Goal: Task Accomplishment & Management: Manage account settings

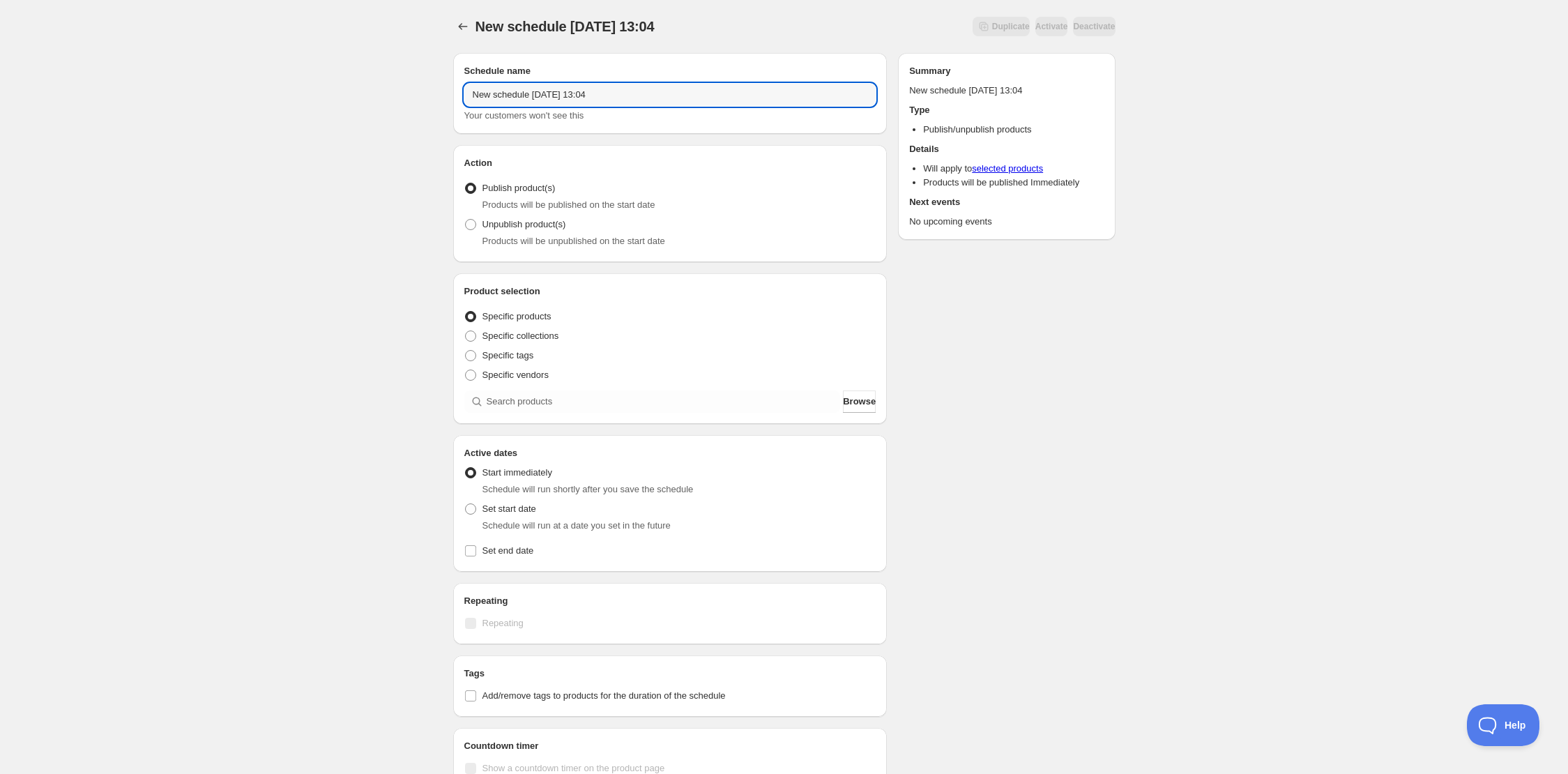
drag, startPoint x: 634, startPoint y: 93, endPoint x: 428, endPoint y: 88, distance: 206.1
click at [428, 88] on div "New schedule [DATE] 13:04. This page is ready New schedule [DATE] 13:04 Duplica…" at bounding box center [784, 531] width 1568 height 1063
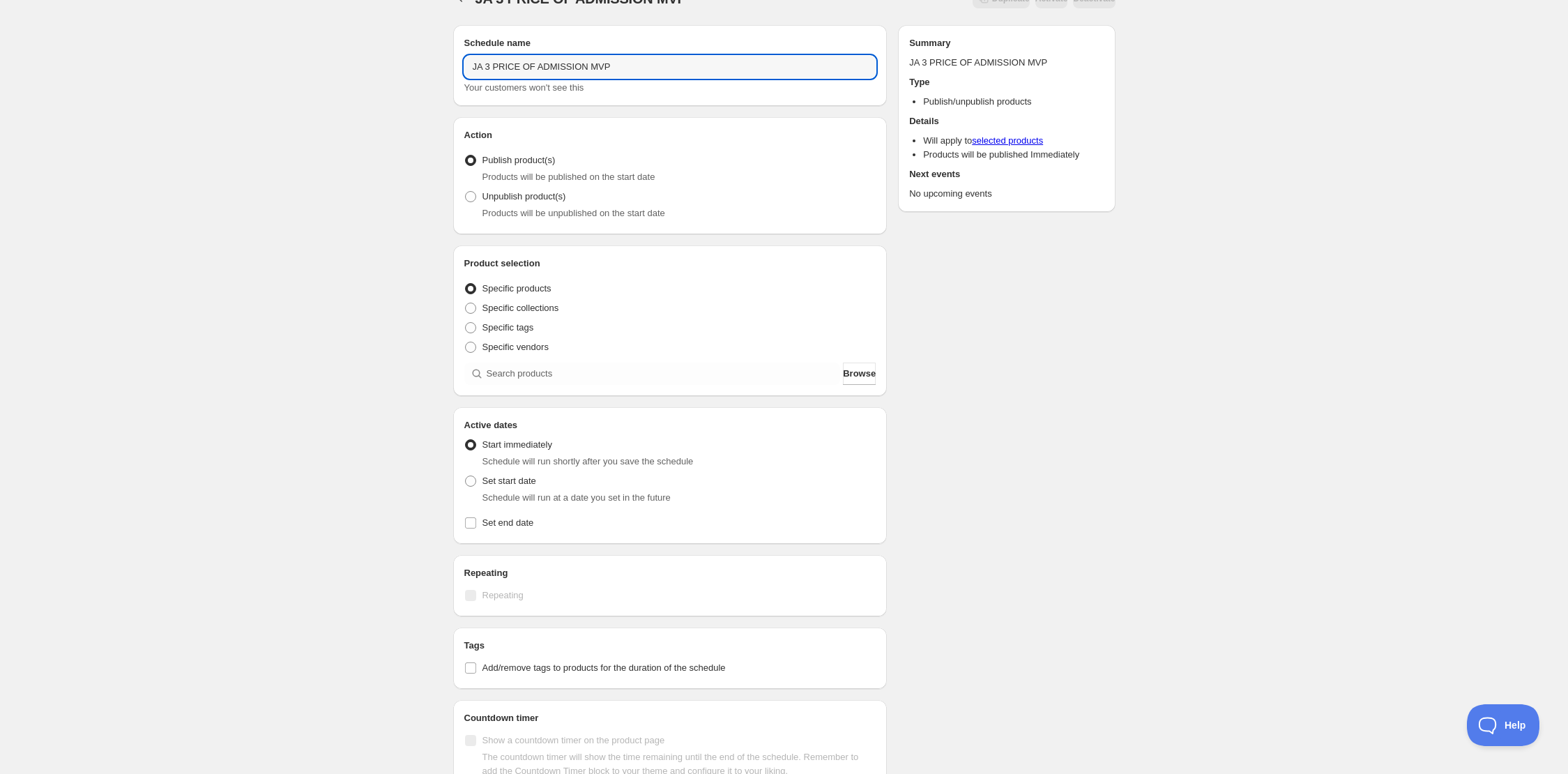
scroll to position [28, 0]
type input "JA 3 PRICE OF ADMISSION MVP"
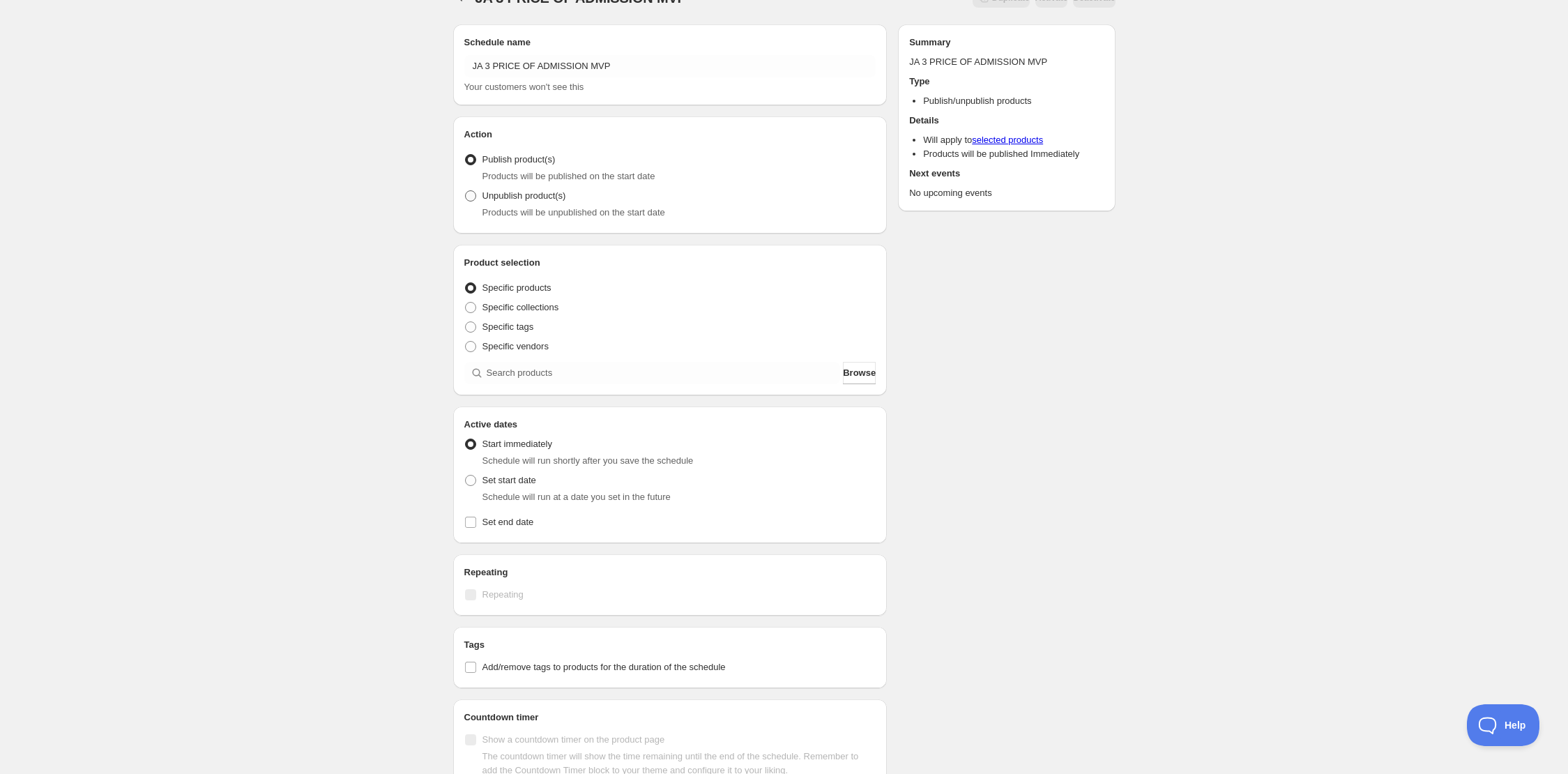
click at [471, 194] on span at bounding box center [470, 196] width 11 height 11
click at [466, 191] on input "Unpublish product(s)" at bounding box center [465, 191] width 1 height 1
radio input "true"
click at [471, 159] on span at bounding box center [470, 159] width 11 height 11
click at [466, 155] on input "Publish product(s)" at bounding box center [465, 154] width 1 height 1
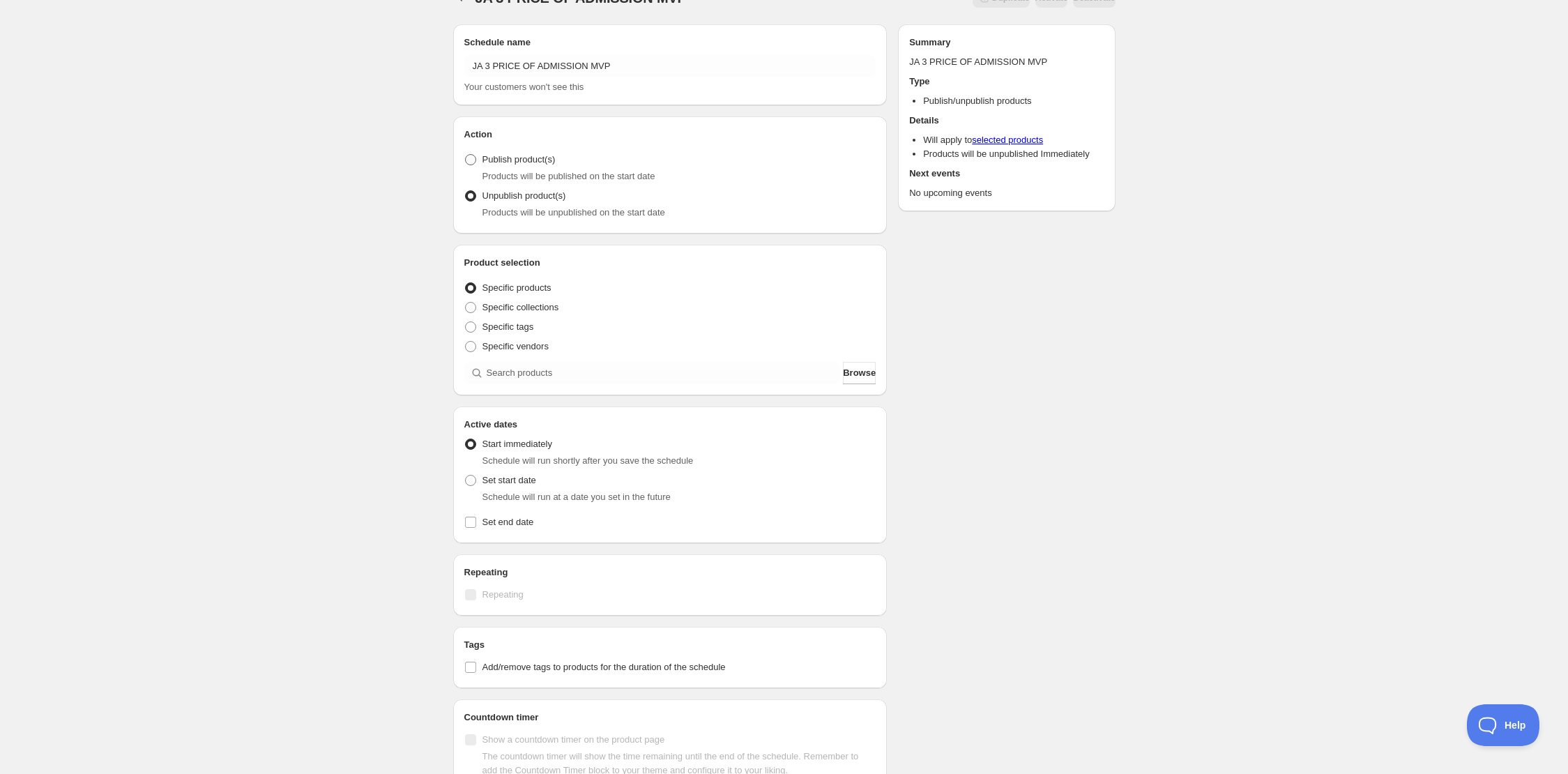
radio input "true"
click at [385, 188] on div "JA 3 PRICE OF ADMISSION MVP. This page is ready JA 3 PRICE OF ADMISSION MVP Dup…" at bounding box center [784, 503] width 1568 height 1063
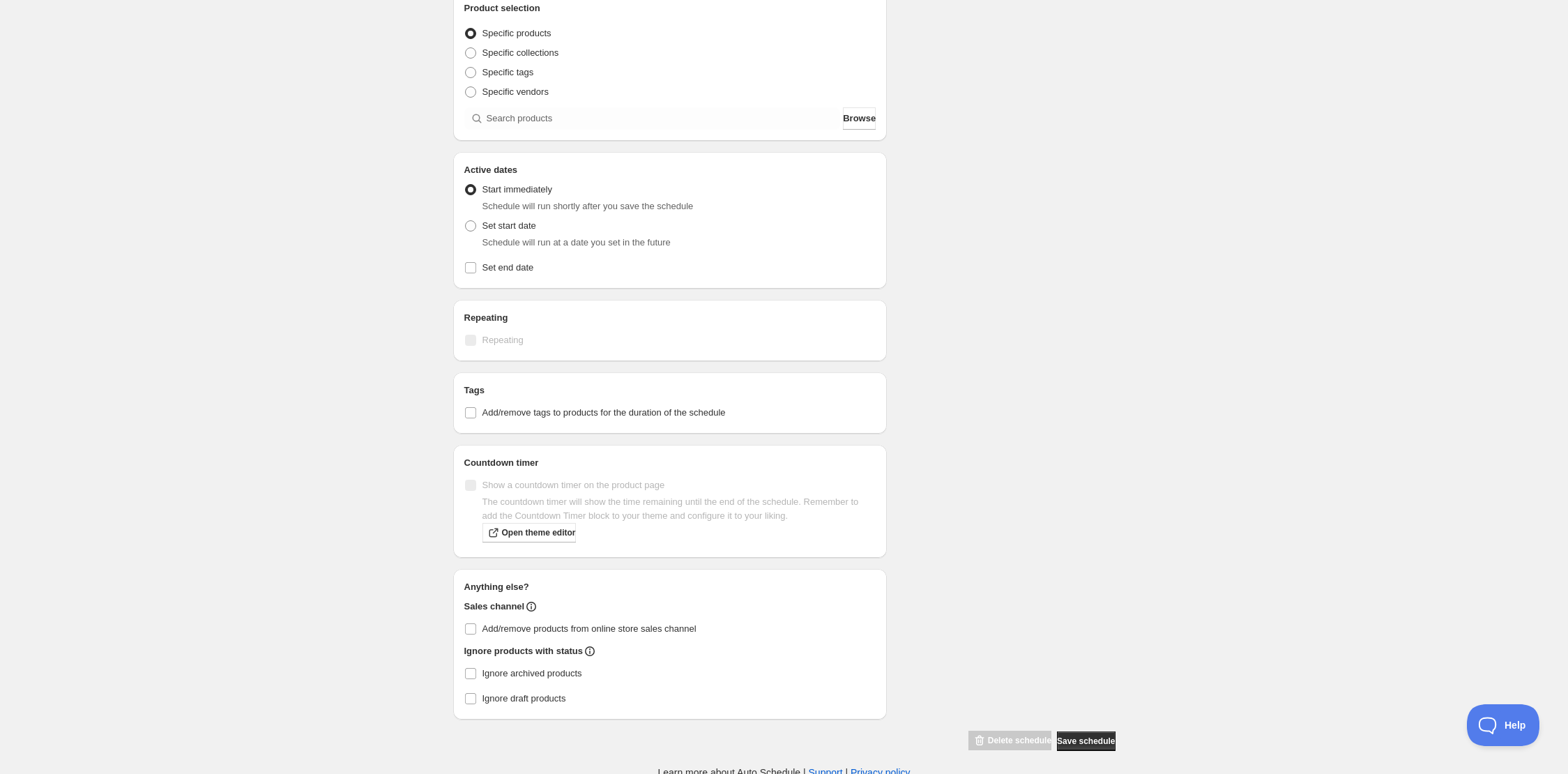
scroll to position [286, 0]
click at [532, 626] on span "Add/remove products from online store sales channel" at bounding box center [589, 625] width 214 height 10
click at [476, 626] on input "Add/remove products from online store sales channel" at bounding box center [470, 625] width 11 height 11
checkbox input "true"
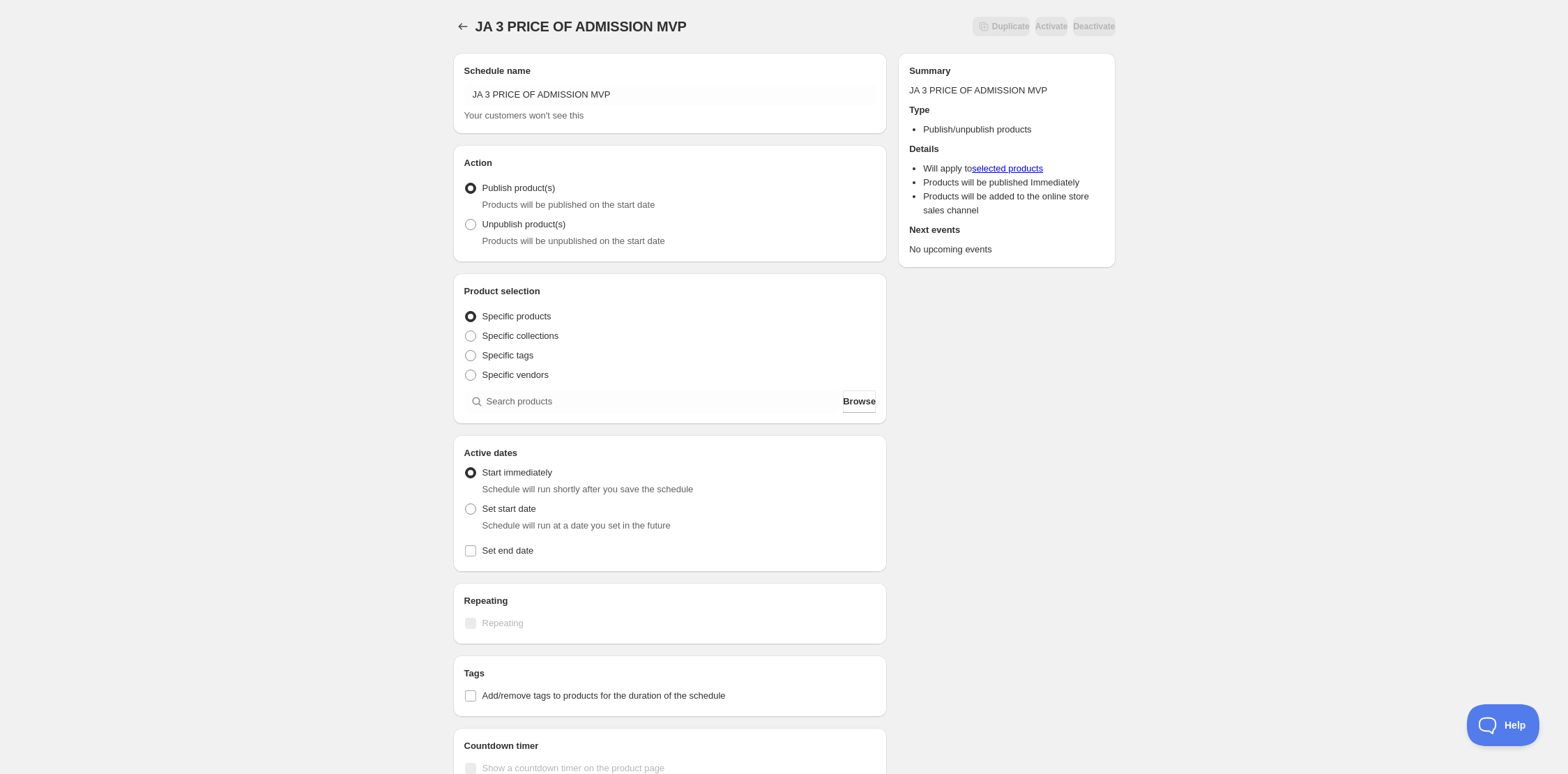
scroll to position [117, 0]
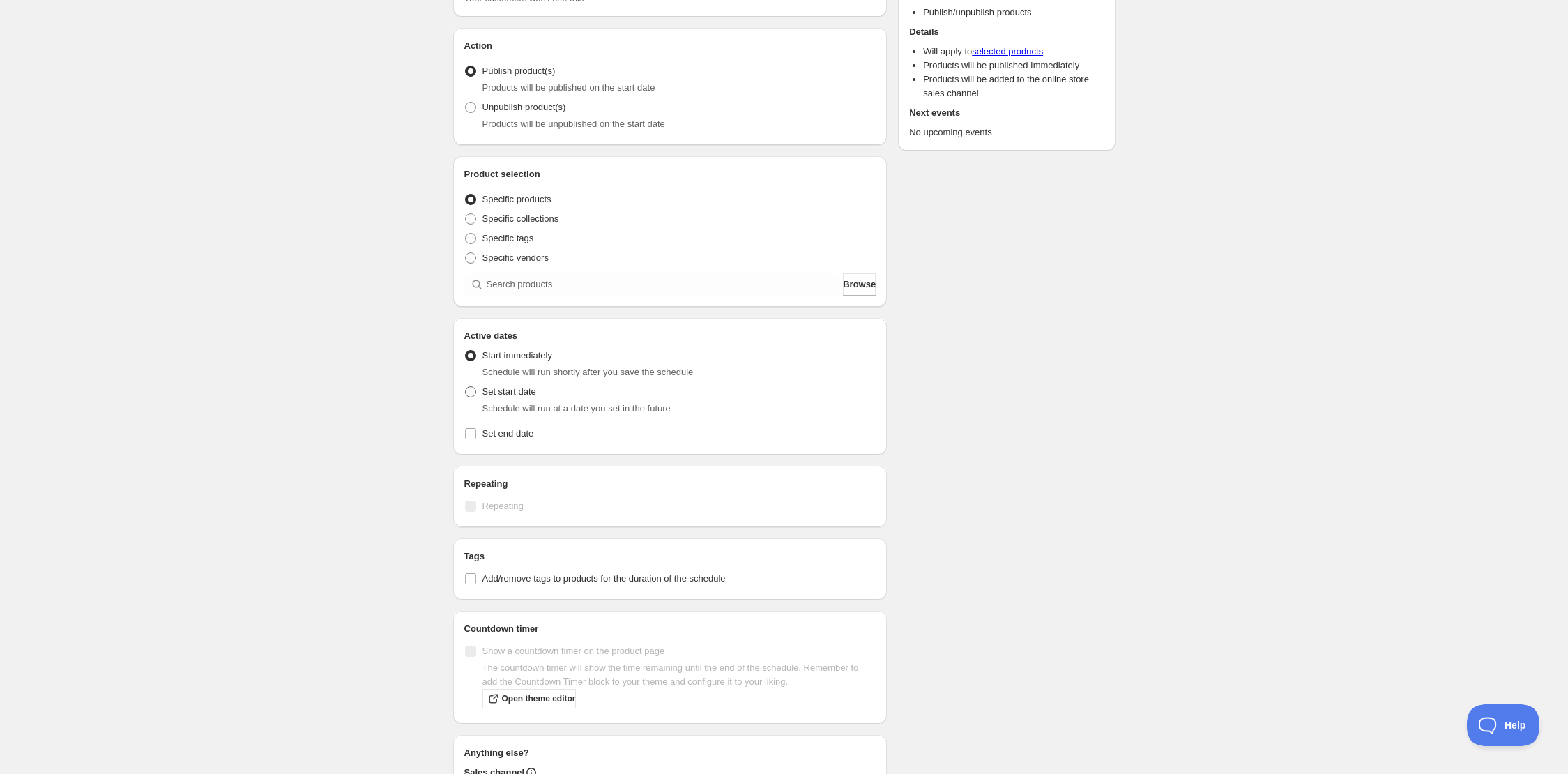
click at [509, 399] on label "Set start date" at bounding box center [500, 392] width 72 height 19
click at [466, 387] on input "Set start date" at bounding box center [465, 387] width 1 height 1
radio input "true"
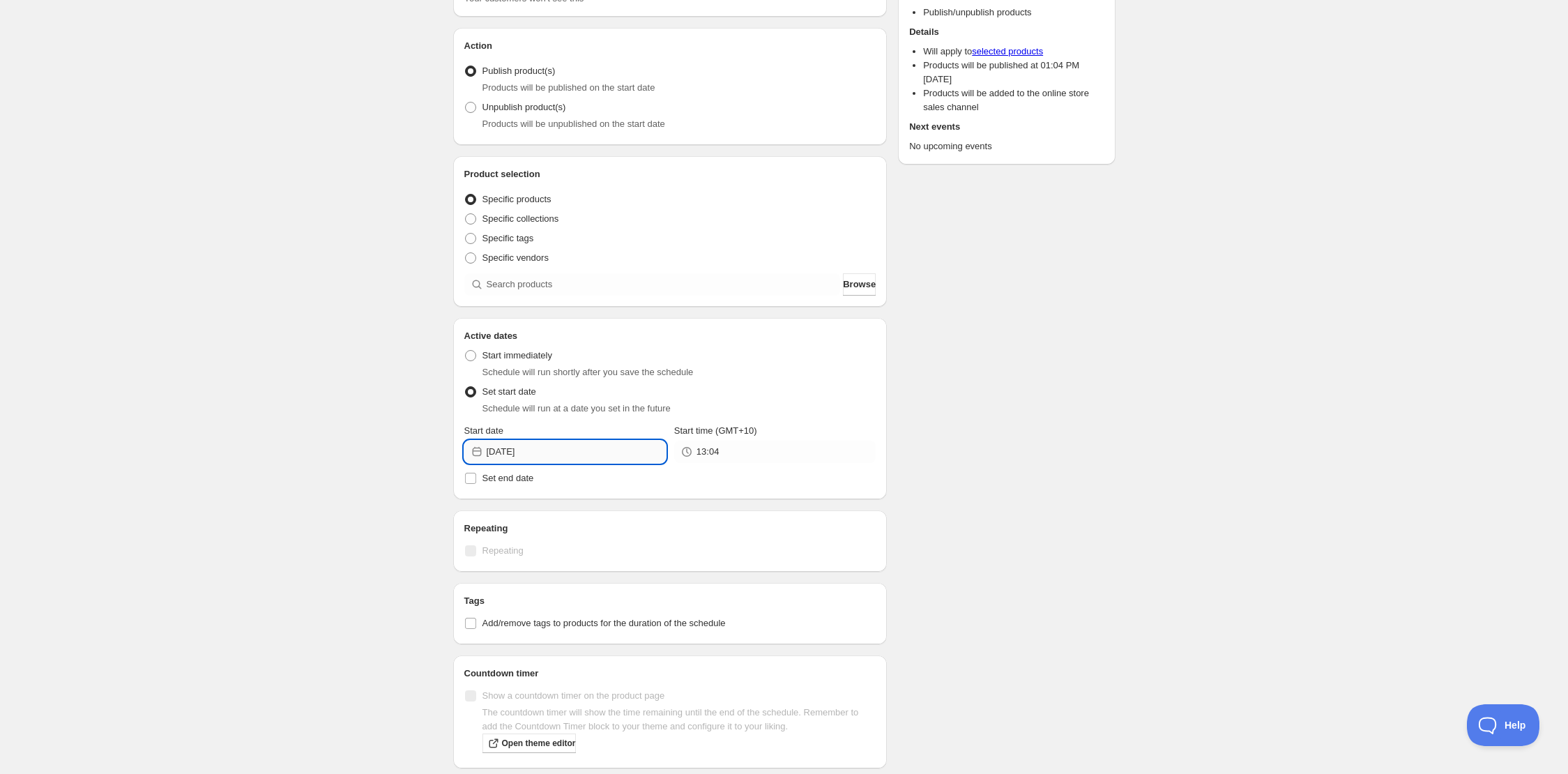
click at [532, 451] on input "[DATE]" at bounding box center [577, 452] width 179 height 22
click at [591, 591] on span "21" at bounding box center [591, 595] width 15 height 11
type input "[DATE]"
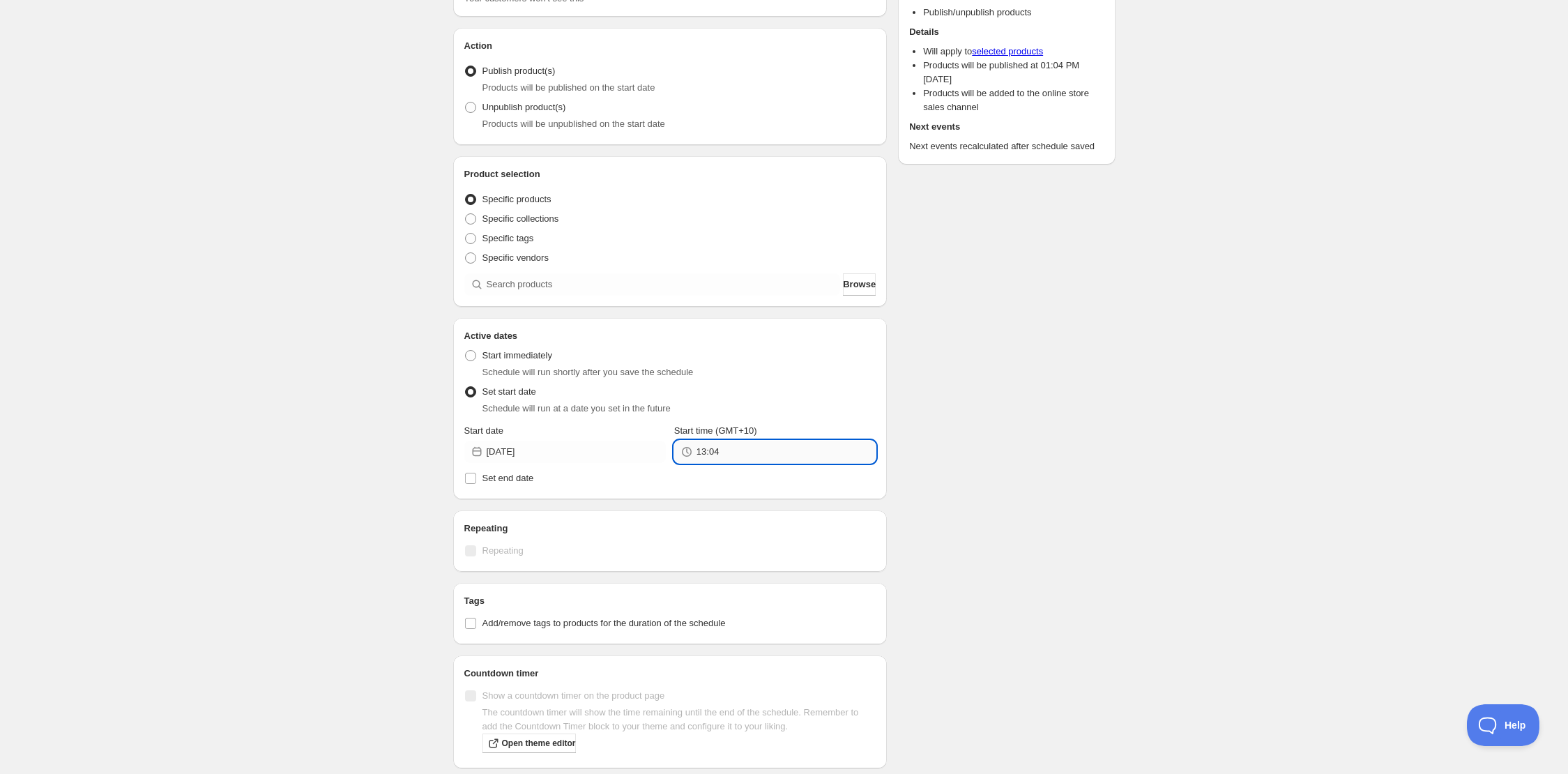
click at [719, 448] on input "13:04" at bounding box center [787, 452] width 179 height 22
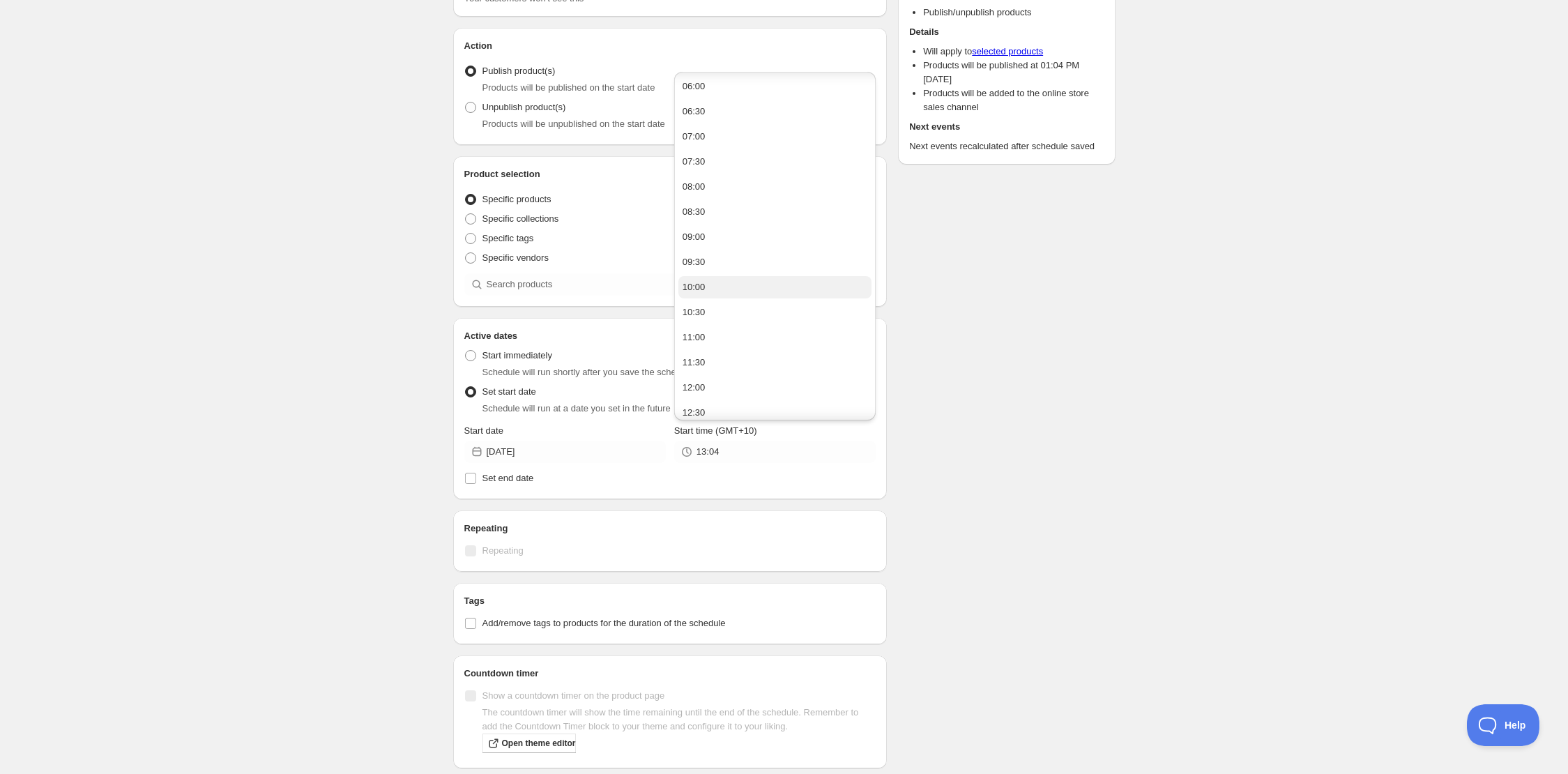
click at [740, 283] on button "10:00" at bounding box center [775, 287] width 193 height 22
type input "10:00"
click at [534, 479] on span "Set end date" at bounding box center [508, 478] width 52 height 10
click at [476, 479] on input "Set end date" at bounding box center [470, 478] width 11 height 11
checkbox input "true"
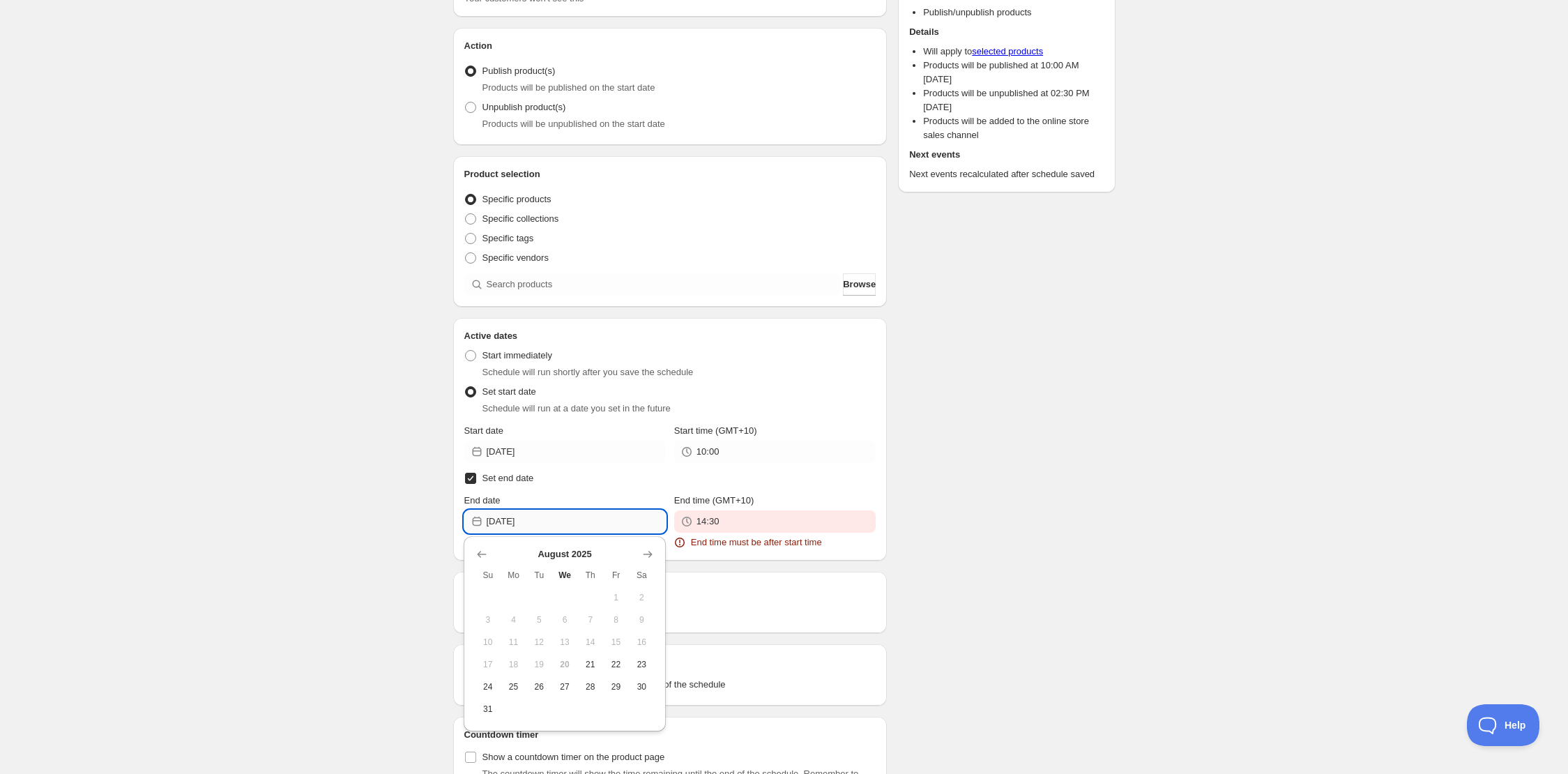
click at [543, 523] on input "[DATE]" at bounding box center [577, 522] width 179 height 22
drag, startPoint x: 599, startPoint y: 663, endPoint x: 639, endPoint y: 622, distance: 57.3
click at [599, 663] on button "21" at bounding box center [590, 665] width 26 height 22
type input "[DATE]"
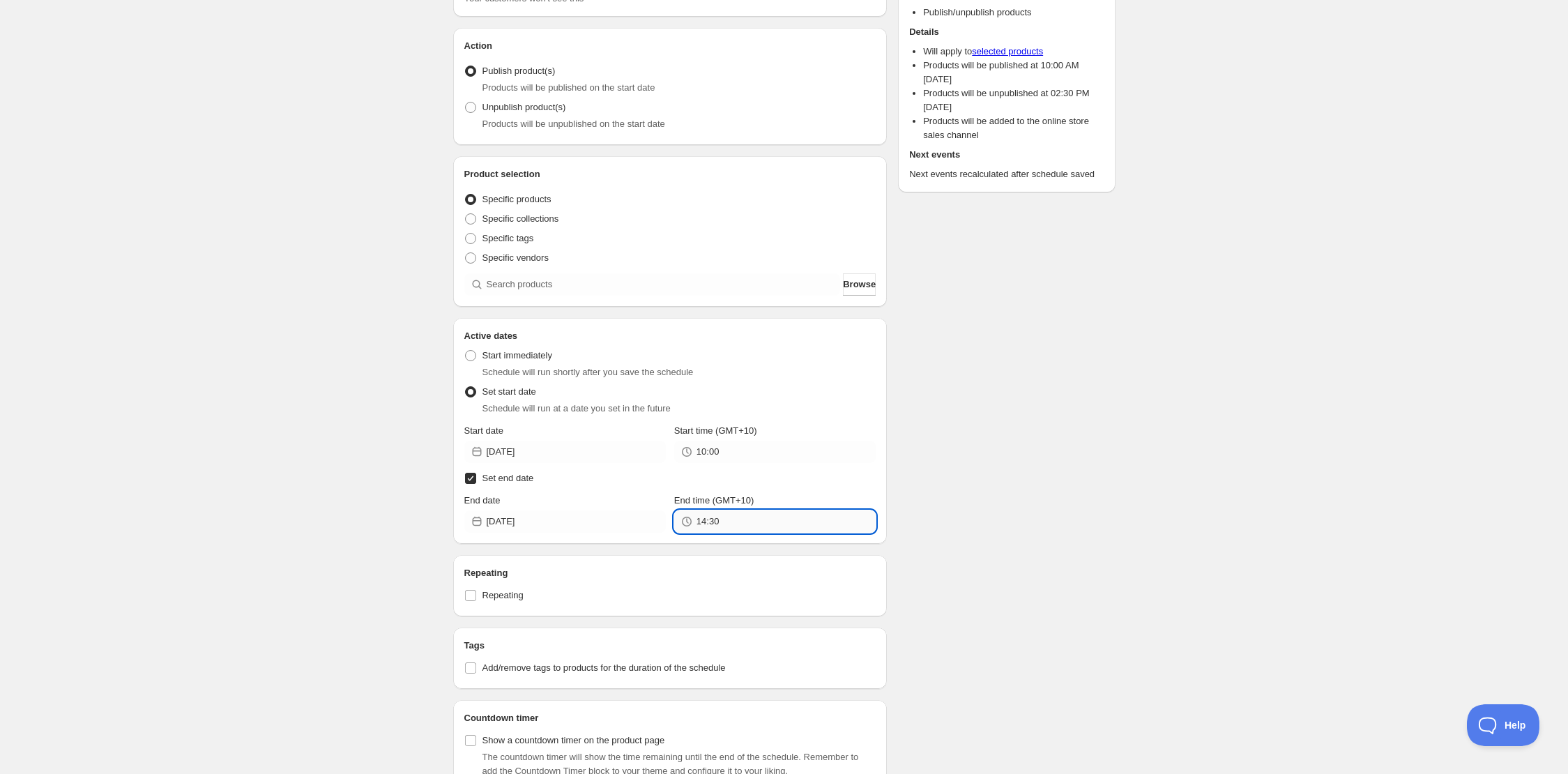
click at [719, 530] on input "14:30" at bounding box center [787, 522] width 179 height 22
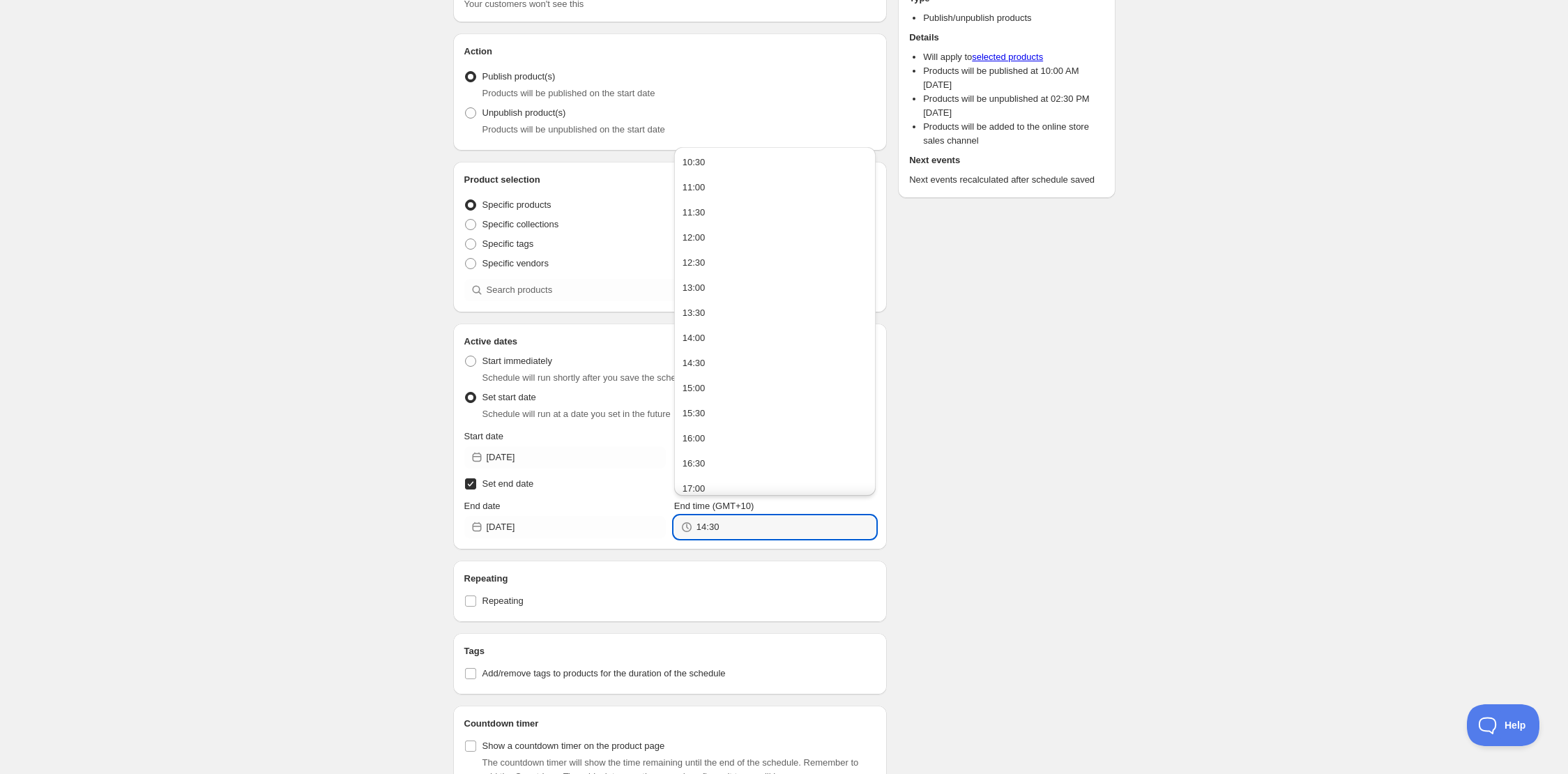
drag, startPoint x: 745, startPoint y: 168, endPoint x: 768, endPoint y: 194, distance: 34.7
click at [745, 168] on button "10:30" at bounding box center [775, 162] width 193 height 22
type input "10:30"
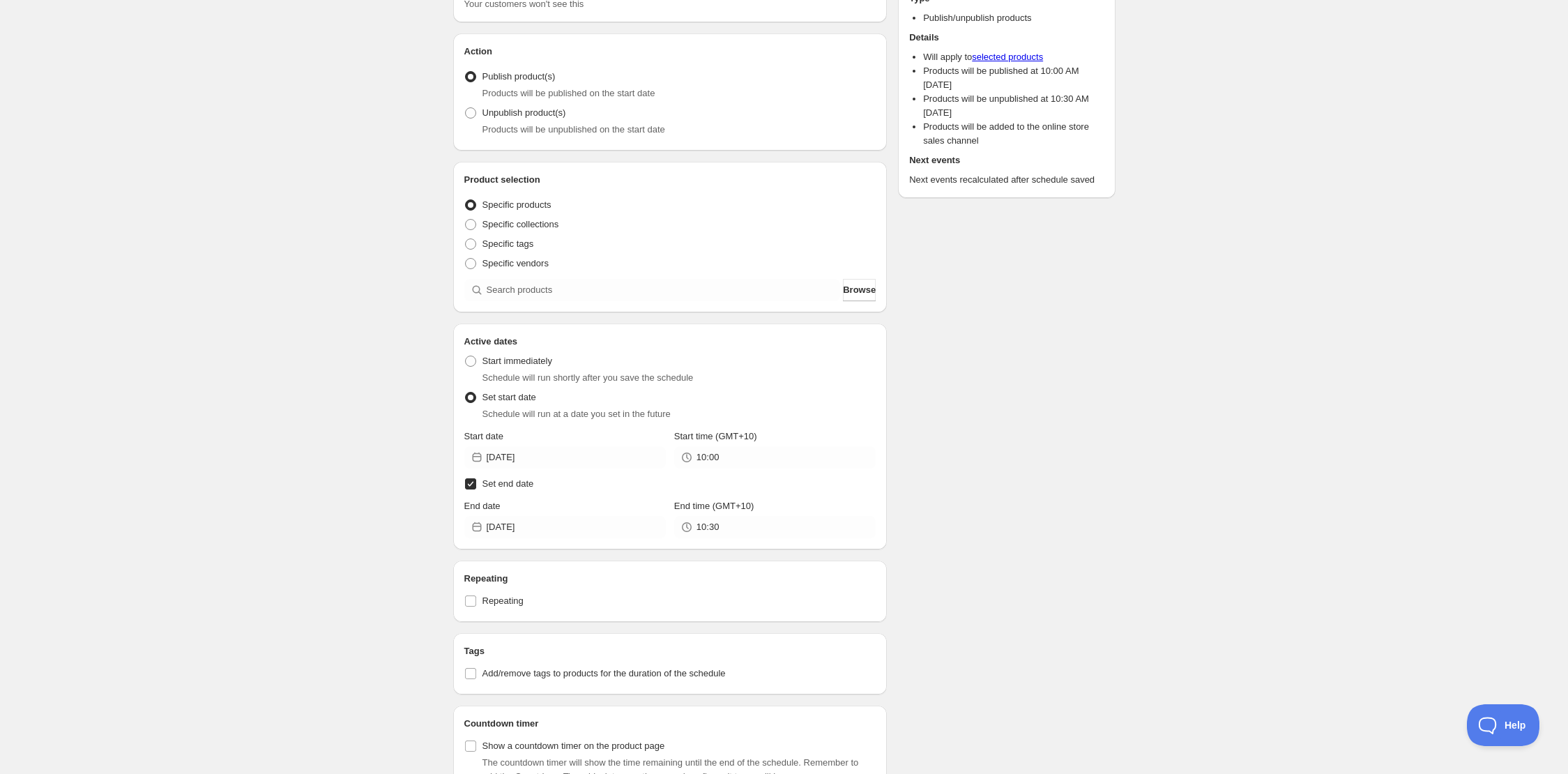
drag, startPoint x: 1015, startPoint y: 426, endPoint x: 974, endPoint y: 434, distance: 41.8
click at [1012, 426] on div "Schedule name JA 3 PRICE OF ADMISSION MVP Your customers won't see this Action …" at bounding box center [778, 505] width 674 height 1149
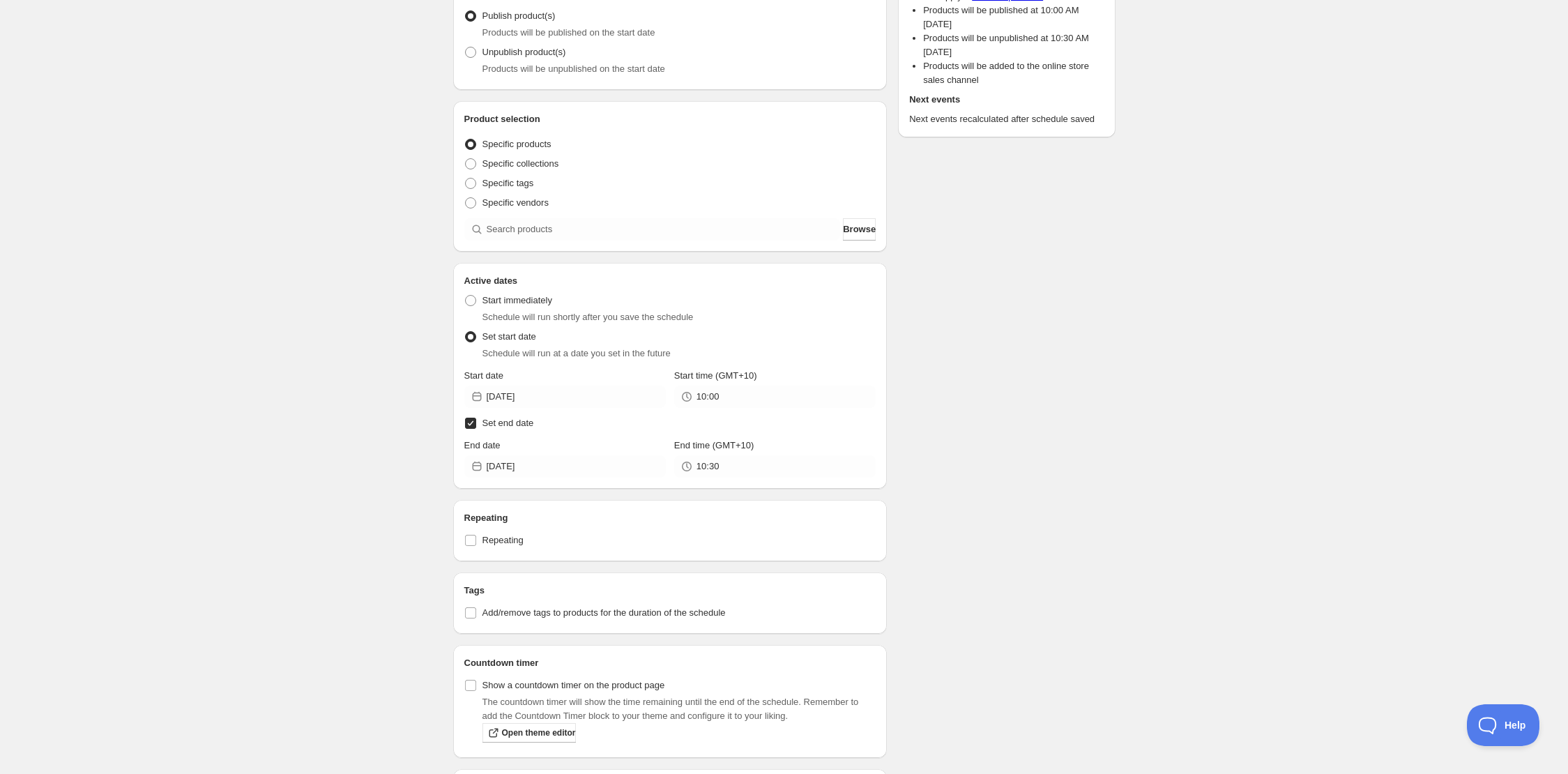
click at [957, 437] on div "Schedule name JA 3 PRICE OF ADMISSION MVP Your customers won't see this Action …" at bounding box center [778, 444] width 674 height 1149
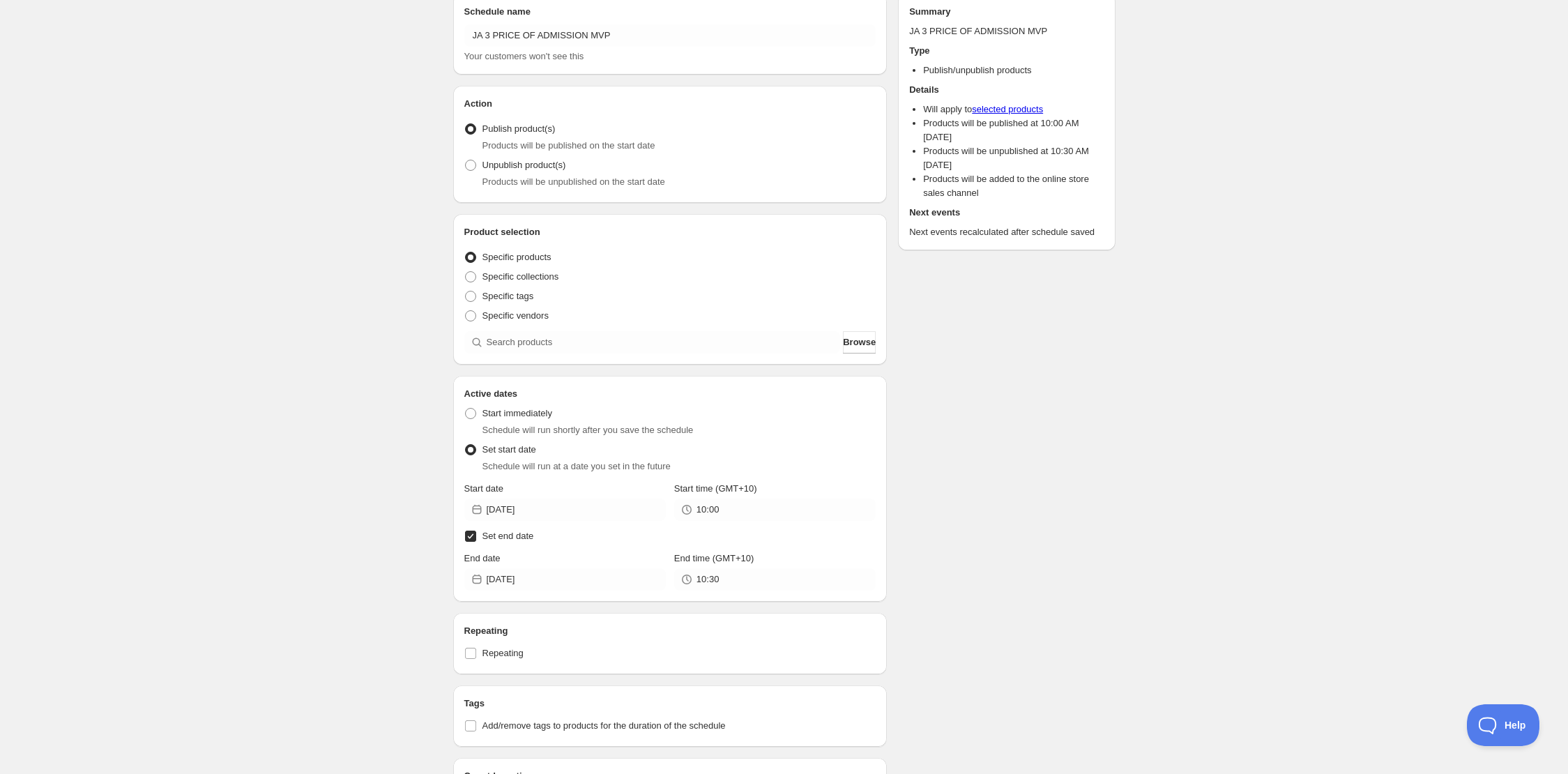
scroll to position [0, 0]
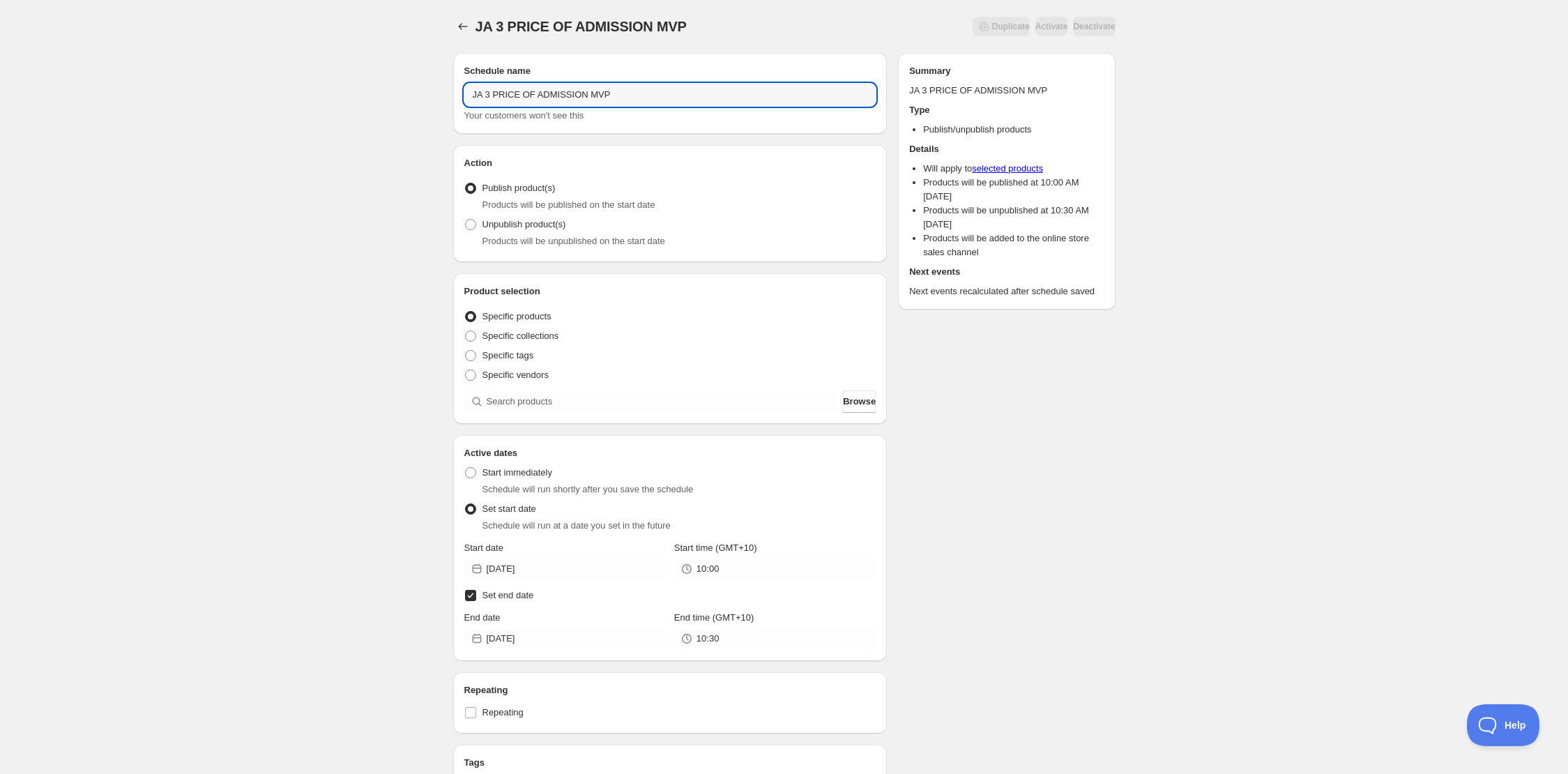
drag, startPoint x: 571, startPoint y: 99, endPoint x: 413, endPoint y: 99, distance: 158.0
click at [413, 99] on div "JA 3 PRICE OF ADMISSION MVP. This page is ready JA 3 PRICE OF ADMISSION MVP Dup…" at bounding box center [784, 609] width 1568 height 1219
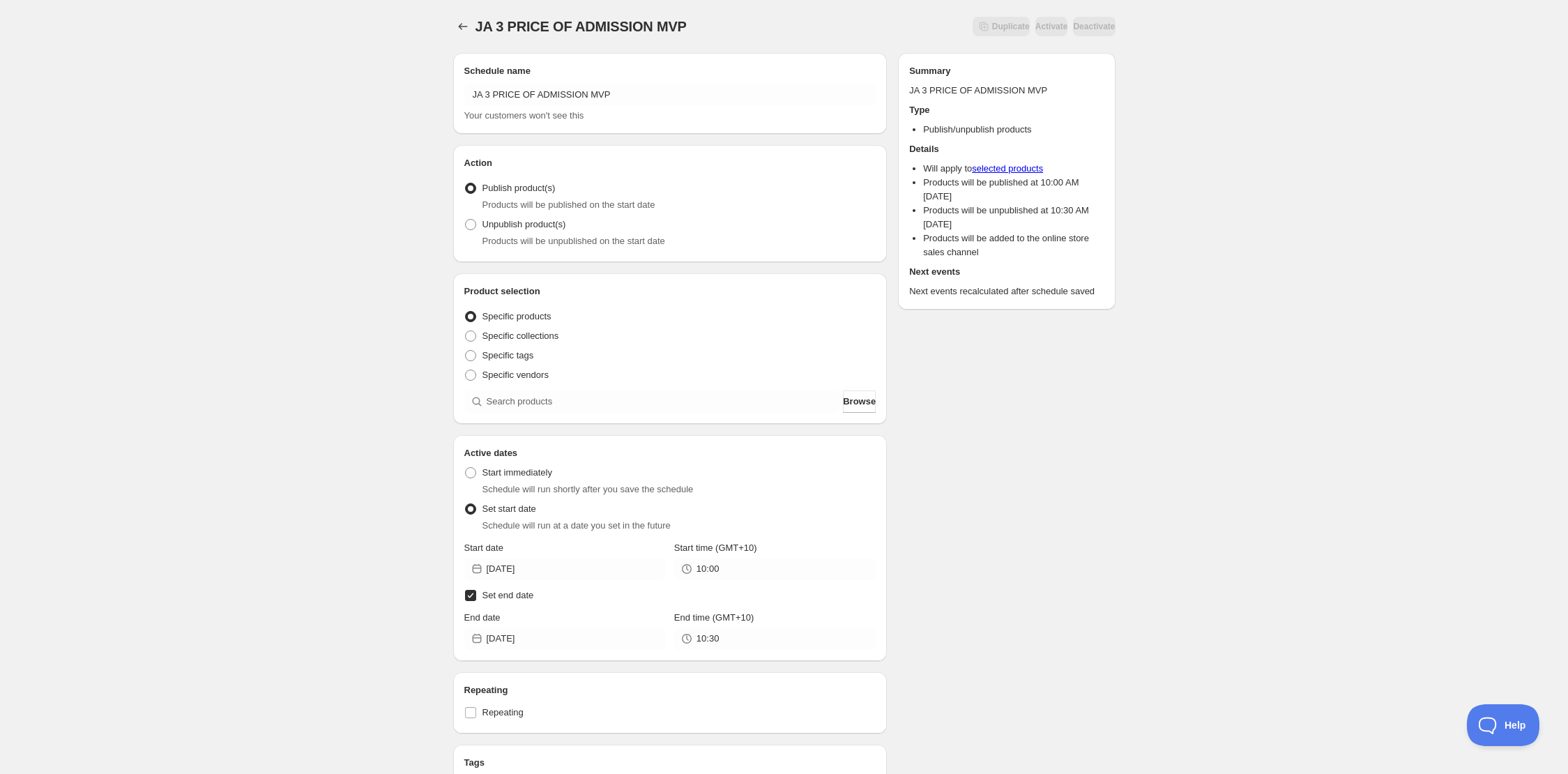
click at [419, 107] on div "JA 3 PRICE OF ADMISSION MVP. This page is ready JA 3 PRICE OF ADMISSION MVP Dup…" at bounding box center [784, 609] width 1568 height 1219
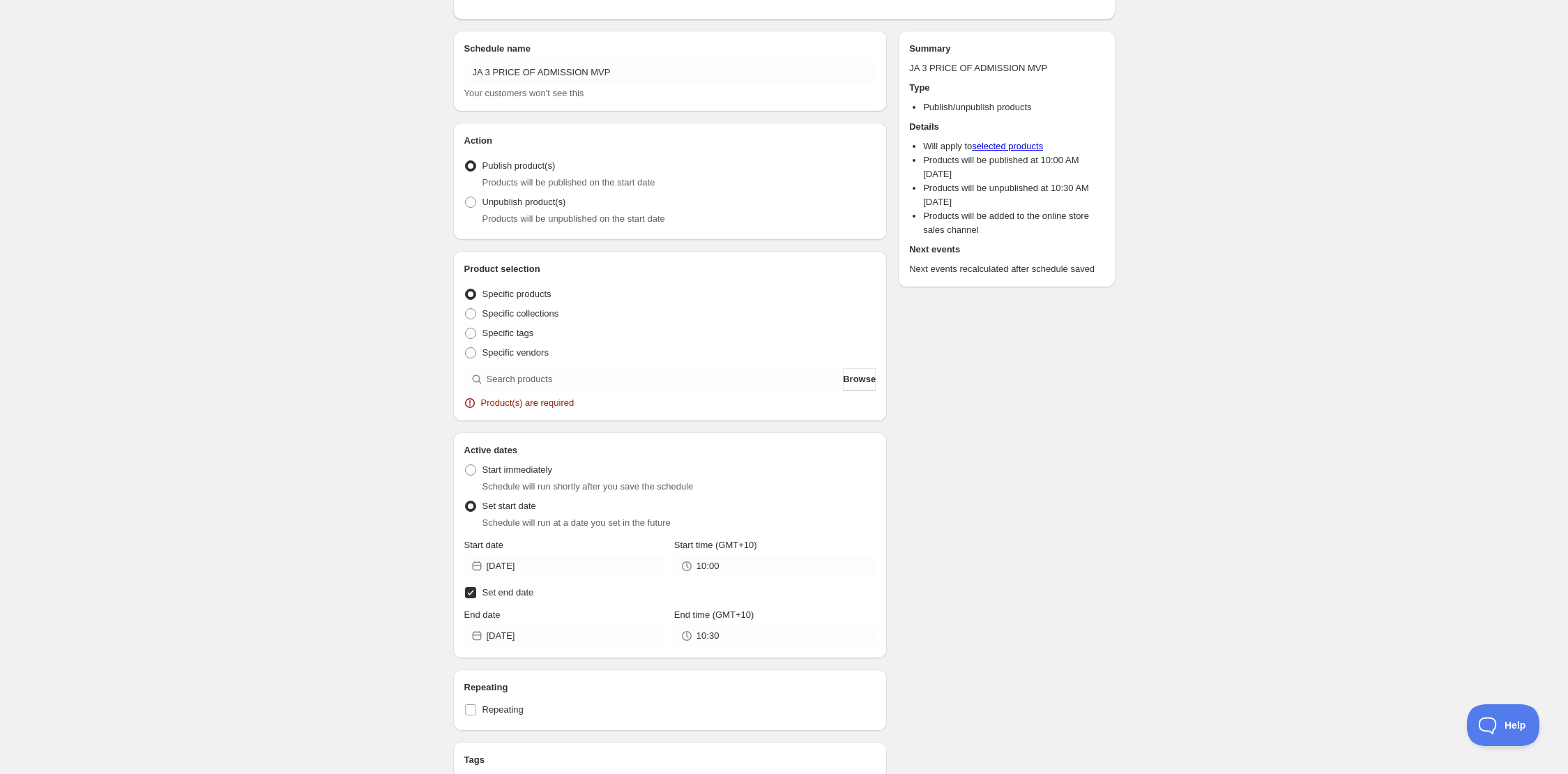
scroll to position [300, 0]
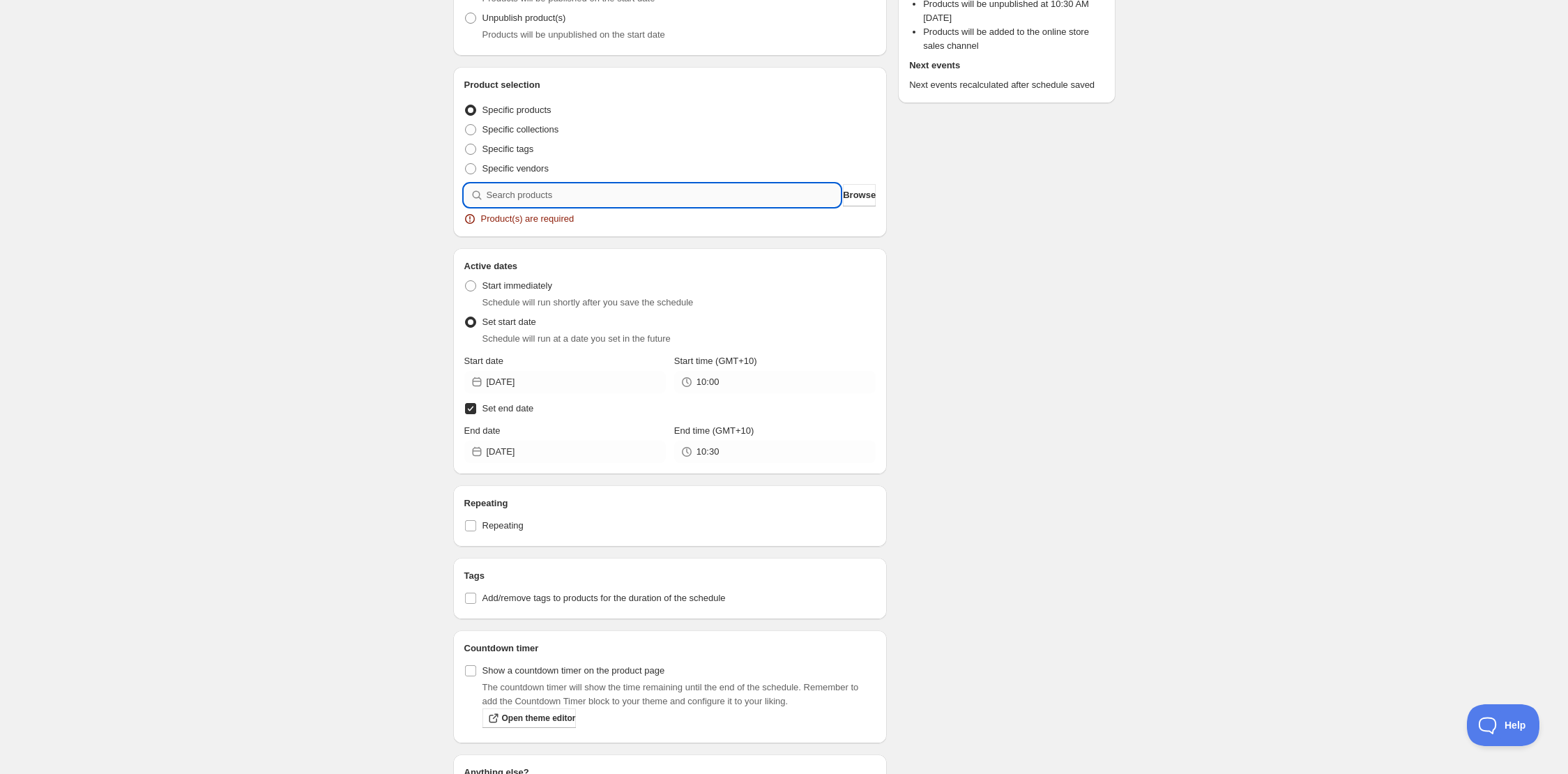
click at [520, 194] on input "search" at bounding box center [664, 195] width 354 height 22
type input "J"
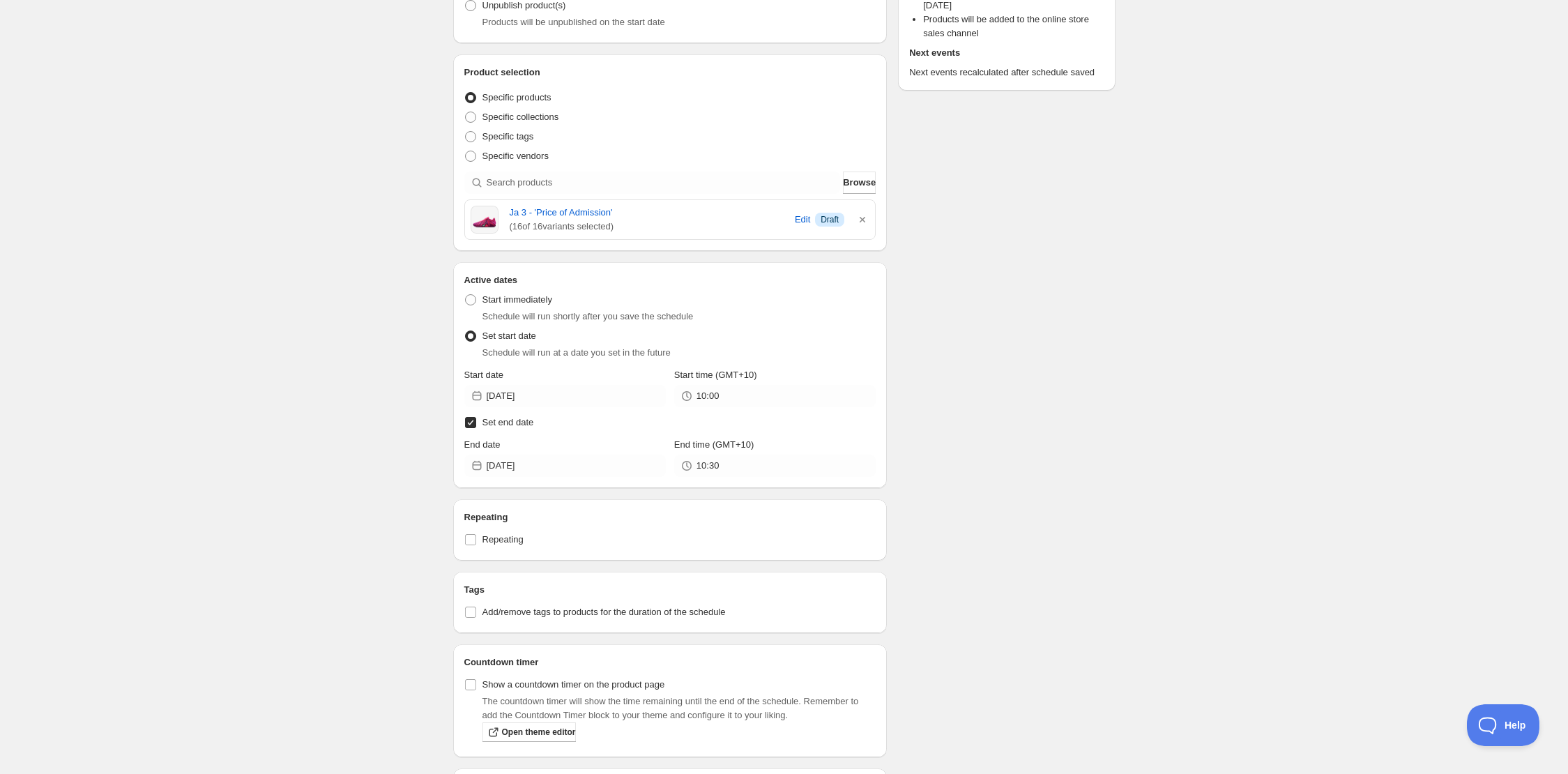
scroll to position [0, 0]
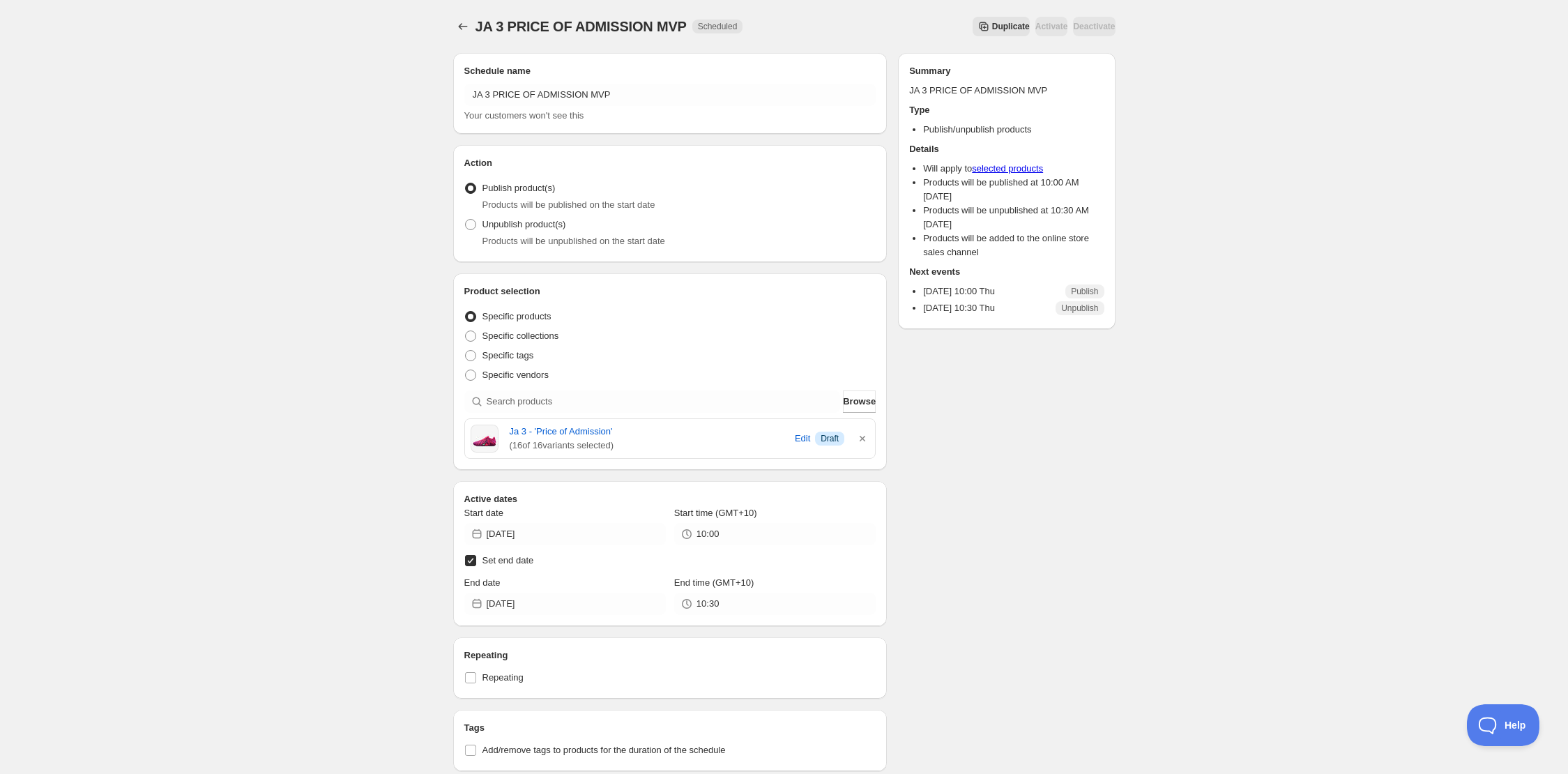
click at [973, 21] on button "Duplicate" at bounding box center [1001, 26] width 57 height 19
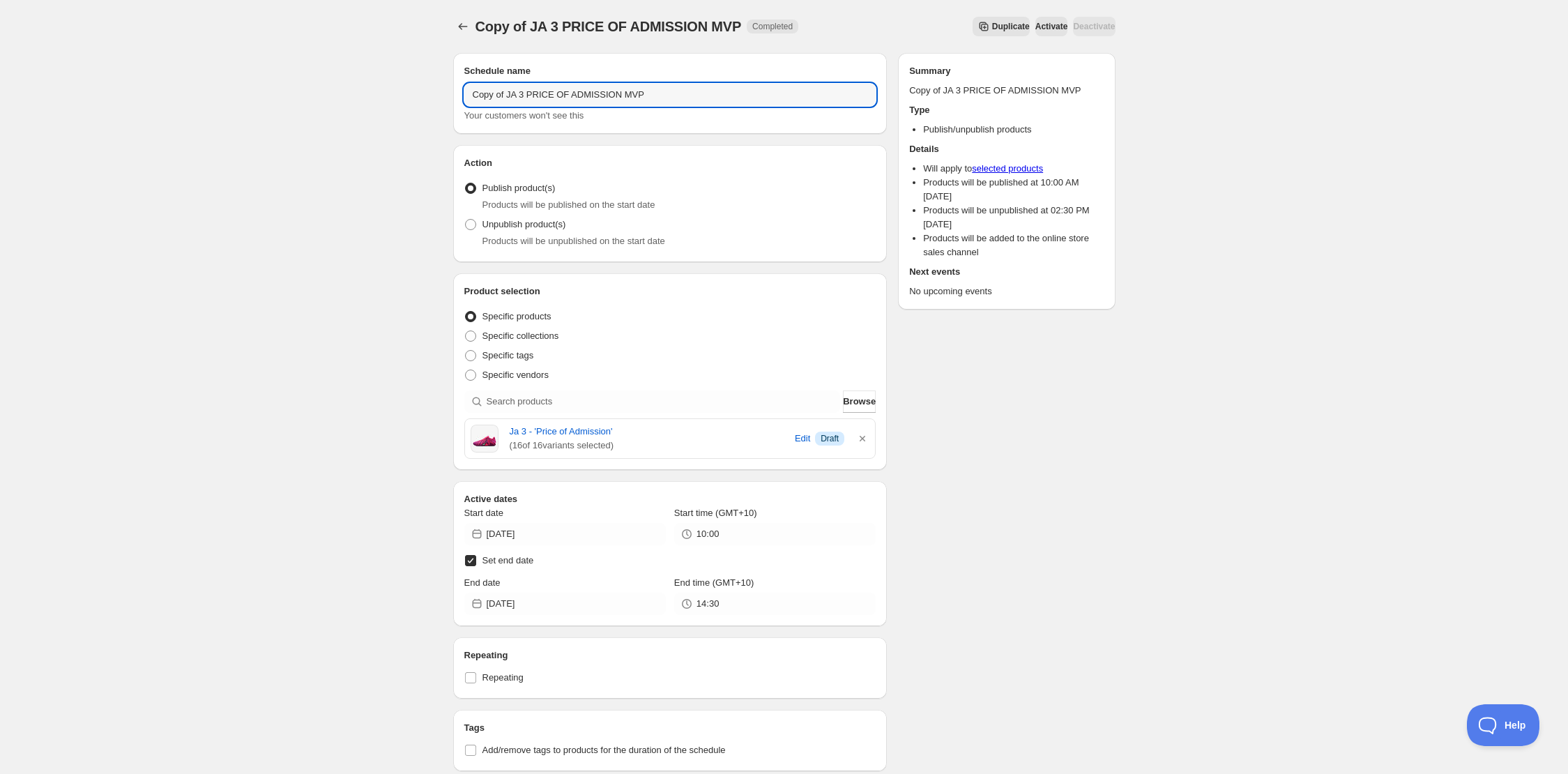
drag, startPoint x: 508, startPoint y: 96, endPoint x: 404, endPoint y: 88, distance: 104.3
click at [404, 88] on div "Copy of JA 3 PRICE OF ADMISSION MVP. This page is ready Copy of JA 3 PRICE OF A…" at bounding box center [784, 592] width 1568 height 1185
drag, startPoint x: 608, startPoint y: 94, endPoint x: 591, endPoint y: 96, distance: 17.1
click at [591, 96] on input "JA 3 PRICE OF ADMISSION MVP" at bounding box center [670, 95] width 412 height 22
type input "JA 3 PRICE OF ADMISSION ALLSTAR"
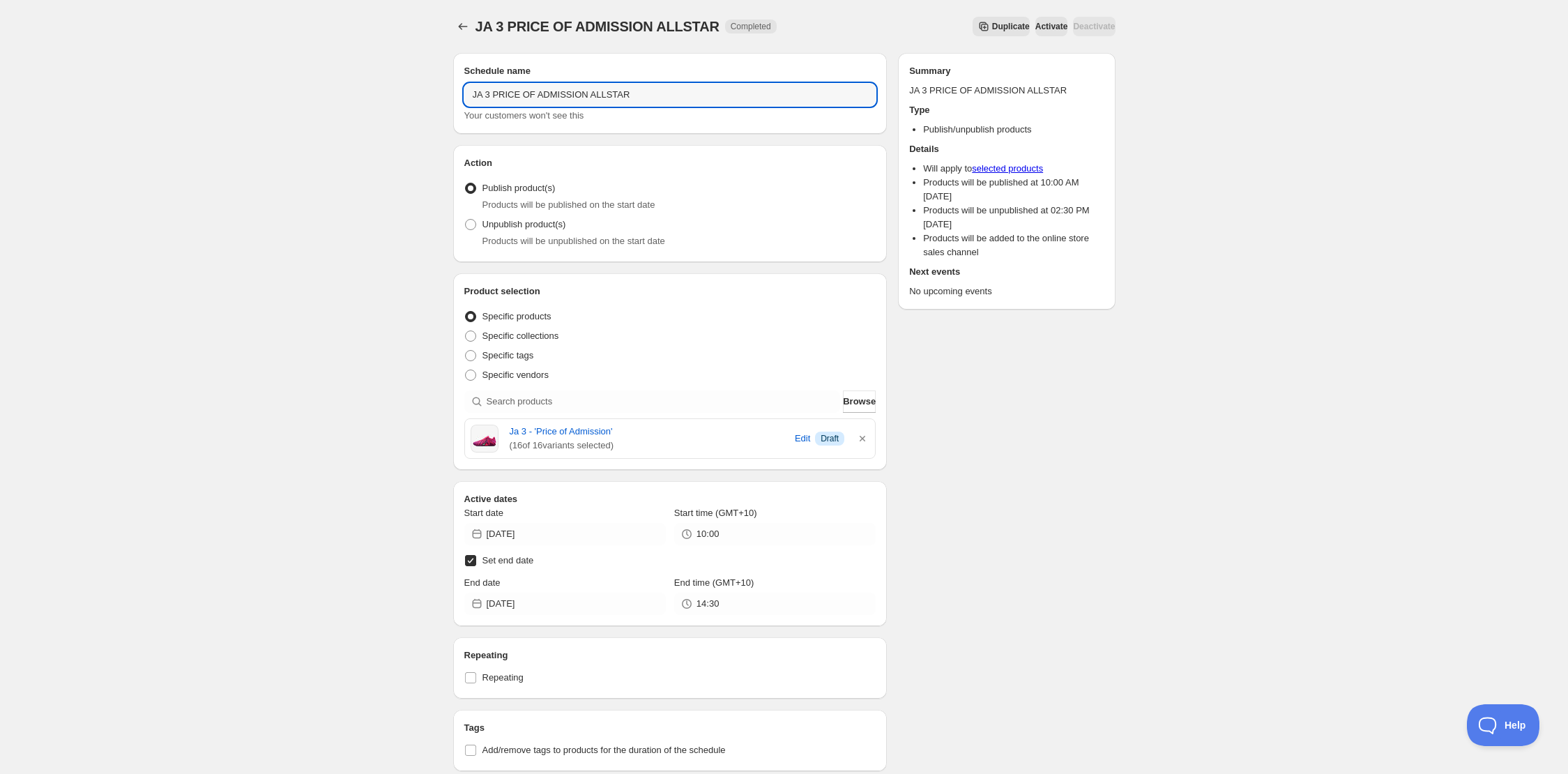
click at [335, 123] on div "JA 3 PRICE OF ADMISSION ALLSTAR. This page is ready JA 3 PRICE OF ADMISSION ALL…" at bounding box center [784, 592] width 1568 height 1185
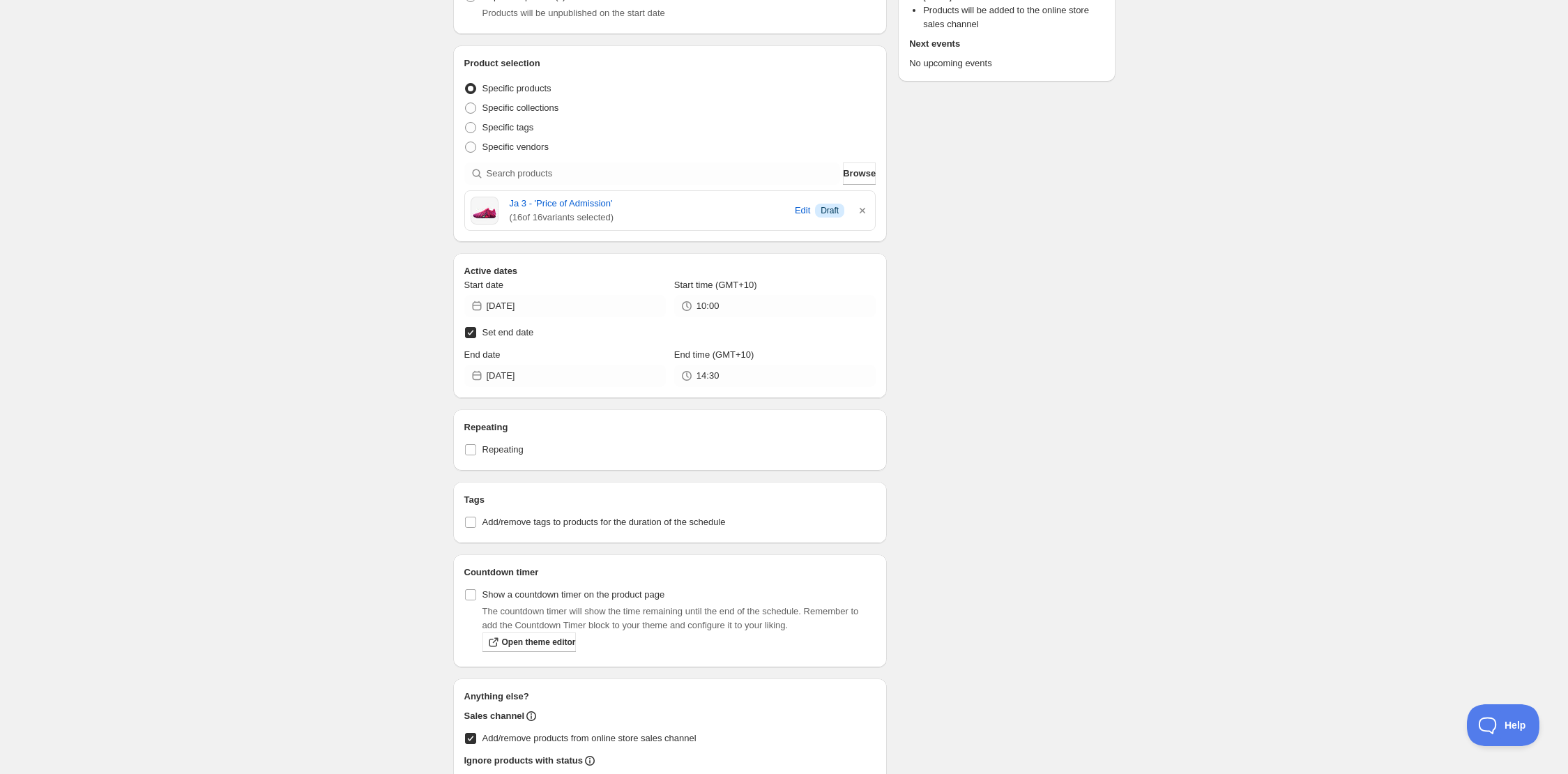
scroll to position [242, 0]
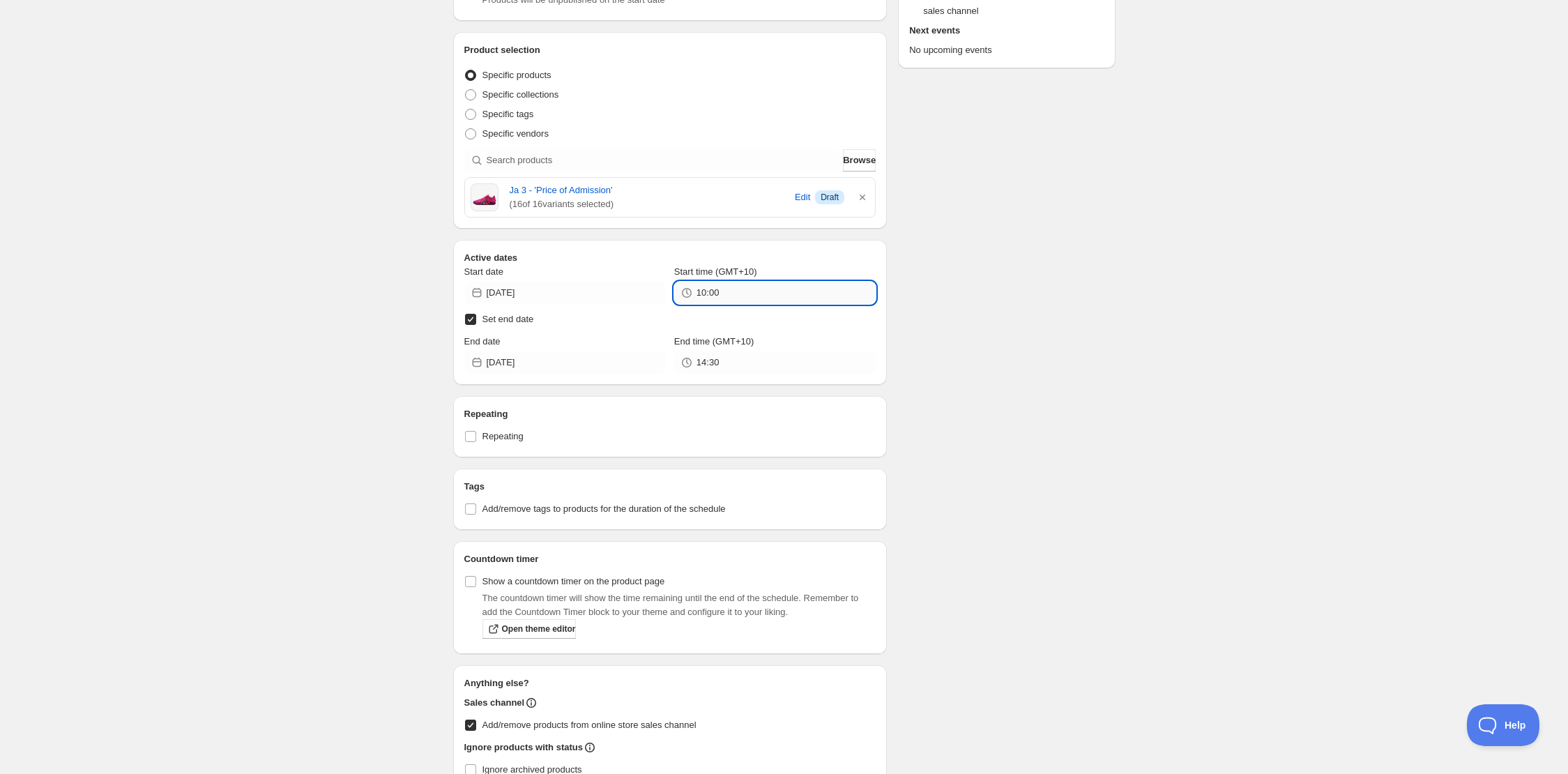
click at [740, 292] on input "10:00" at bounding box center [787, 293] width 179 height 22
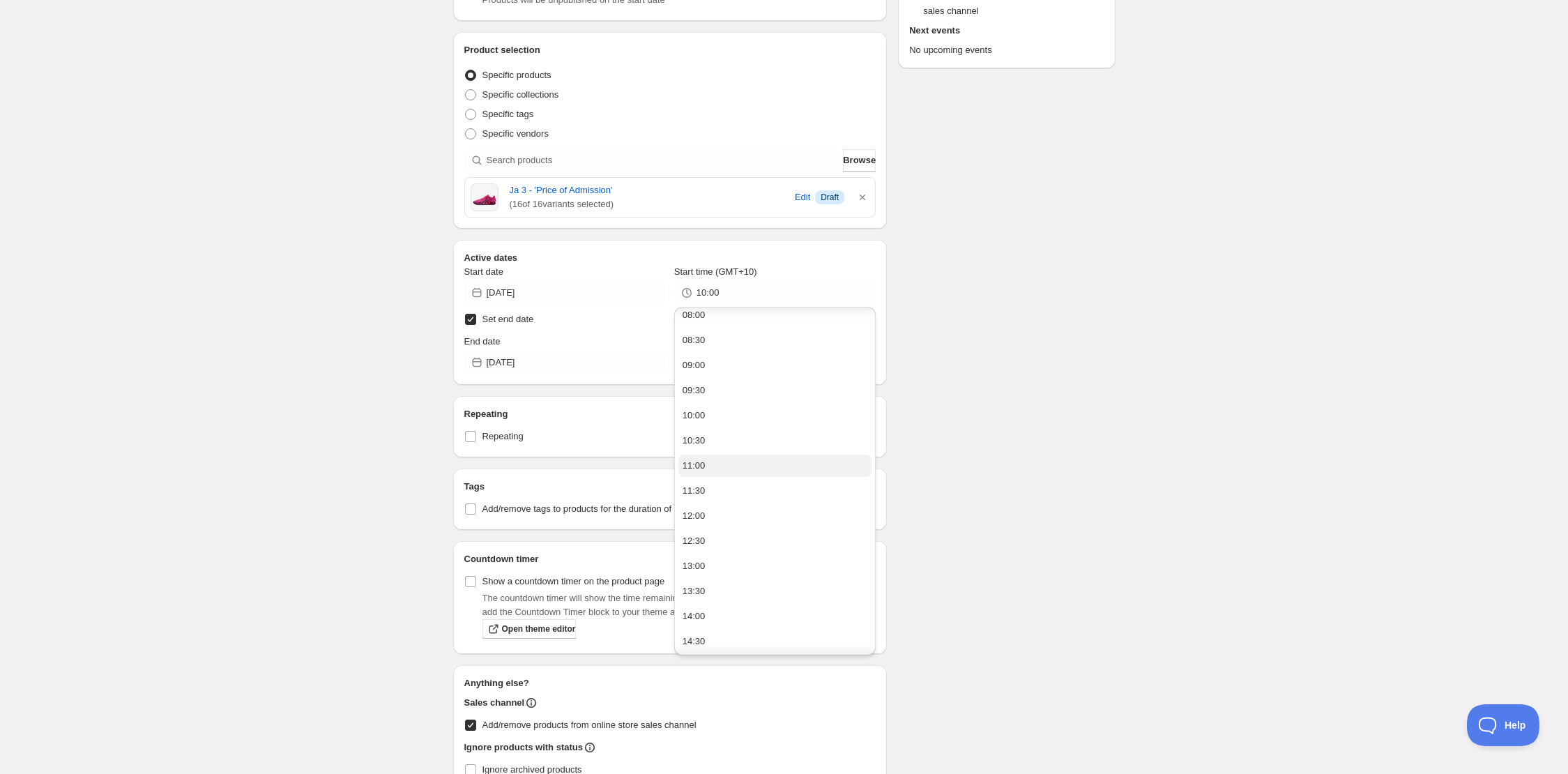
click at [722, 461] on button "11:00" at bounding box center [775, 466] width 193 height 22
type input "11:00"
click at [742, 346] on label "End time (GMT+10)" at bounding box center [714, 342] width 80 height 14
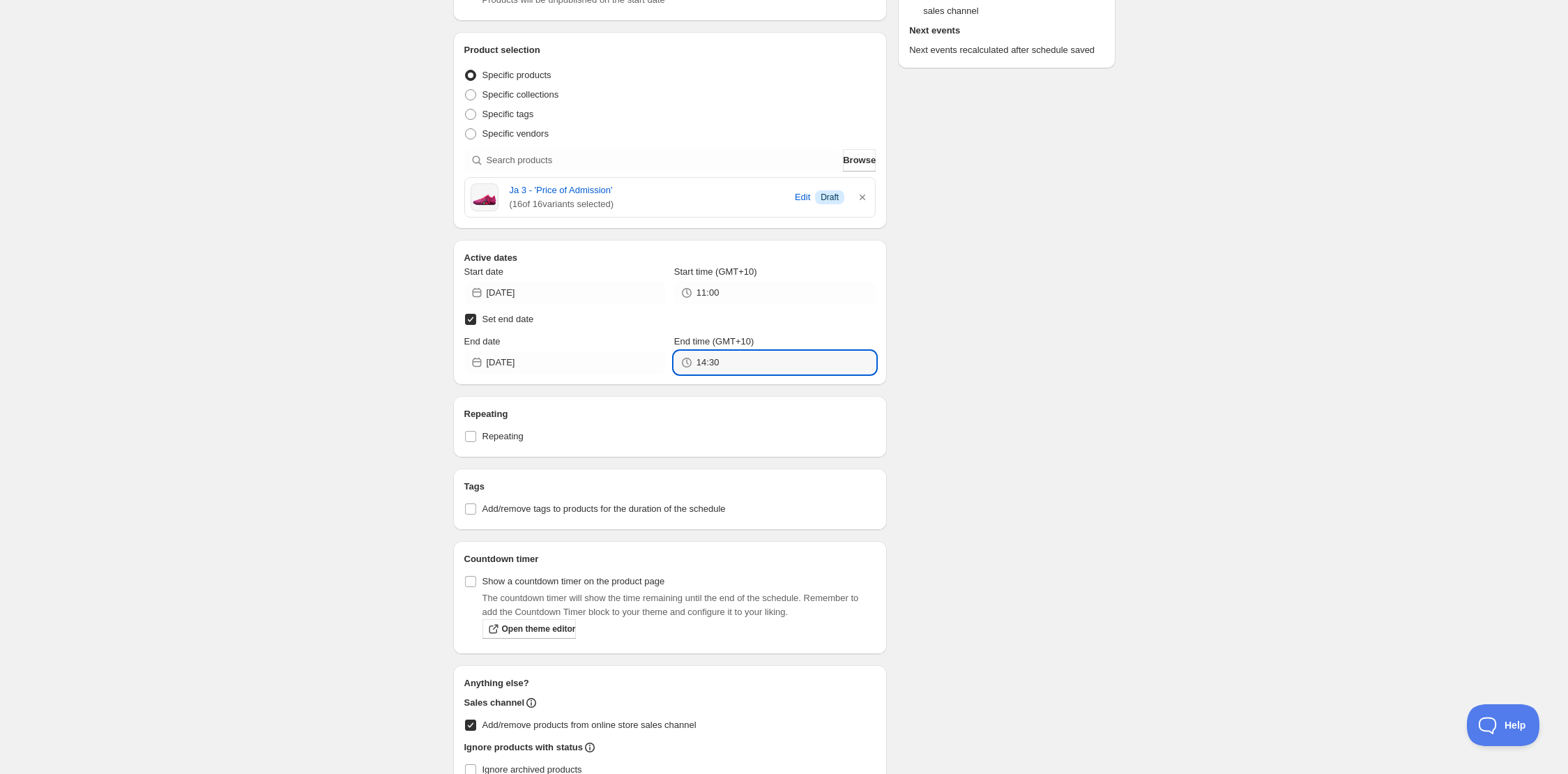
click at [742, 351] on input "14:30" at bounding box center [787, 363] width 179 height 22
click at [742, 365] on input "14:30" at bounding box center [787, 363] width 179 height 22
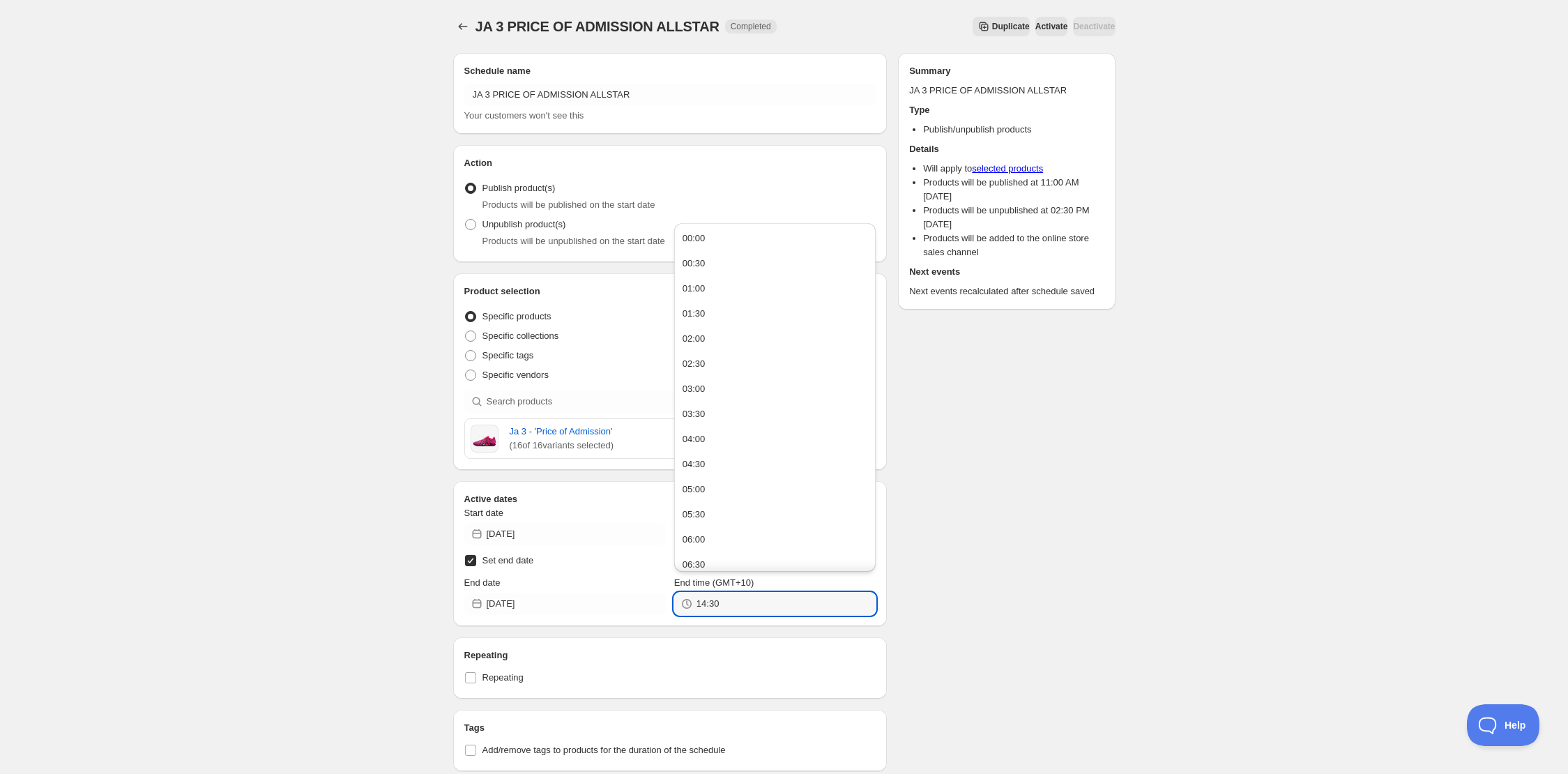
click at [1009, 489] on div "Schedule name JA 3 PRICE OF ADMISSION ALLSTAR Your customers won't see this Act…" at bounding box center [778, 599] width 674 height 1114
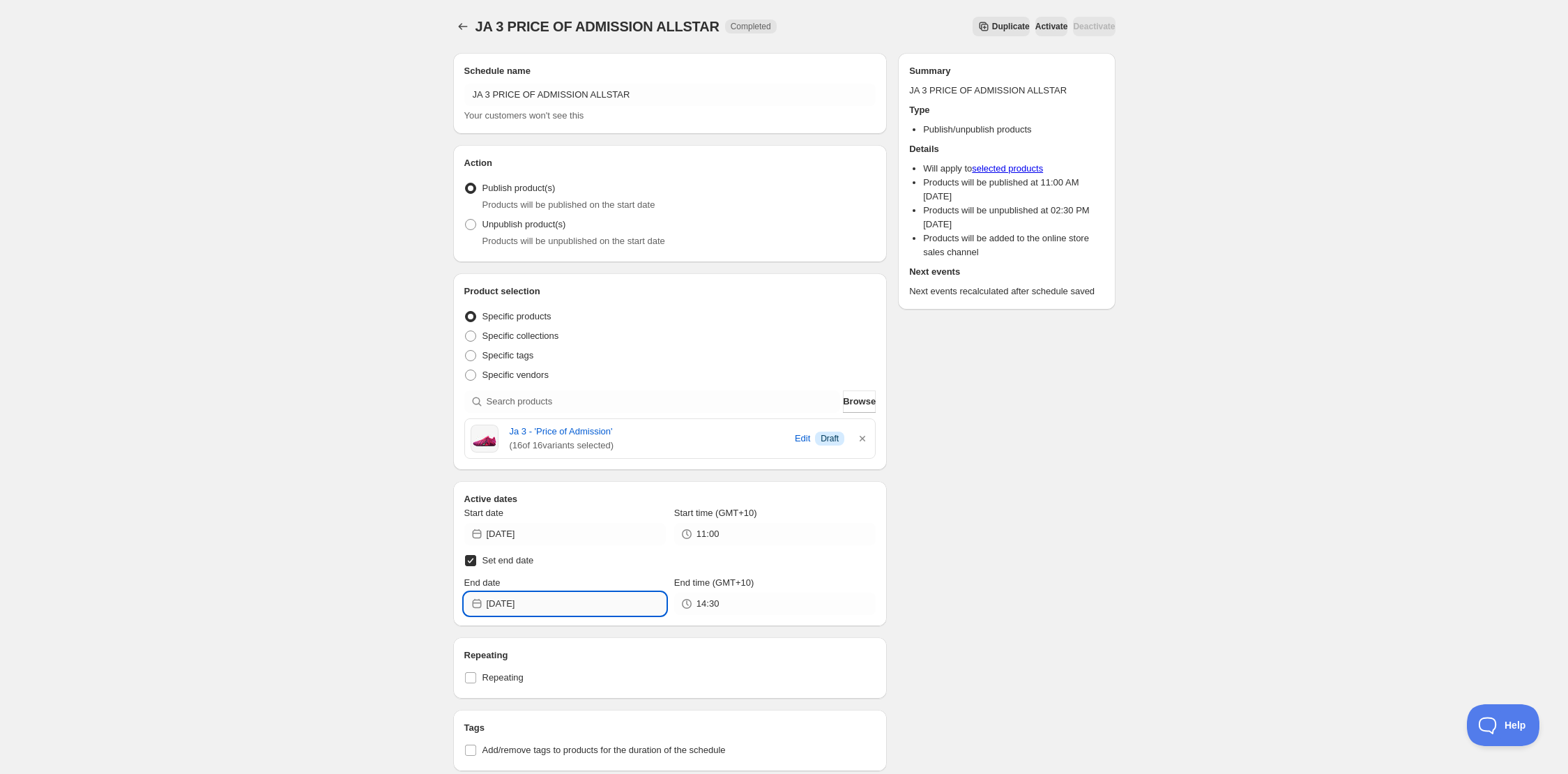
click at [543, 604] on input "[DATE]" at bounding box center [577, 604] width 179 height 22
click at [588, 507] on span "21" at bounding box center [591, 505] width 15 height 11
type input "[DATE]"
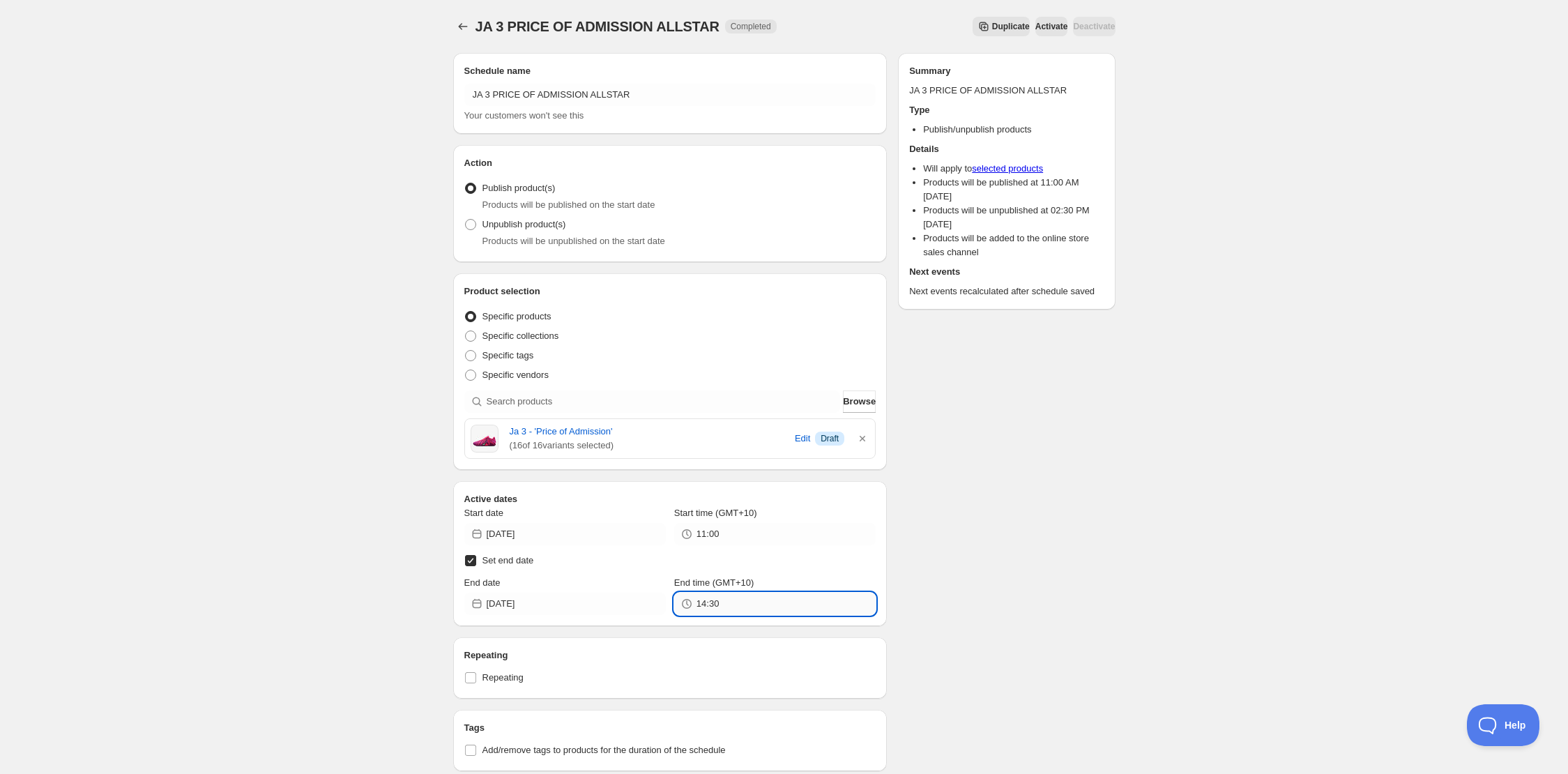
click at [730, 609] on input "14:30" at bounding box center [787, 604] width 179 height 22
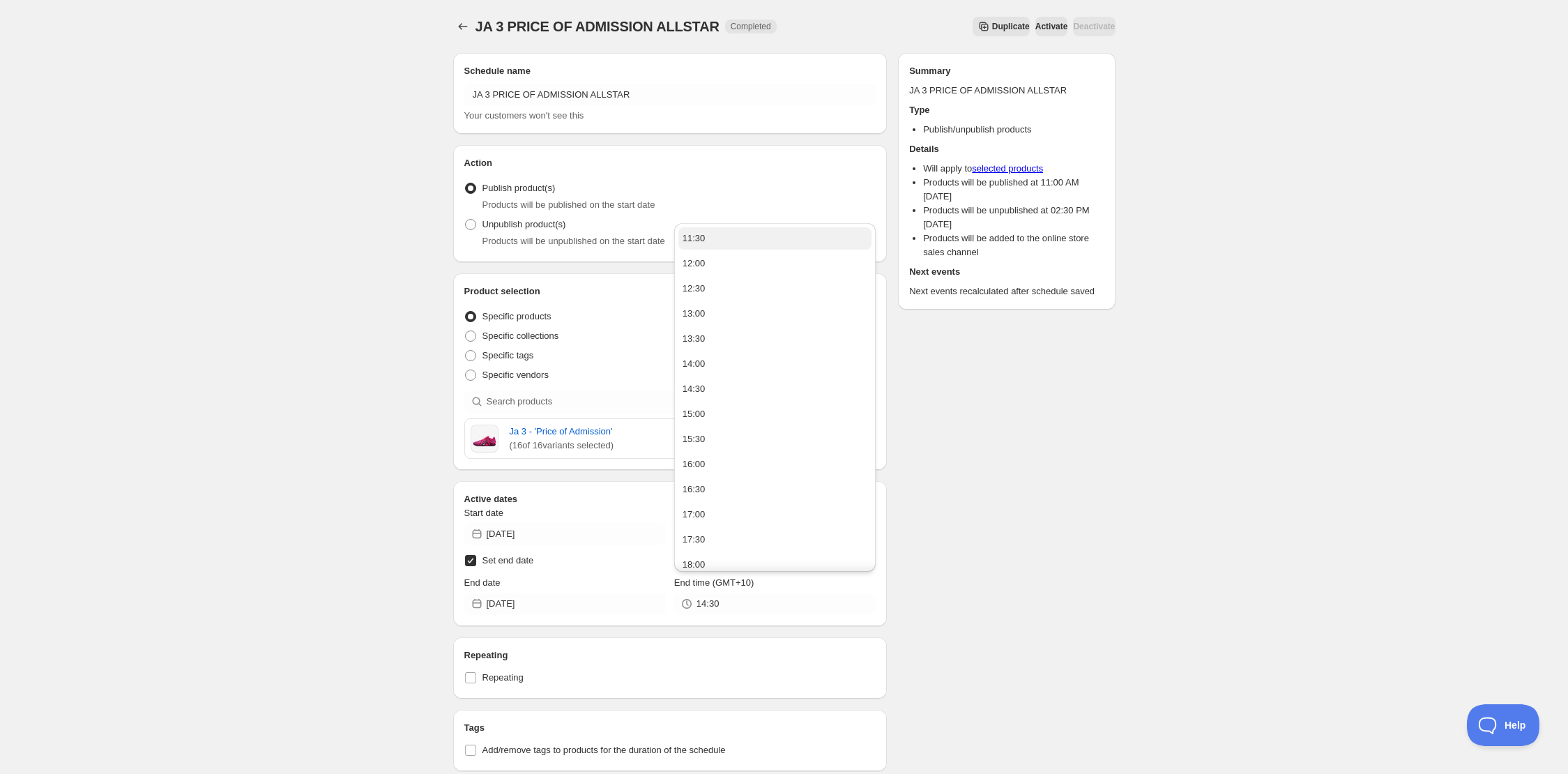
click at [754, 242] on button "11:30" at bounding box center [775, 239] width 193 height 22
type input "11:30"
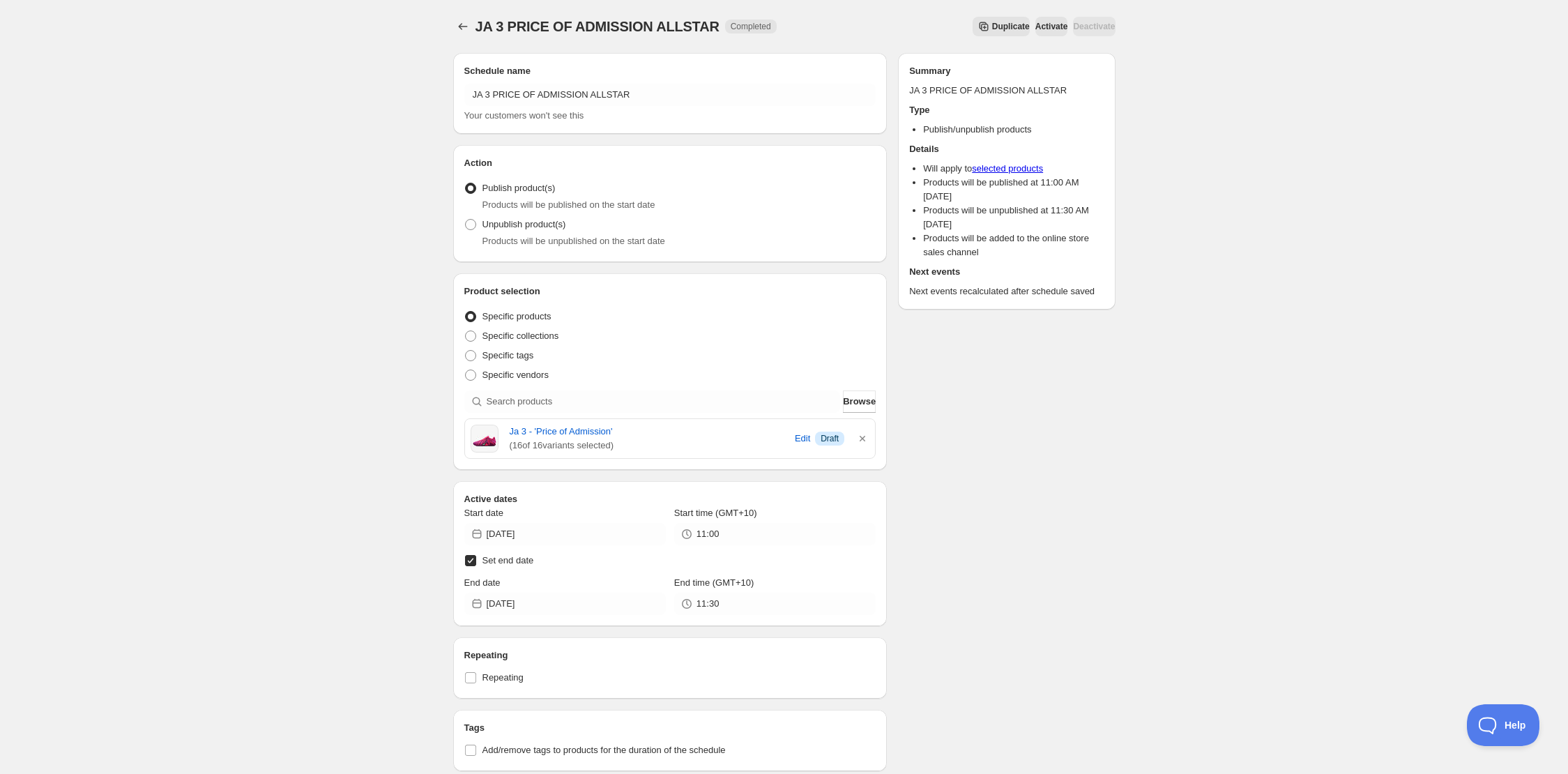
click at [944, 471] on div "Schedule name JA 3 PRICE OF ADMISSION ALLSTAR Your customers won't see this Act…" at bounding box center [778, 599] width 674 height 1114
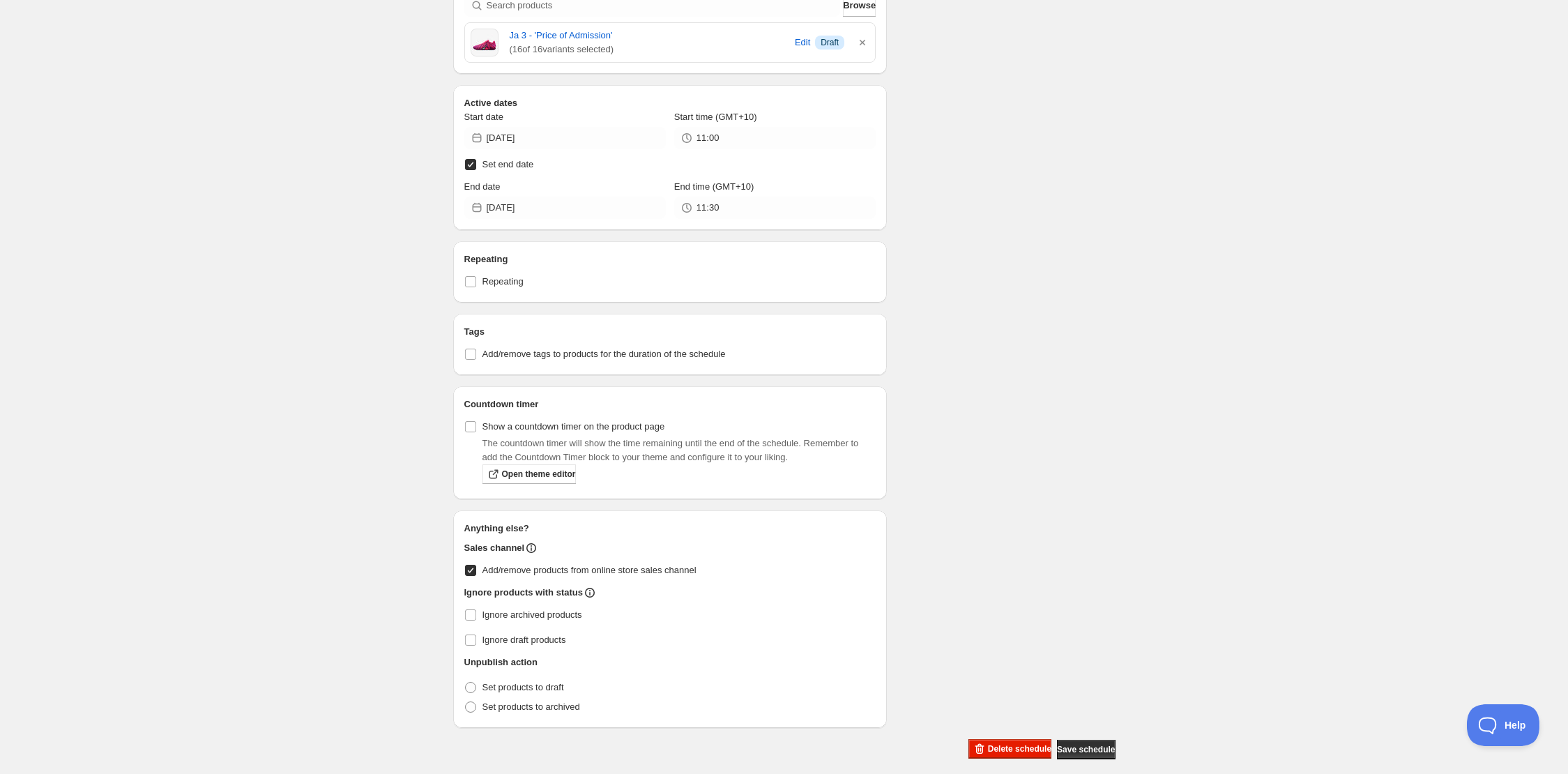
scroll to position [408, 0]
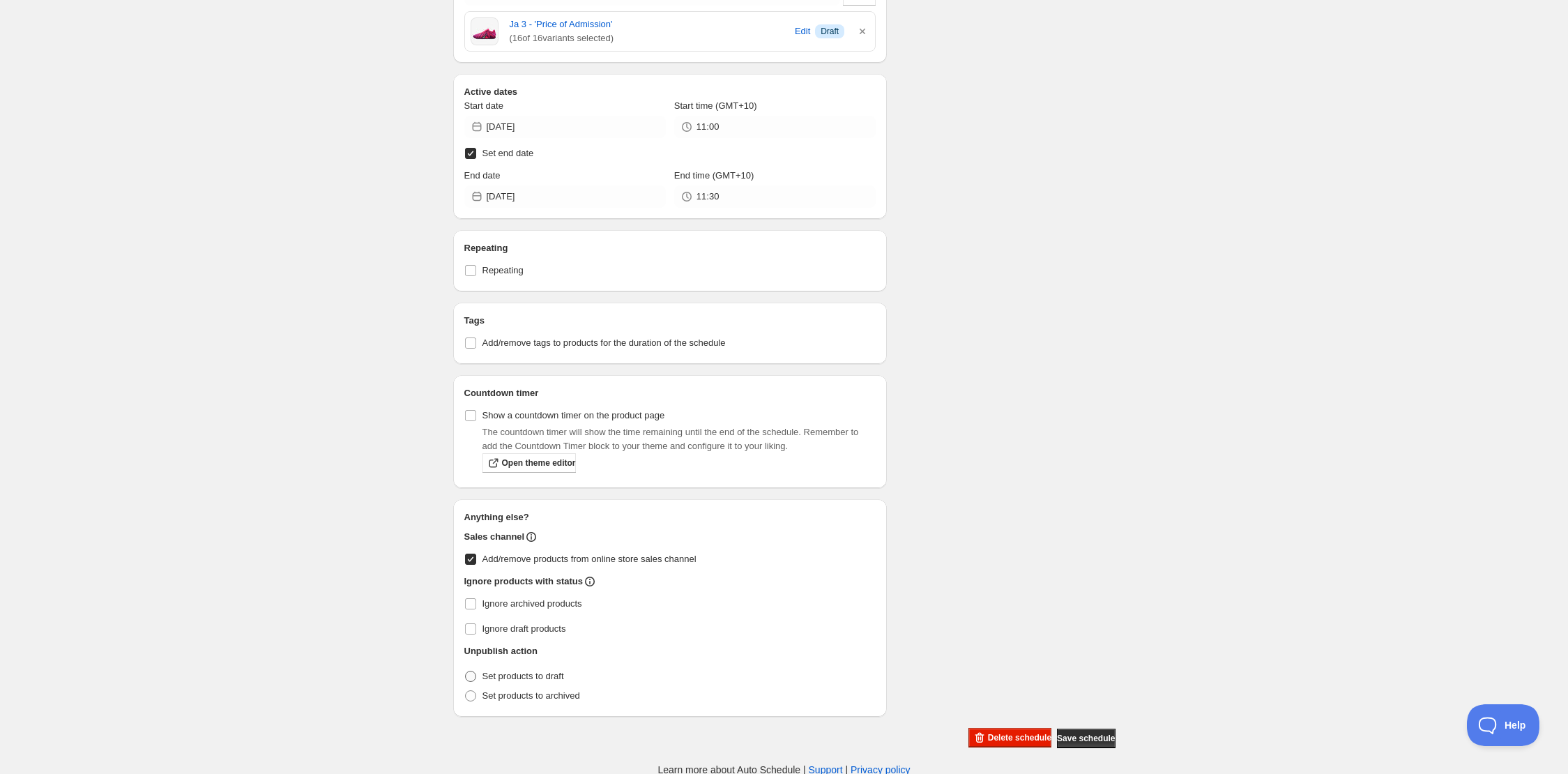
click at [534, 678] on span "Set products to draft" at bounding box center [523, 676] width 82 height 10
click at [466, 672] on input "Set products to draft" at bounding box center [465, 671] width 1 height 1
radio input "true"
click at [1092, 733] on span "Save schedule" at bounding box center [1086, 738] width 58 height 11
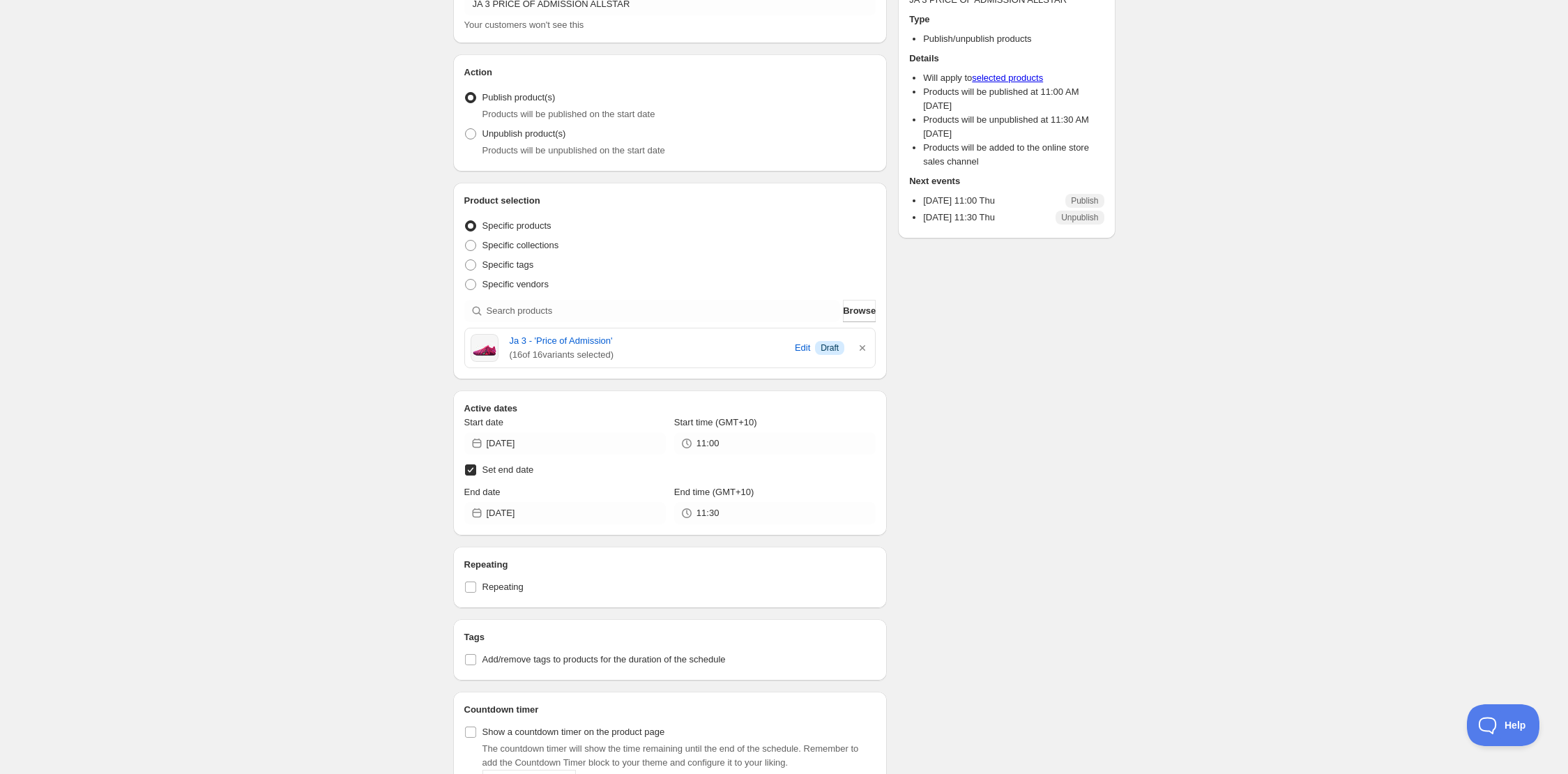
scroll to position [0, 0]
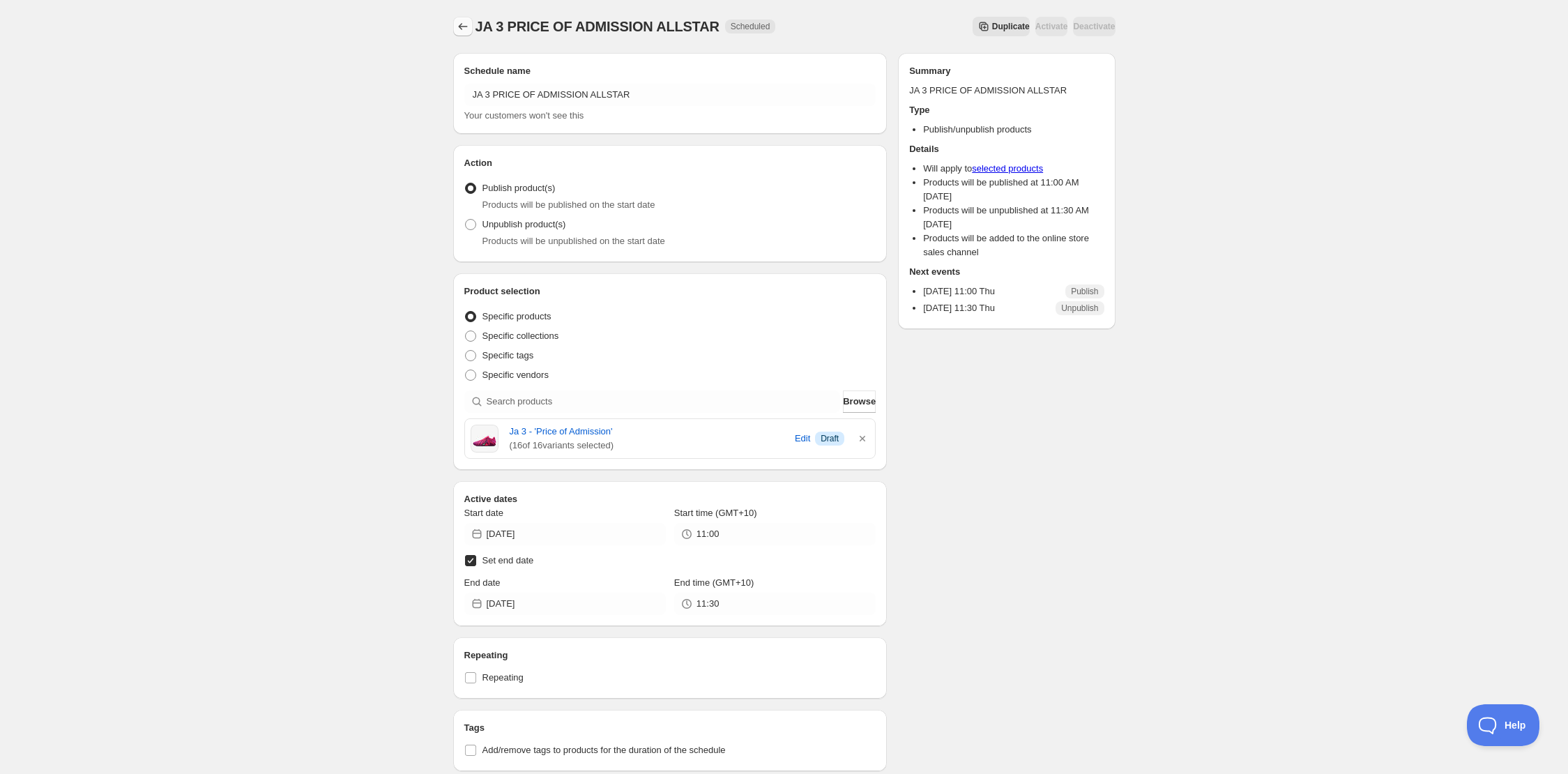
click at [455, 19] on button "Schedules" at bounding box center [463, 26] width 19 height 19
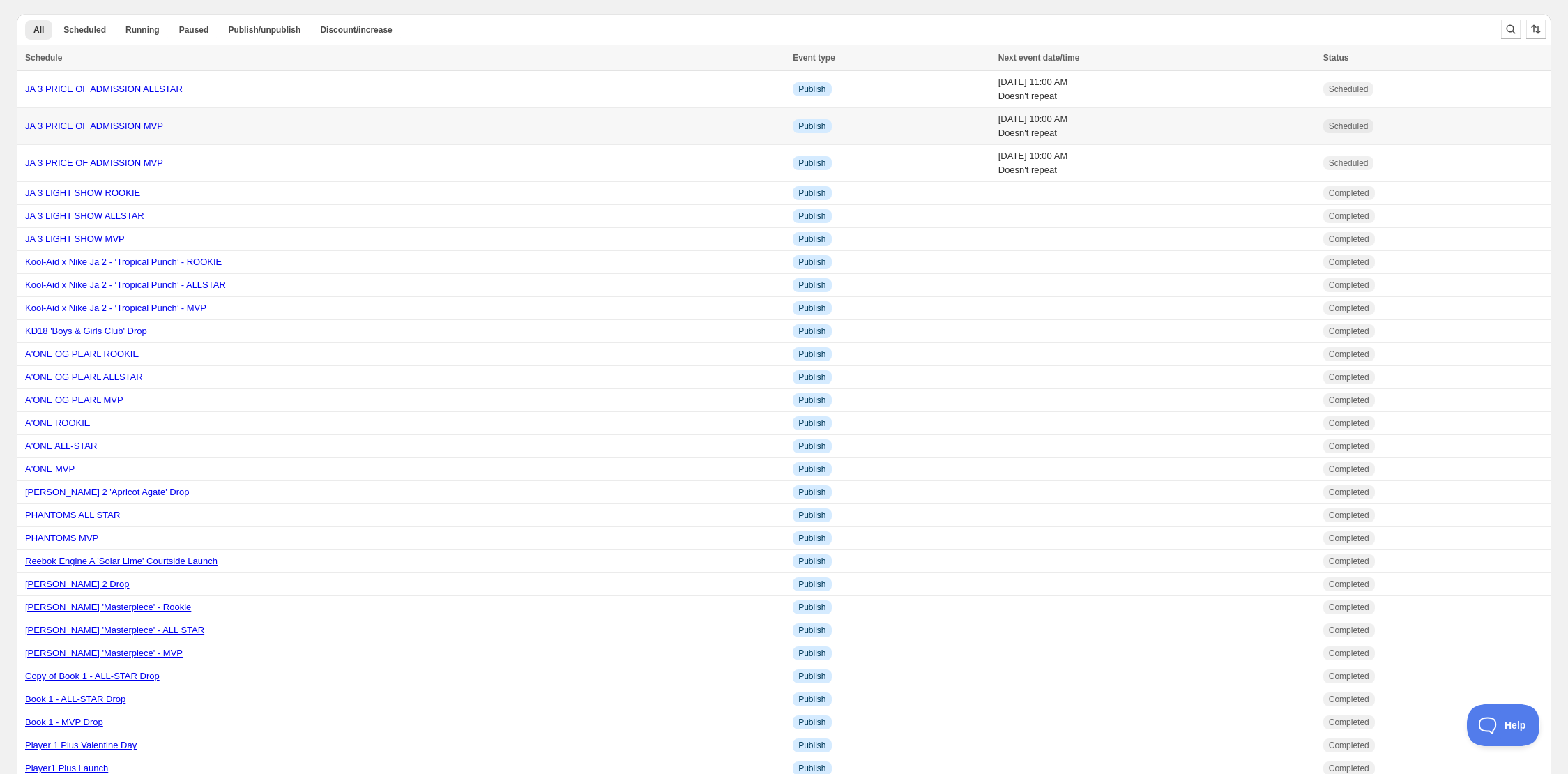
click at [150, 117] on td "JA 3 PRICE OF ADMISSION MVP" at bounding box center [402, 126] width 772 height 37
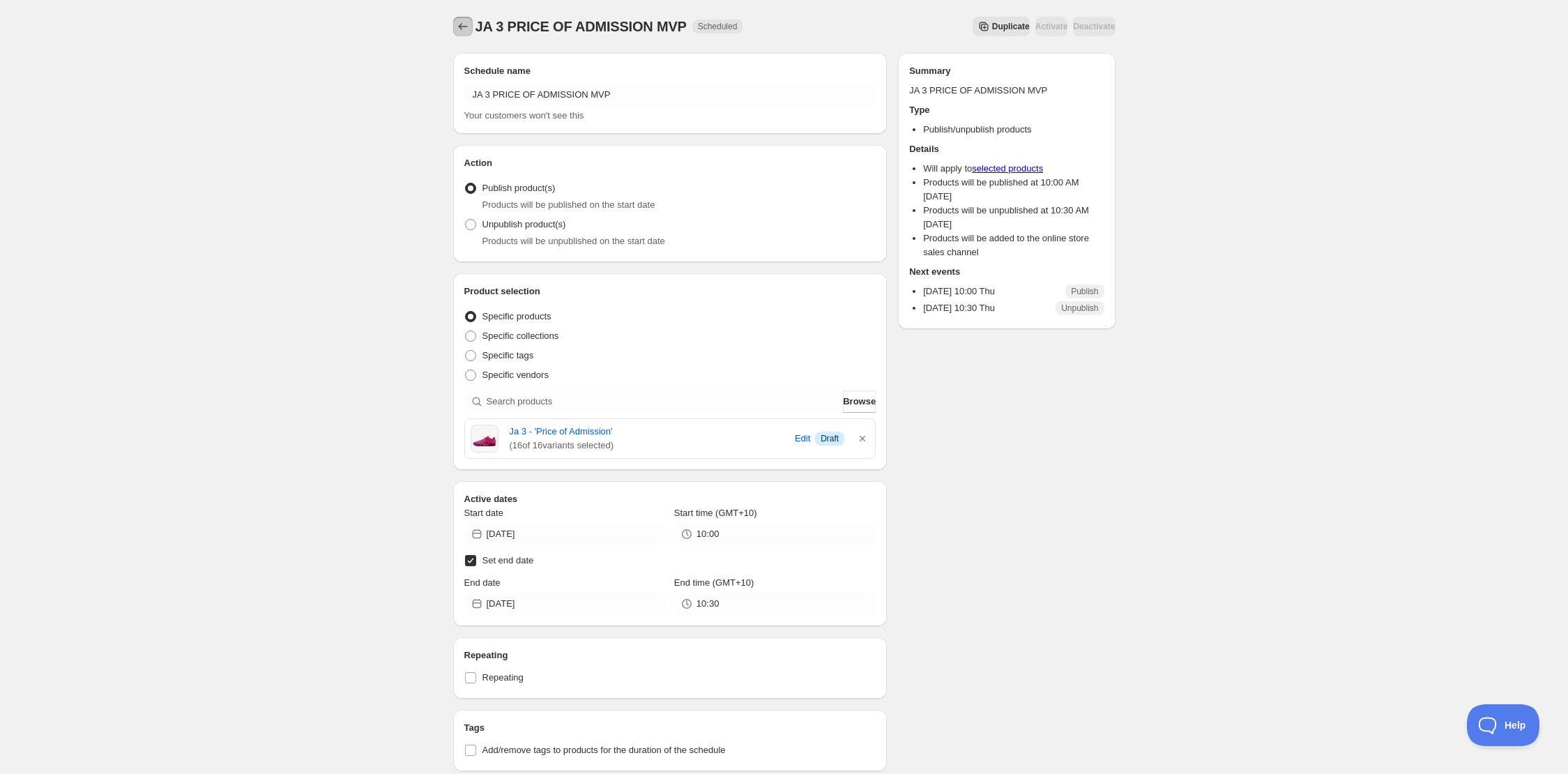
click at [466, 27] on icon "Schedules" at bounding box center [463, 26] width 14 height 14
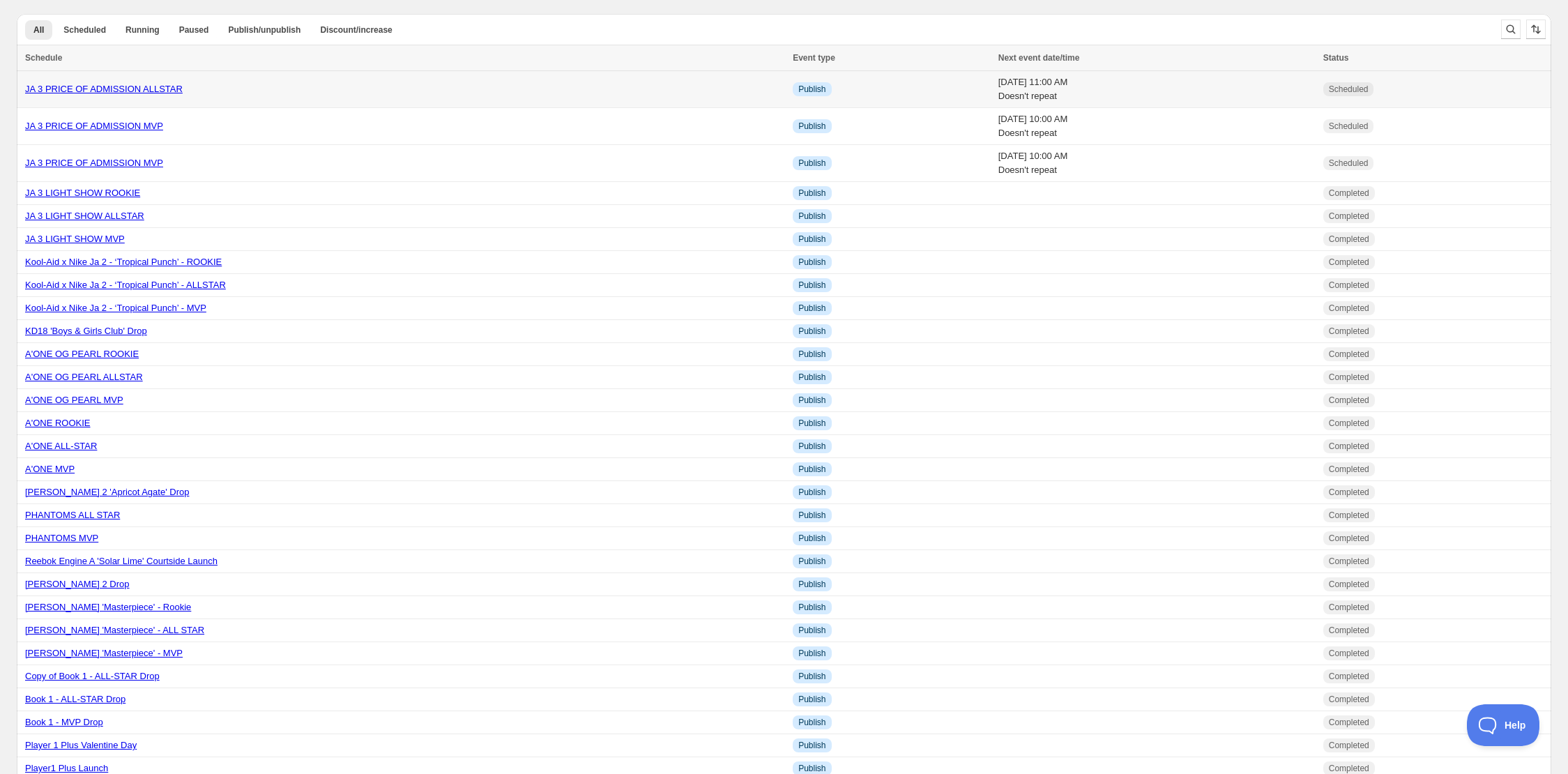
click at [418, 93] on div "JA 3 PRICE OF ADMISSION ALLSTAR" at bounding box center [405, 89] width 760 height 14
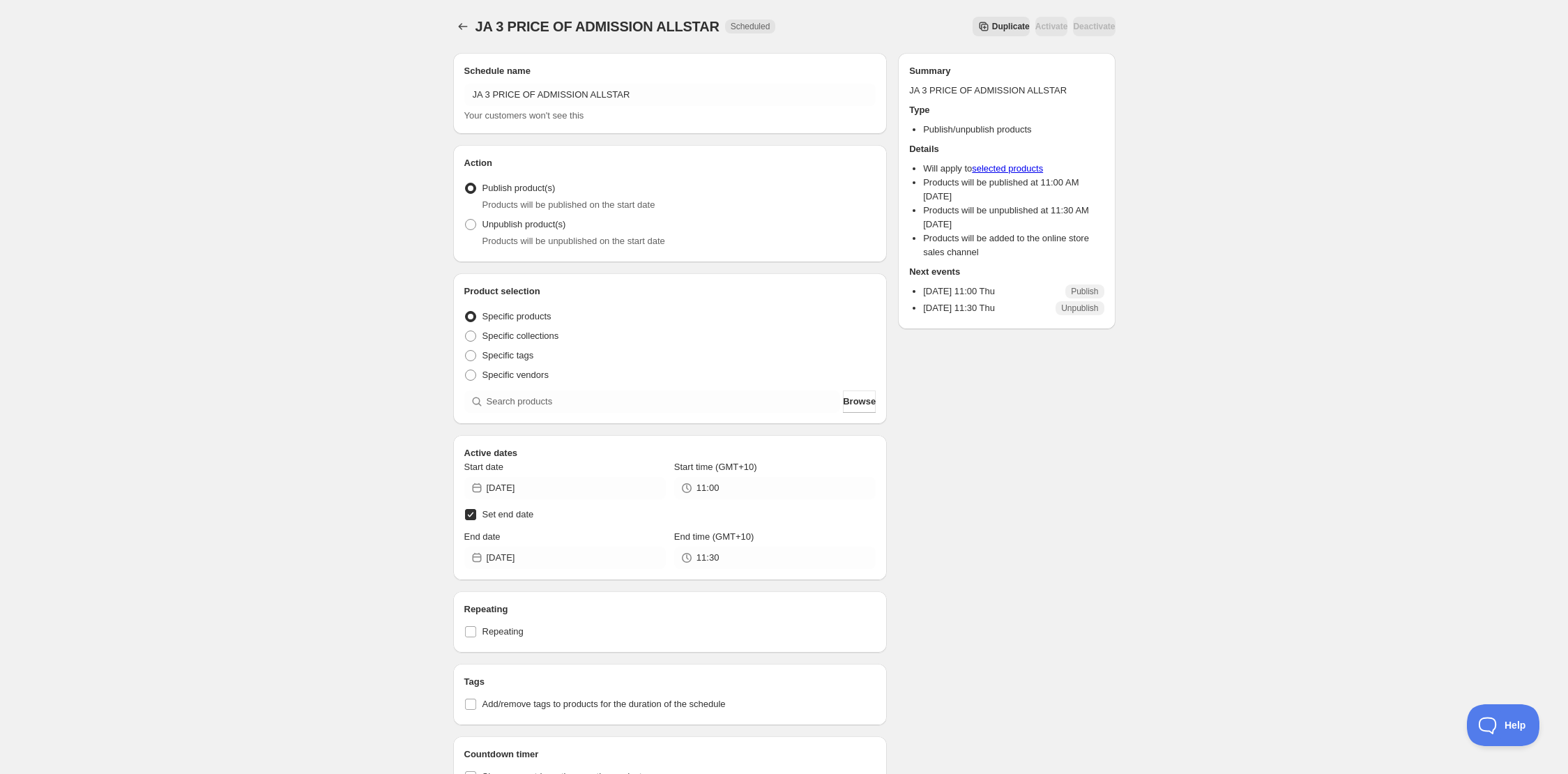
click at [992, 25] on span "Duplicate" at bounding box center [1011, 26] width 37 height 11
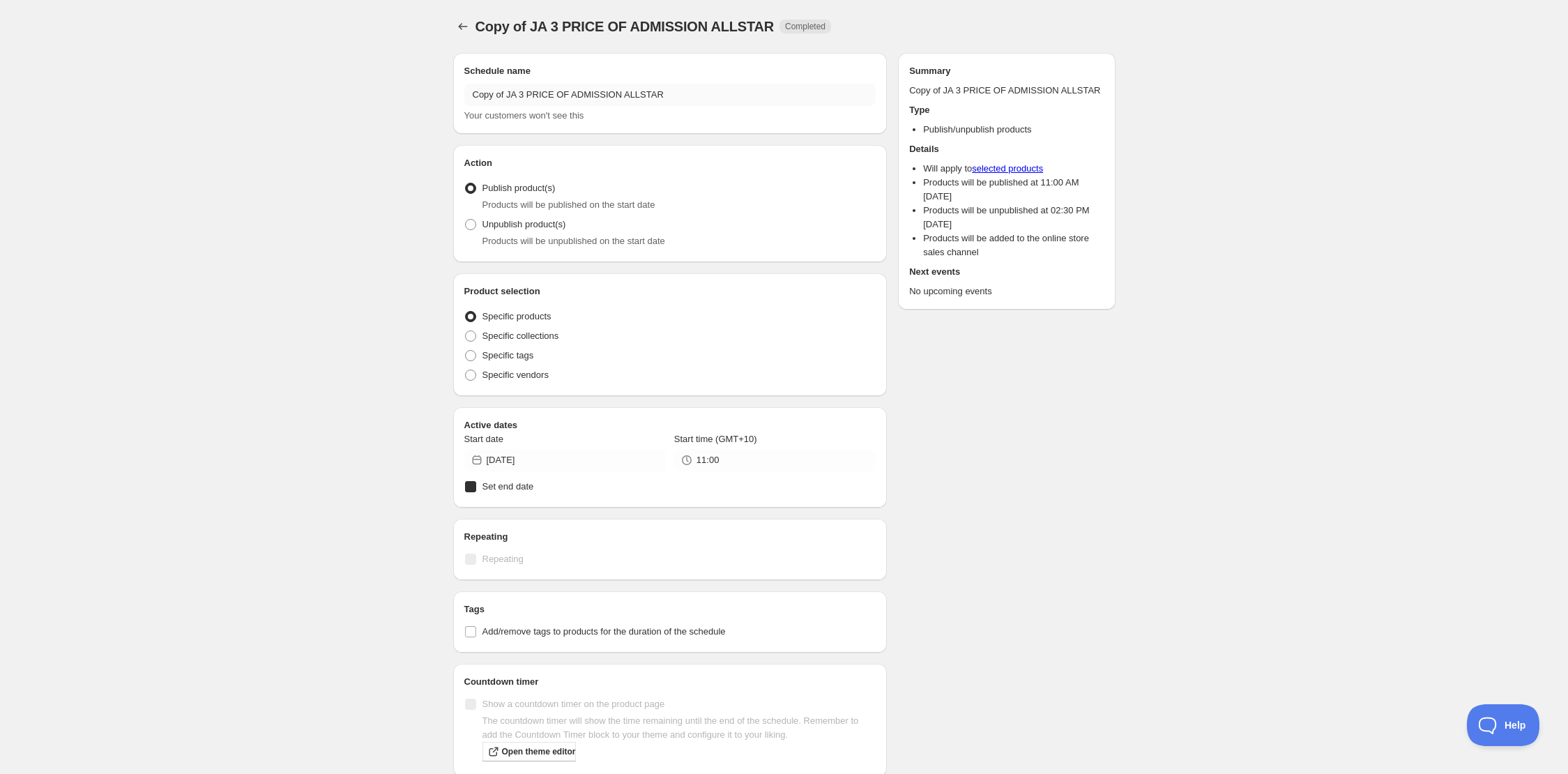
radio input "true"
checkbox input "true"
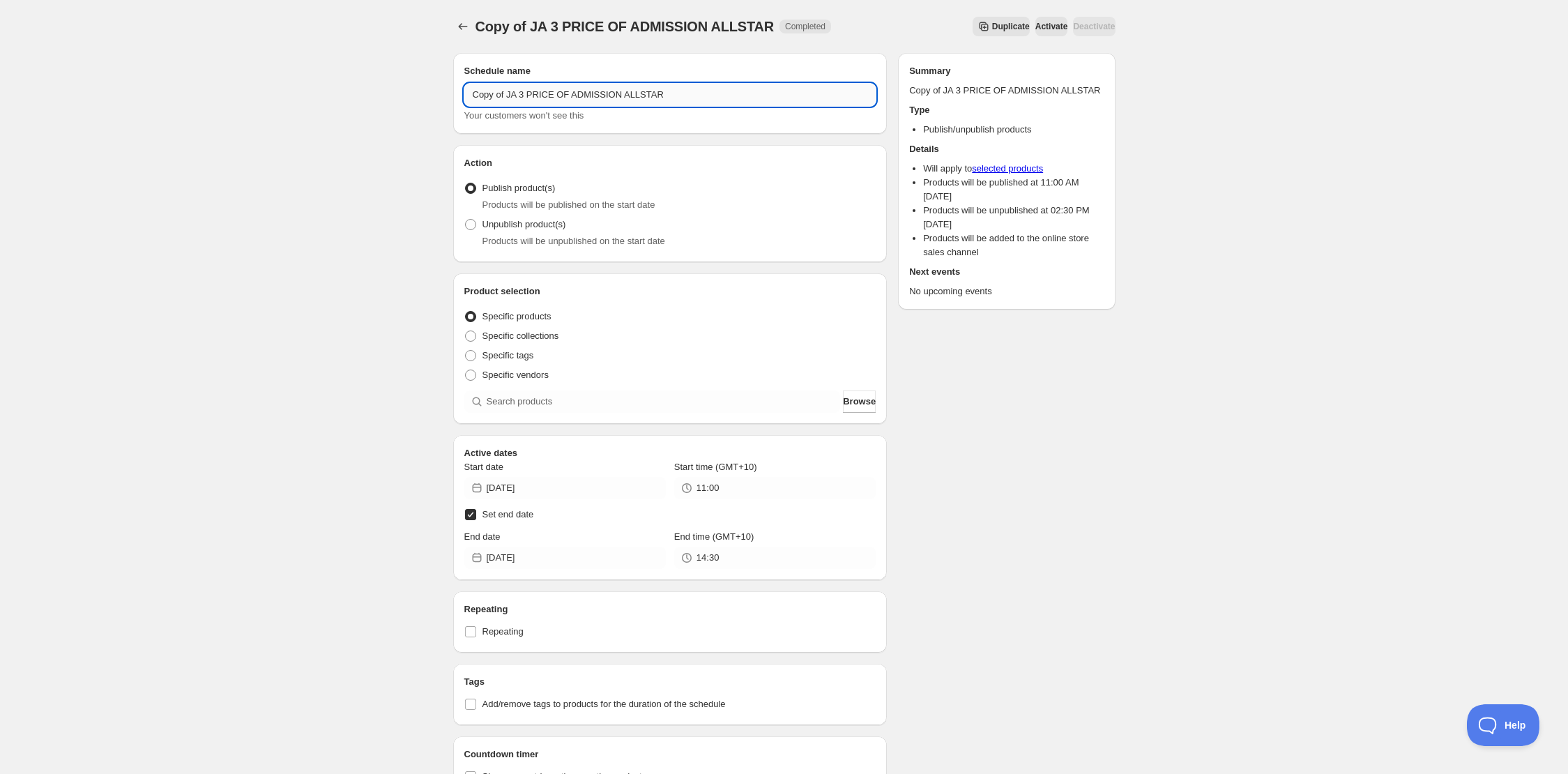
click at [638, 96] on input "Copy of JA 3 PRICE OF ADMISSION ALLSTAR" at bounding box center [670, 95] width 412 height 22
click at [637, 96] on input "Copy of JA 3 PRICE OF ADMISSION ALLSTAR" at bounding box center [670, 95] width 412 height 22
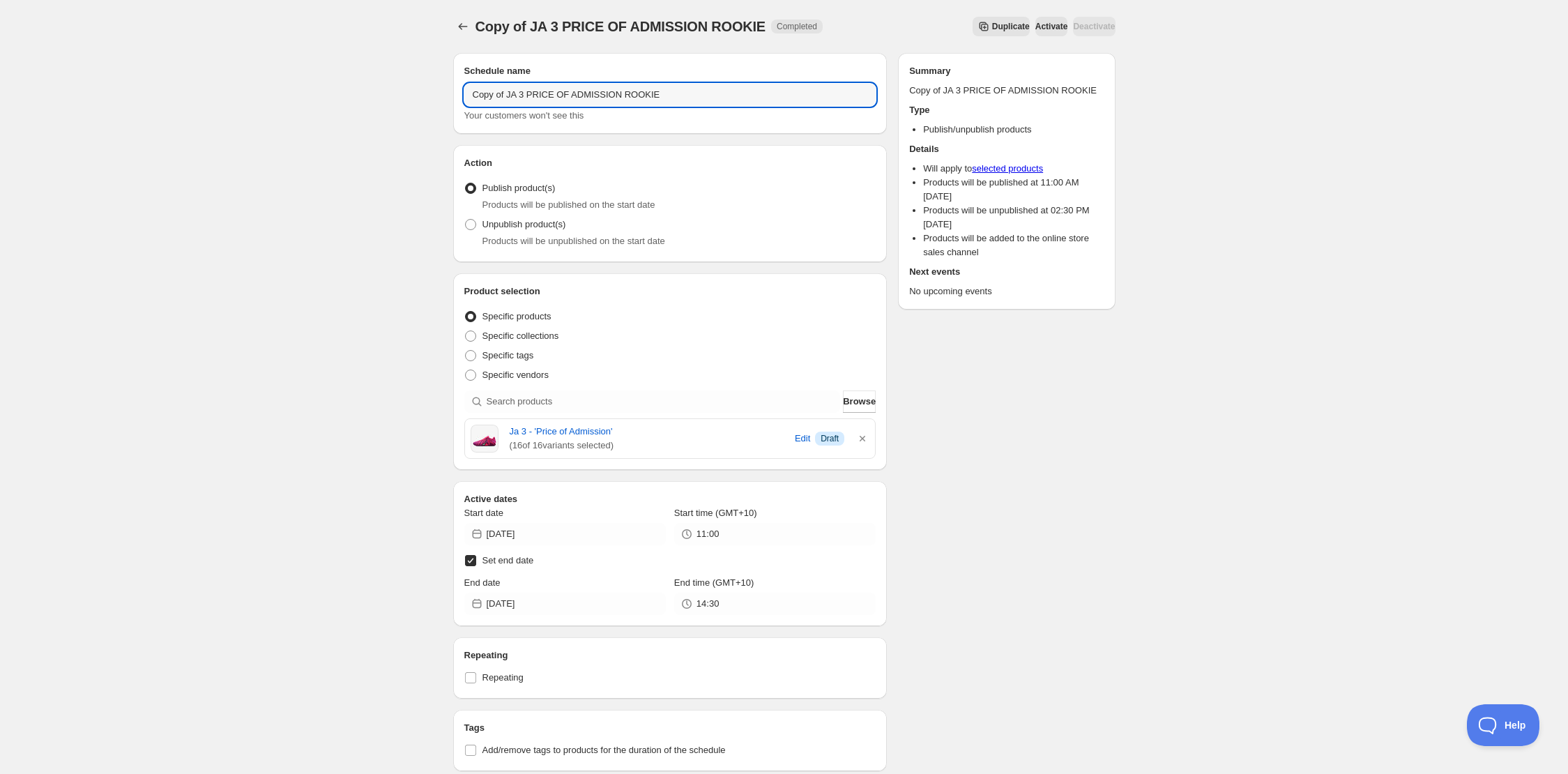
drag, startPoint x: 511, startPoint y: 93, endPoint x: 429, endPoint y: 94, distance: 82.0
click at [429, 94] on div "Copy of JA 3 PRICE OF ADMISSION ROOKIE. This page is ready Copy of JA 3 PRICE O…" at bounding box center [784, 592] width 1568 height 1185
type input "JA 3 PRICE OF ADMISSION ROOKIE"
click at [442, 168] on div "Schedule name JA 3 PRICE OF ADMISSION ROOKIE Your customers won't see this Acti…" at bounding box center [778, 599] width 674 height 1114
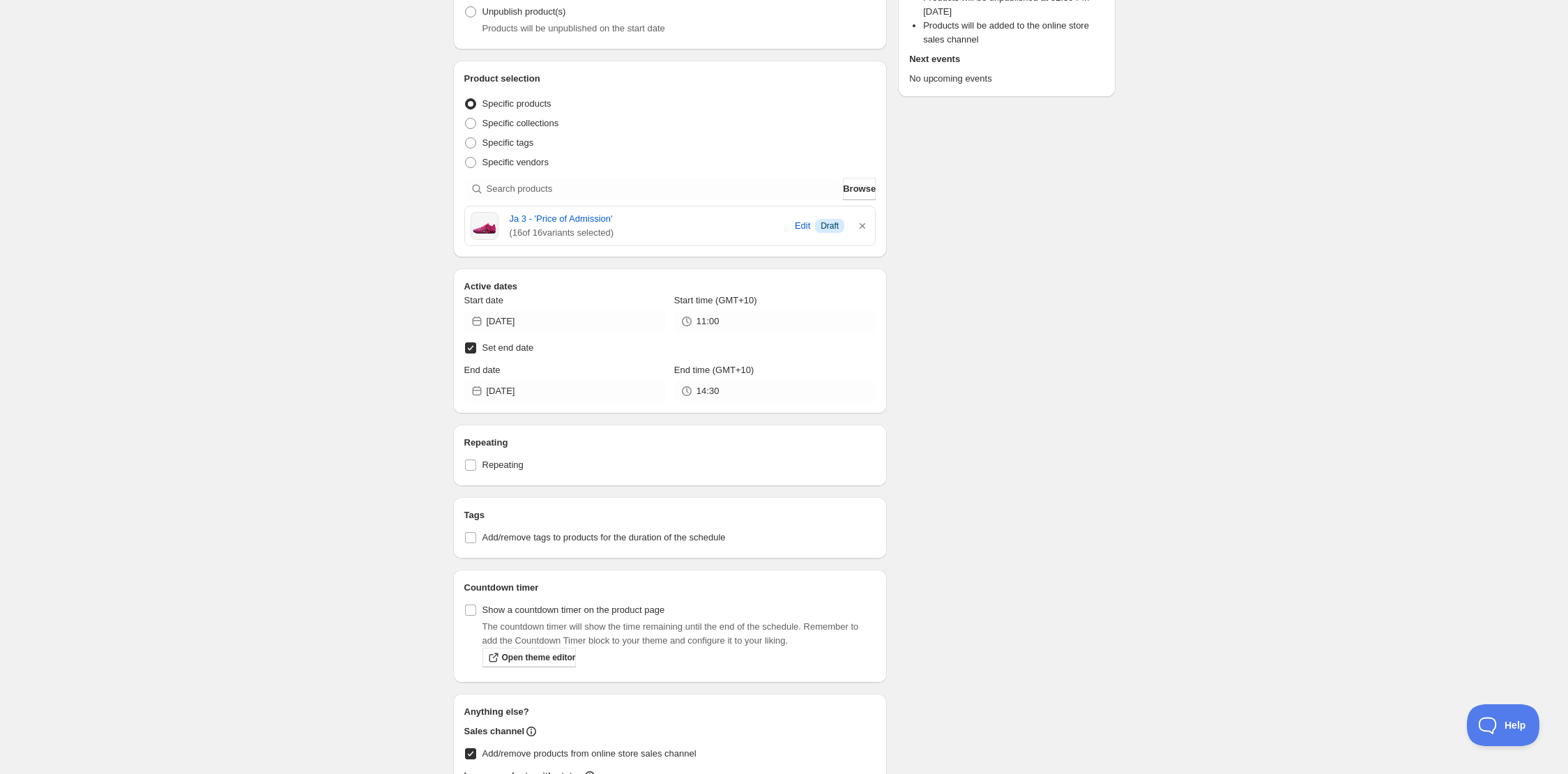
scroll to position [229, 0]
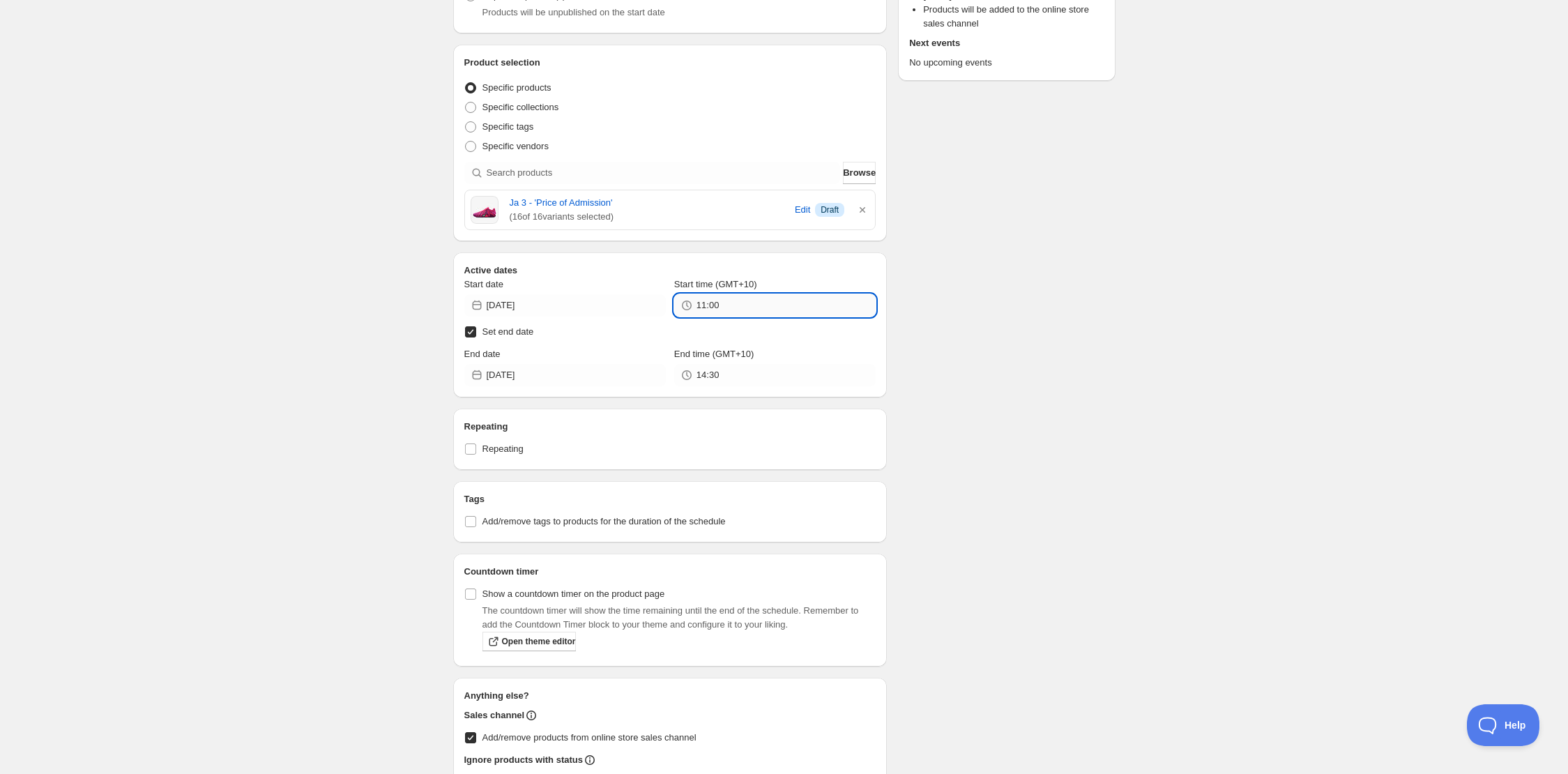
click at [722, 305] on input "11:00" at bounding box center [787, 306] width 179 height 22
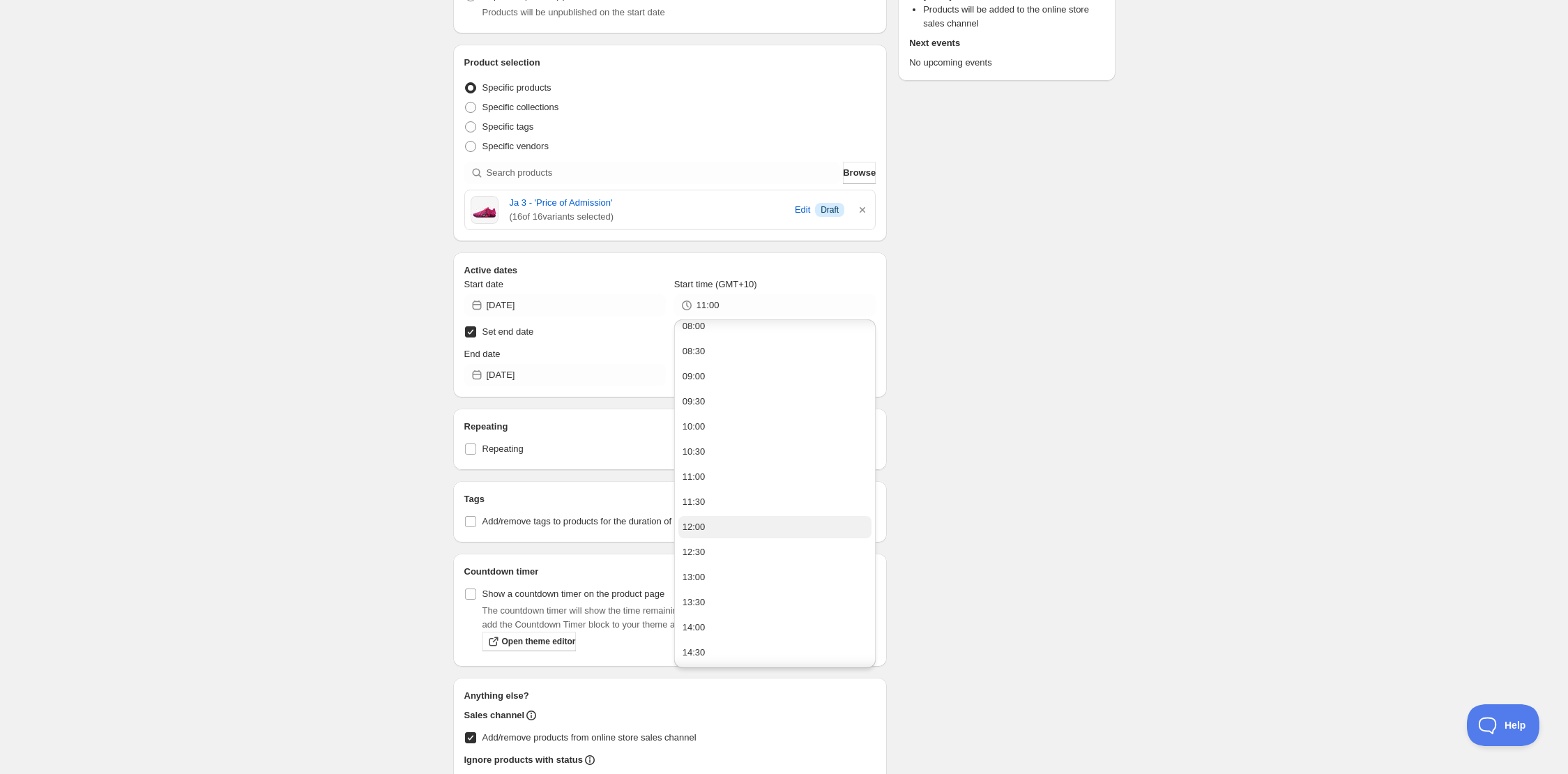
click at [775, 520] on button "12:00" at bounding box center [775, 527] width 193 height 22
type input "12:00"
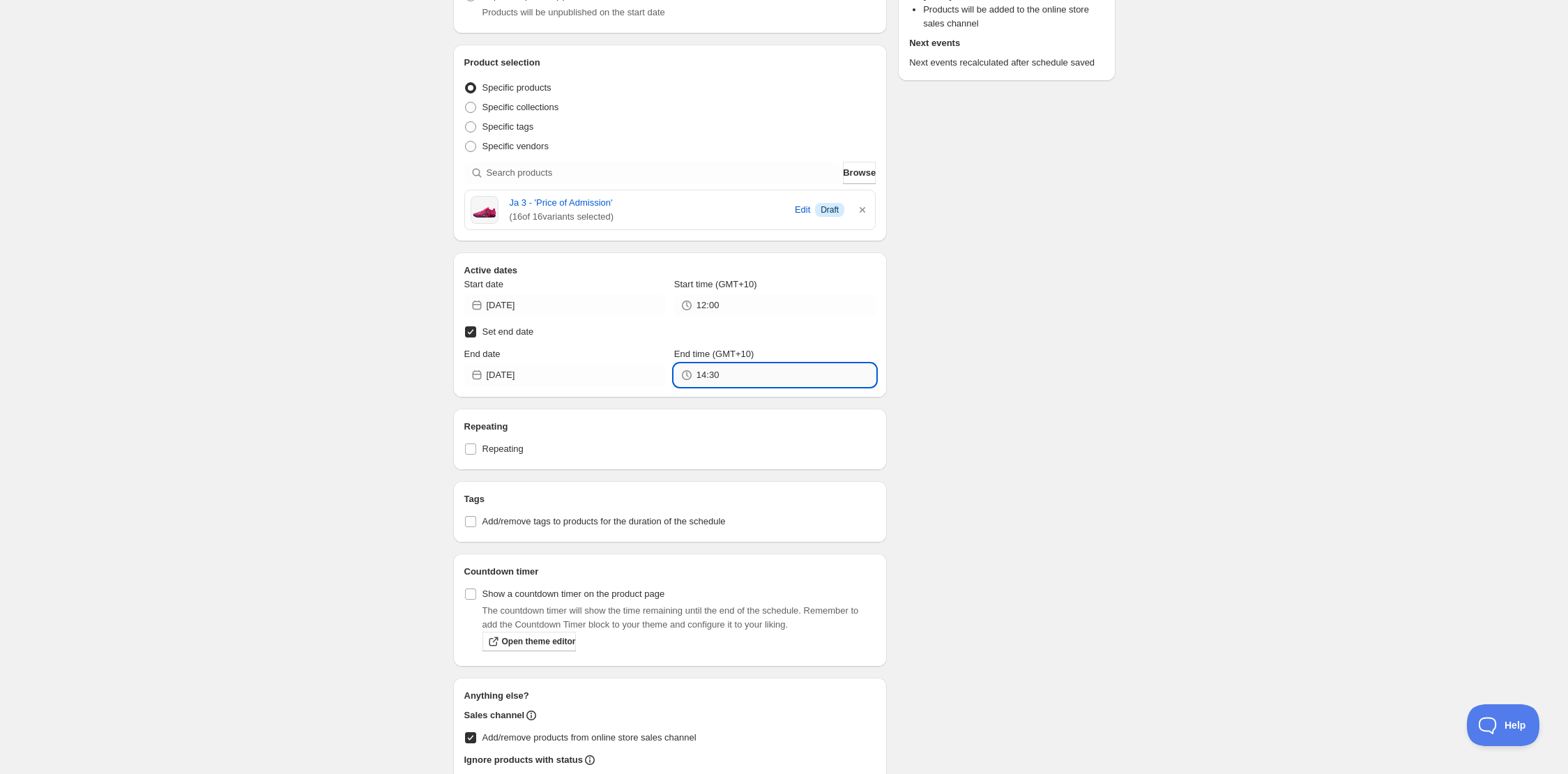
drag, startPoint x: 740, startPoint y: 370, endPoint x: 739, endPoint y: 379, distance: 9.1
click at [740, 370] on input "14:30" at bounding box center [787, 375] width 179 height 22
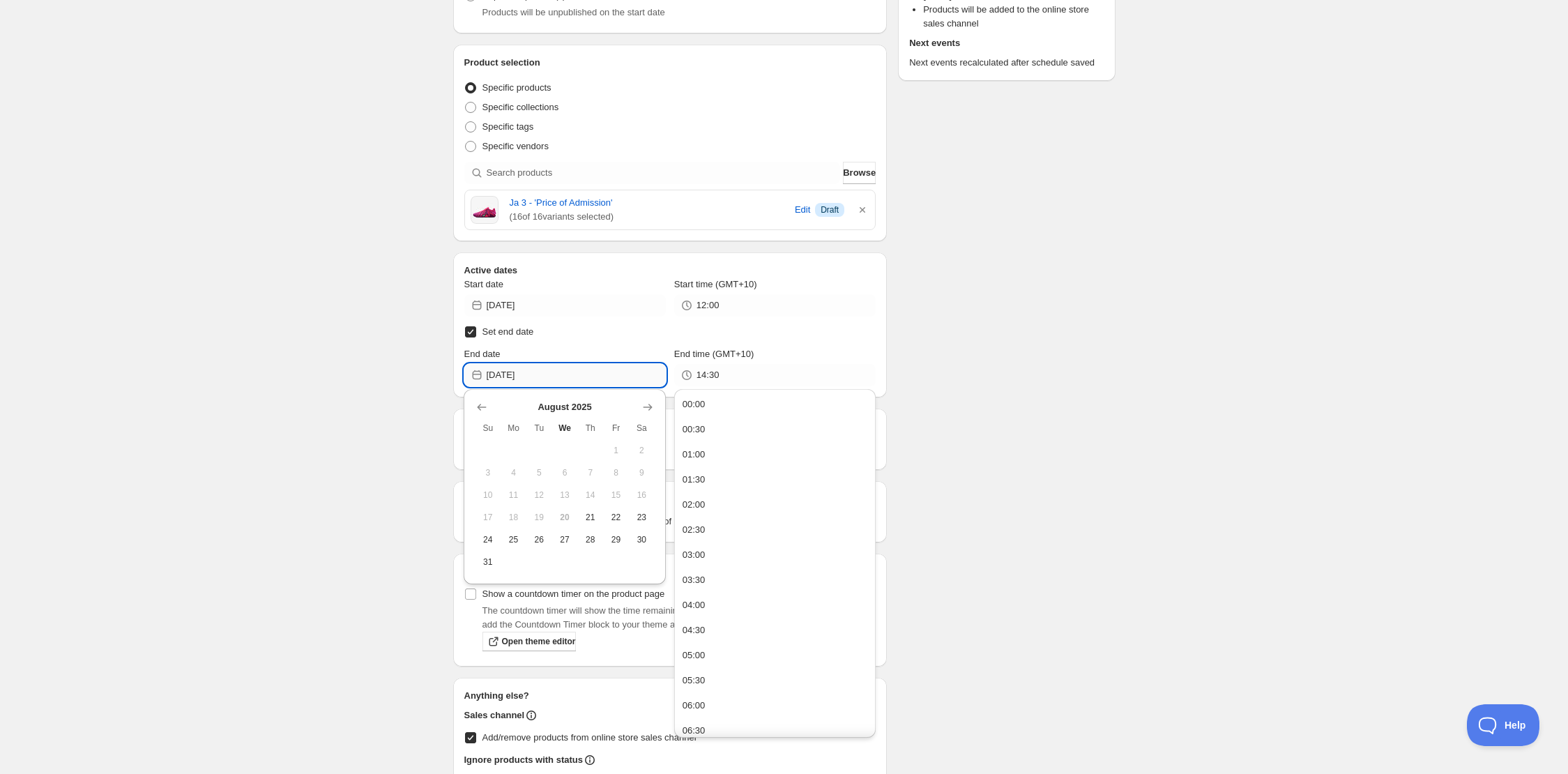
click at [574, 376] on input "[DATE]" at bounding box center [577, 375] width 179 height 22
click at [591, 518] on span "21" at bounding box center [591, 517] width 15 height 11
type input "[DATE]"
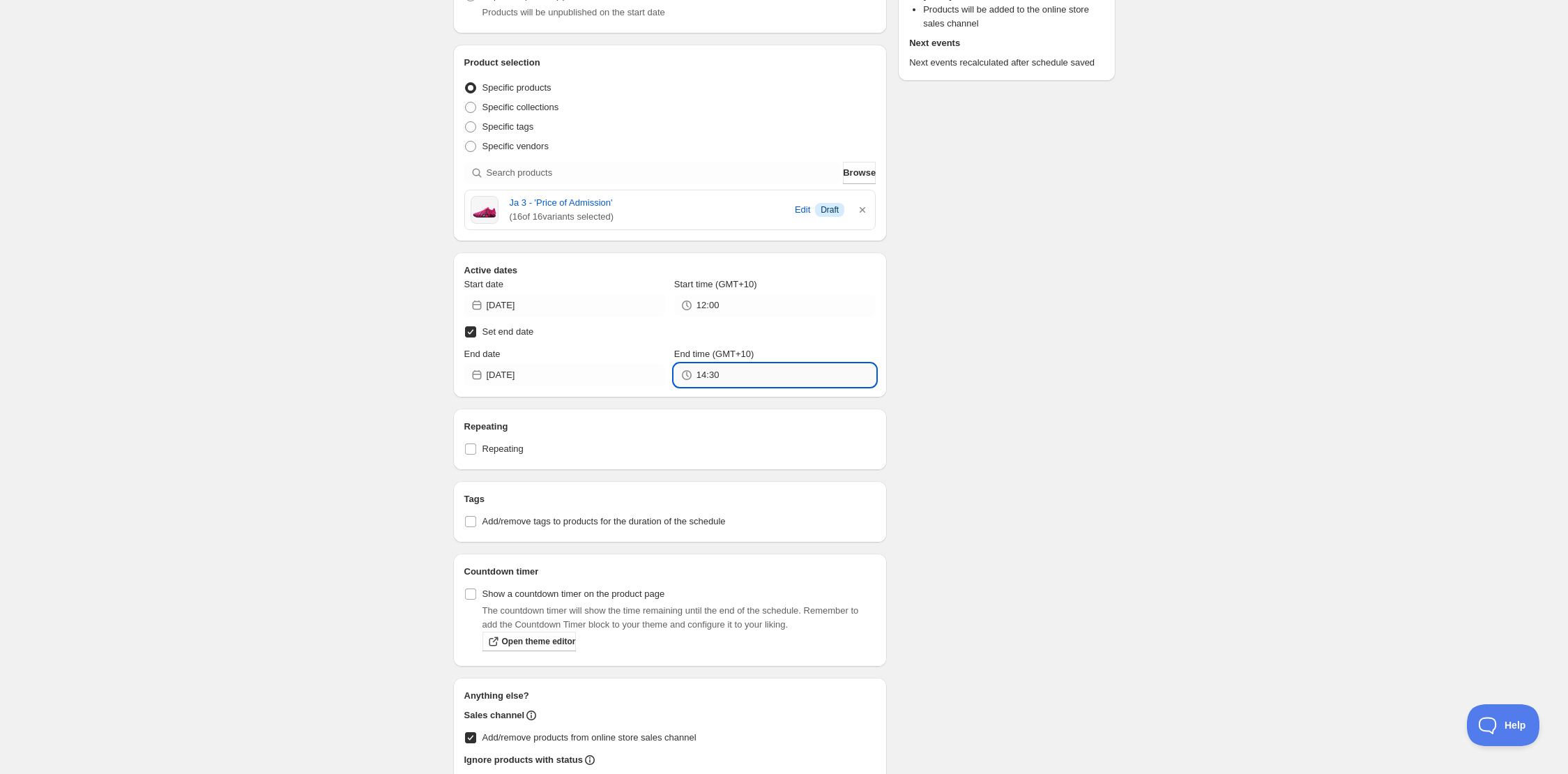
click at [780, 383] on input "14:30" at bounding box center [787, 375] width 179 height 22
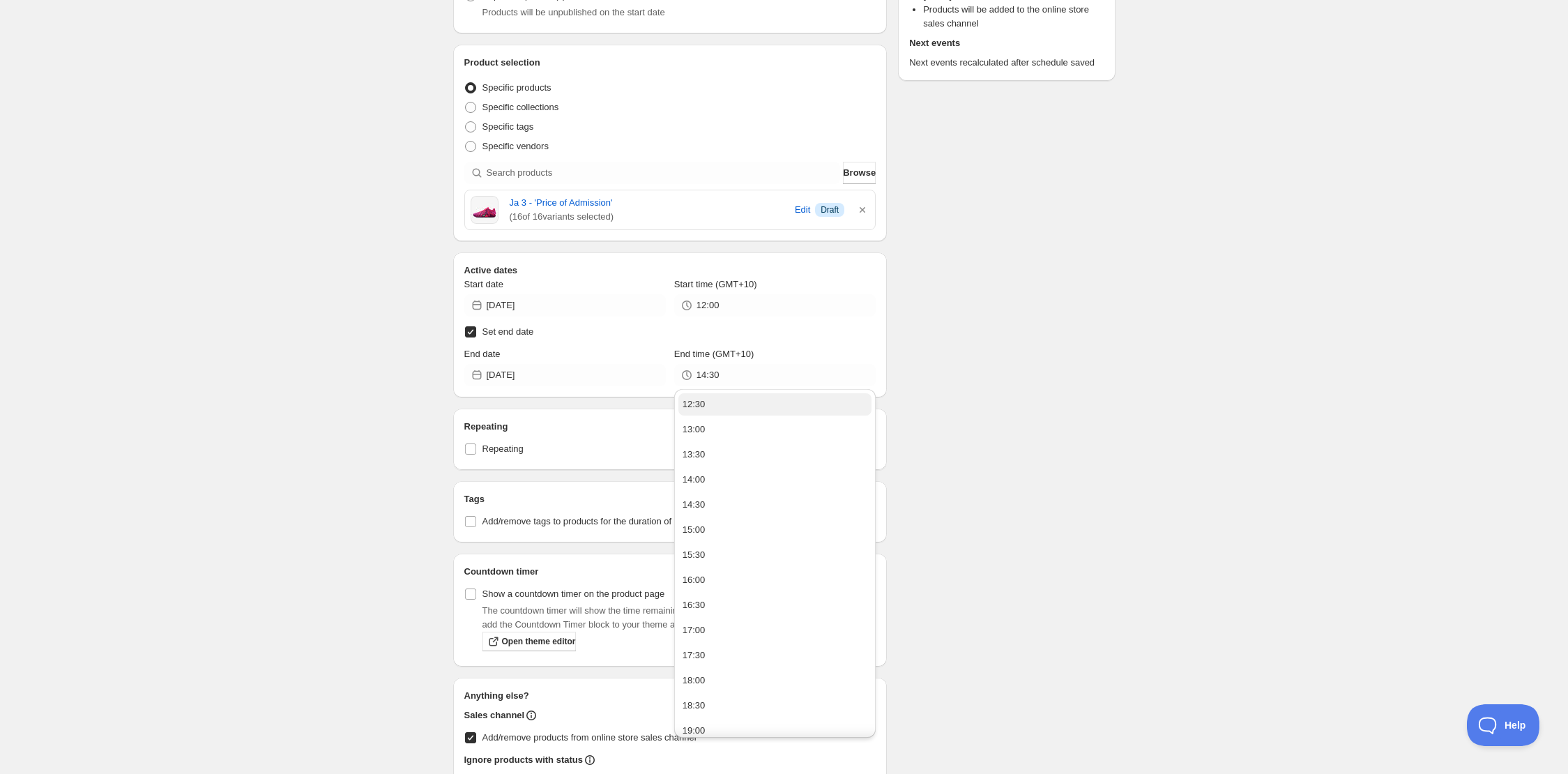
click at [748, 399] on button "12:30" at bounding box center [775, 405] width 193 height 22
type input "12:30"
click at [923, 385] on div "Schedule name JA 3 PRICE OF ADMISSION ROOKIE Your customers won't see this Acti…" at bounding box center [778, 370] width 674 height 1114
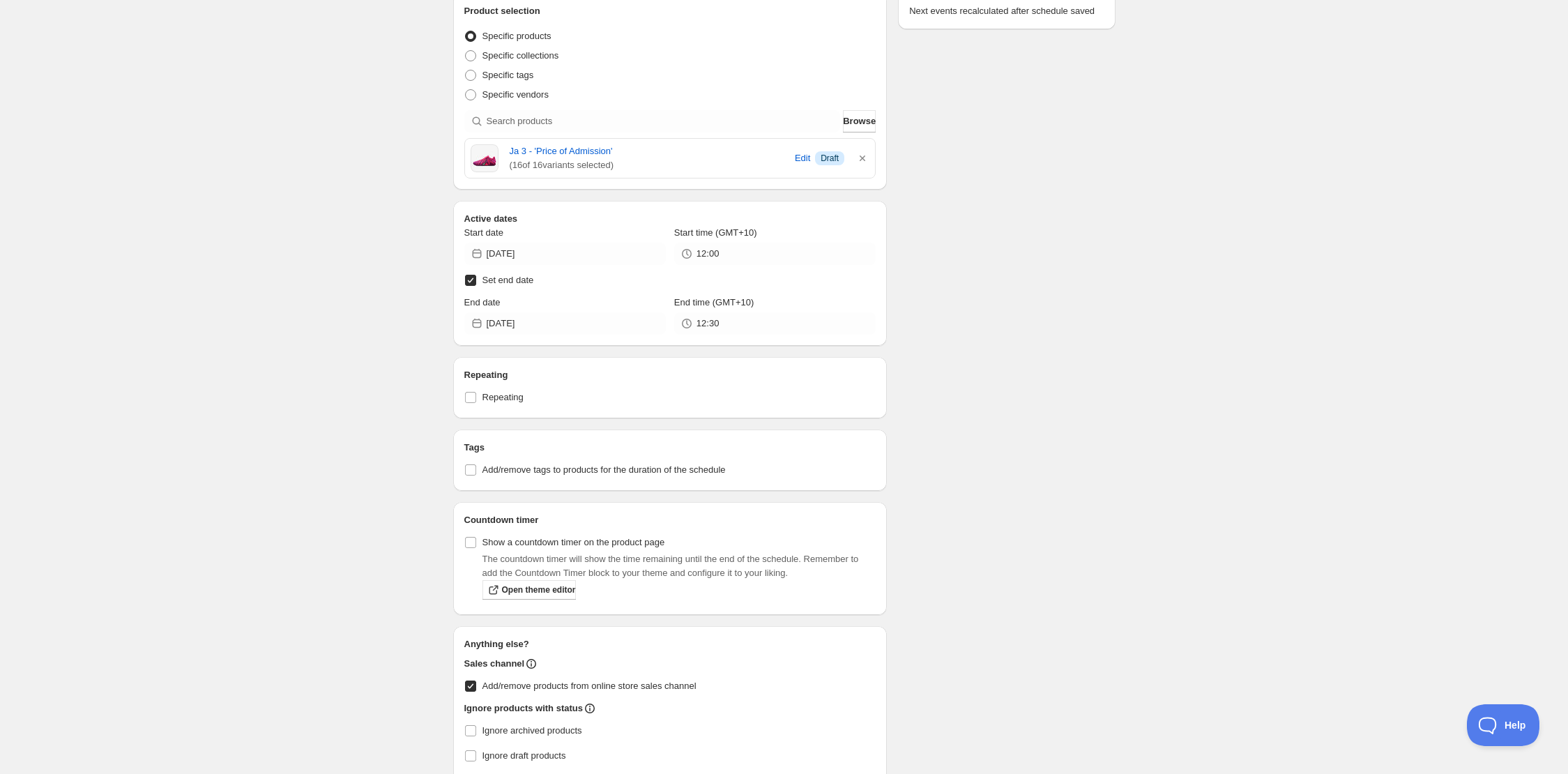
scroll to position [294, 0]
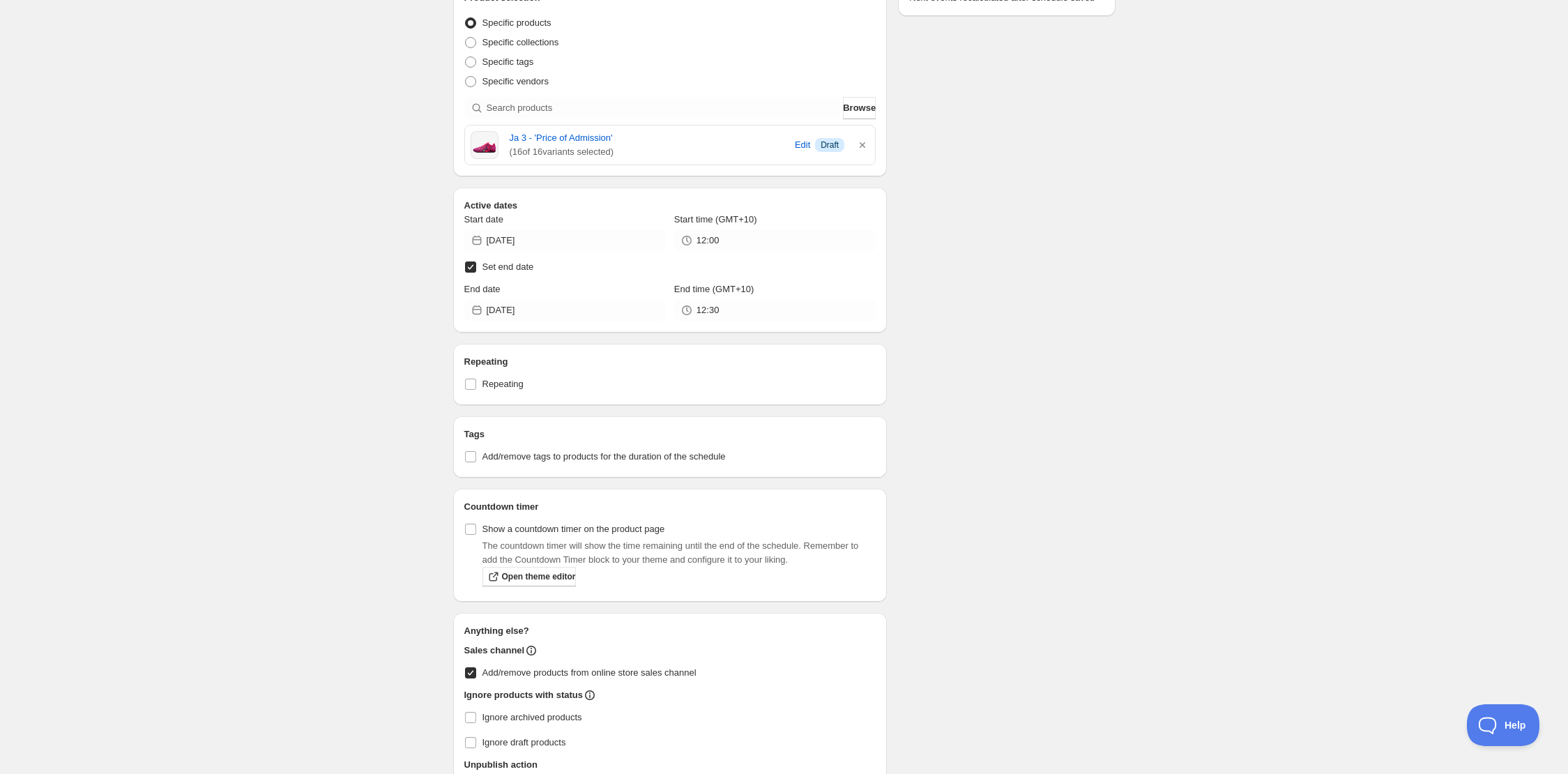
click at [517, 273] on span "Set end date" at bounding box center [508, 267] width 52 height 14
click at [476, 273] on input "Set end date" at bounding box center [470, 267] width 11 height 11
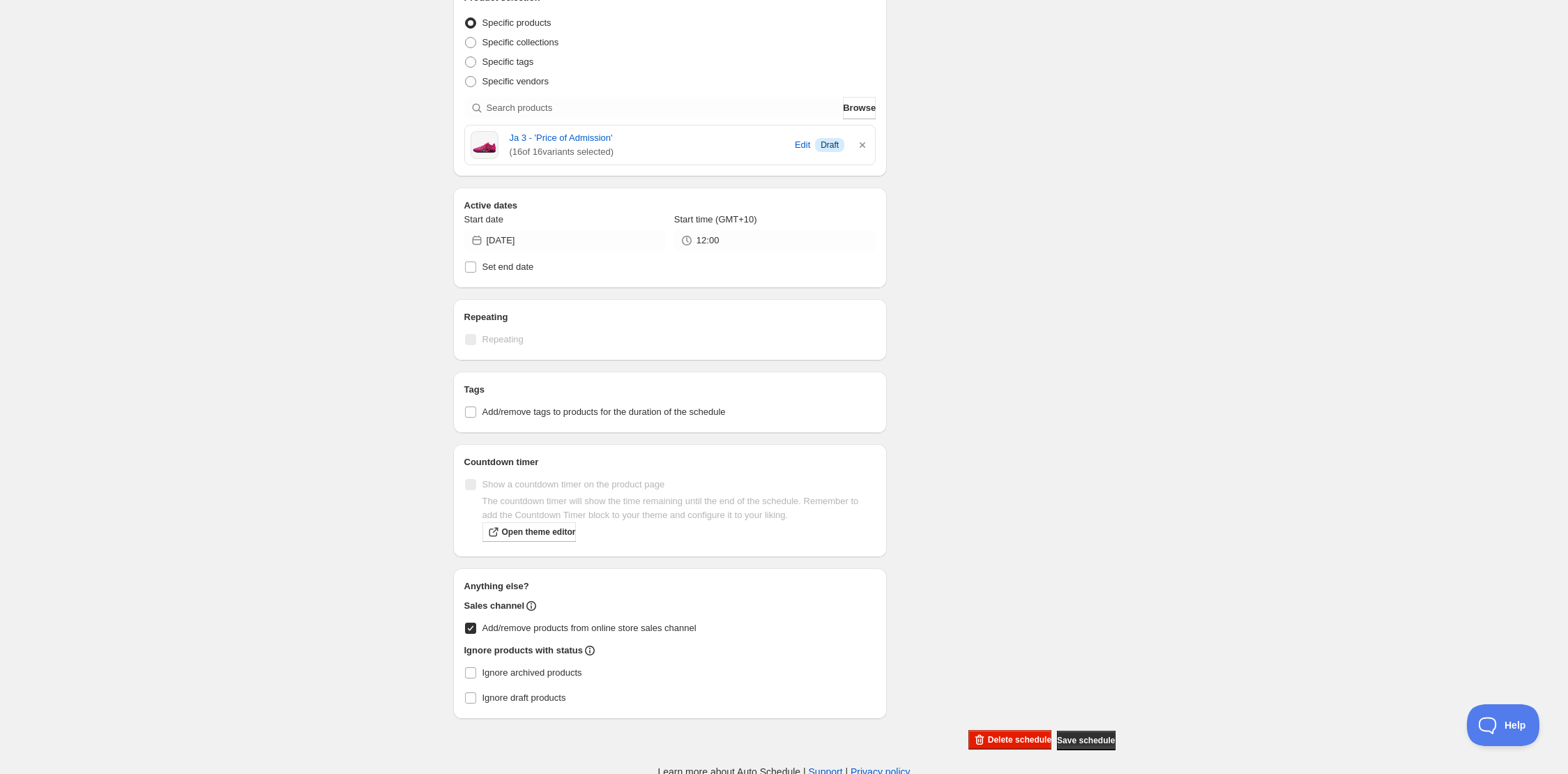
click at [384, 277] on div "JA 3 PRICE OF ADMISSION ROOKIE. This page is ready JA 3 PRICE OF ADMISSION ROOK…" at bounding box center [784, 242] width 1568 height 1072
click at [466, 269] on input "Set end date" at bounding box center [470, 271] width 11 height 11
checkbox input "true"
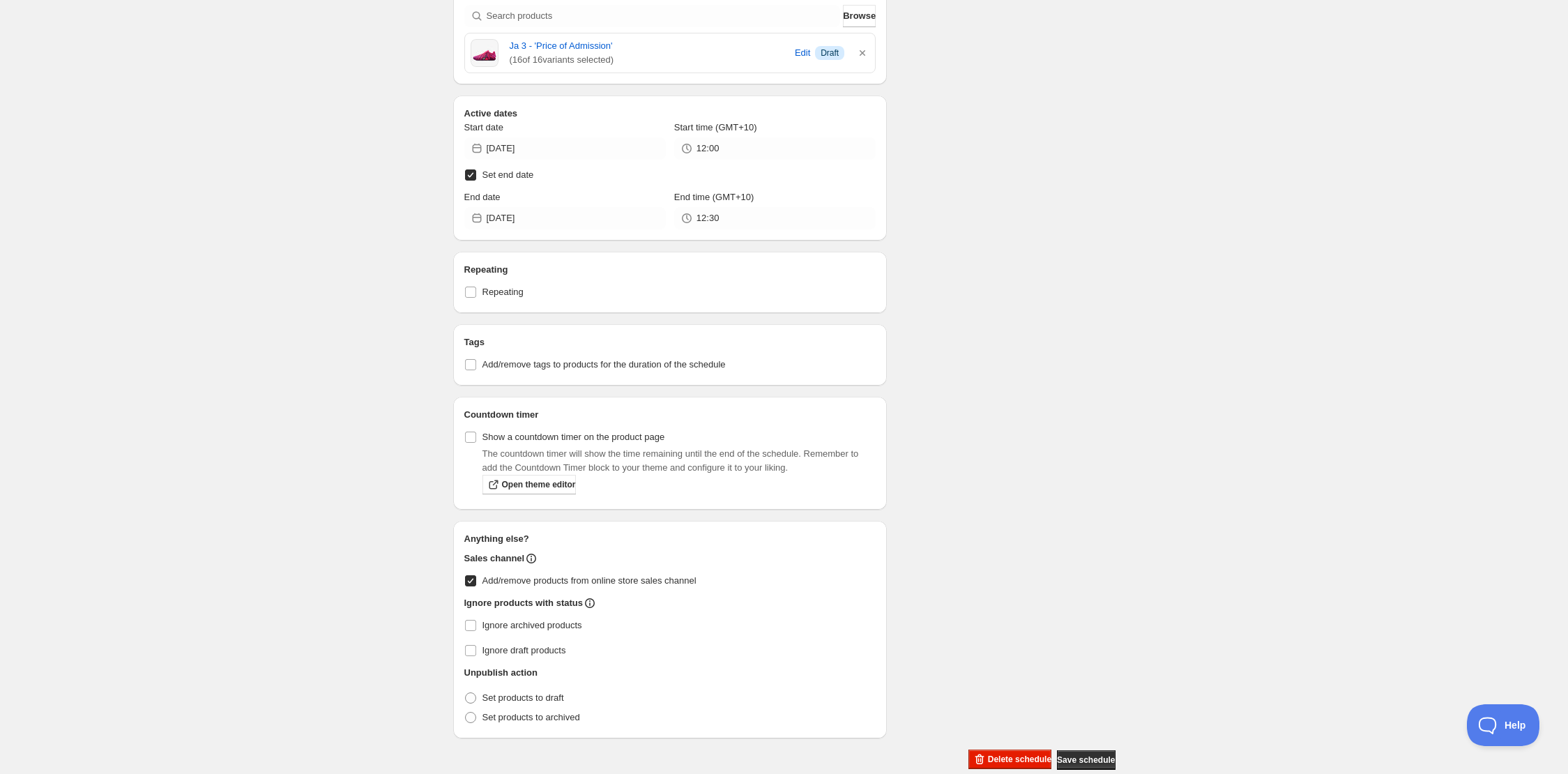
scroll to position [408, 0]
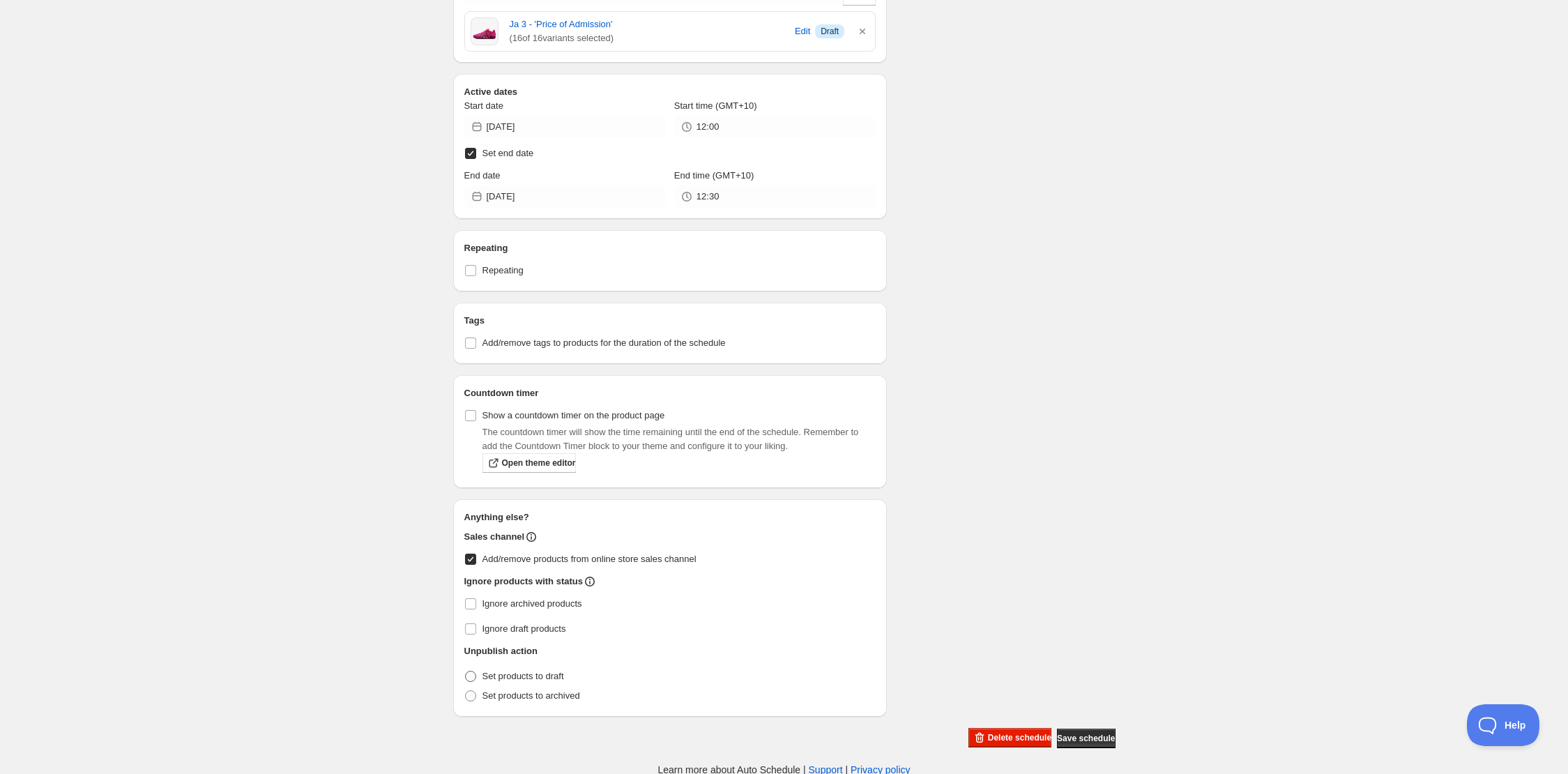
click at [553, 677] on span "Set products to draft" at bounding box center [523, 676] width 82 height 10
click at [466, 672] on input "Set products to draft" at bounding box center [465, 671] width 1 height 1
radio input "true"
click at [1064, 739] on span "Save schedule" at bounding box center [1086, 738] width 58 height 11
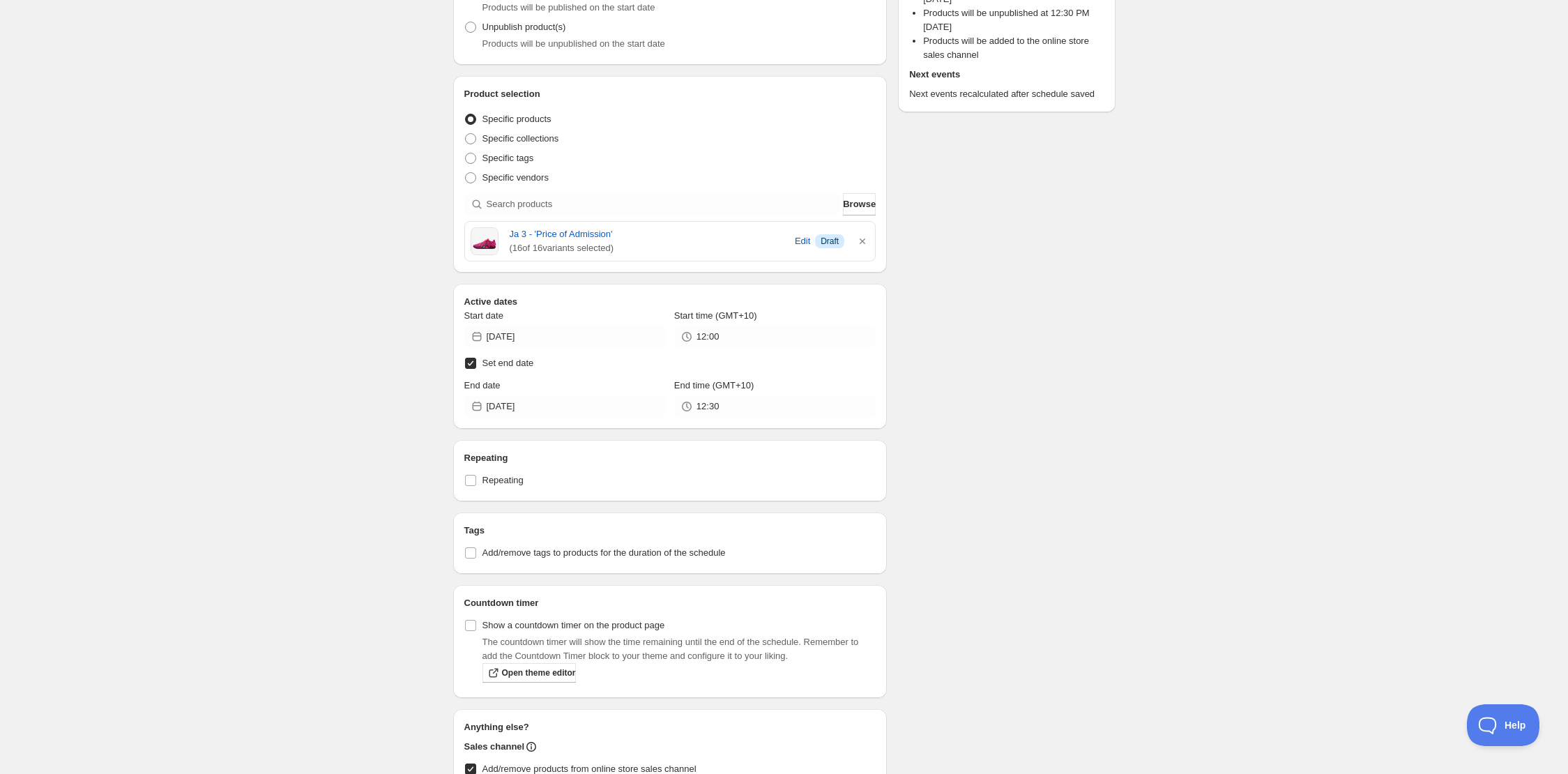
scroll to position [0, 0]
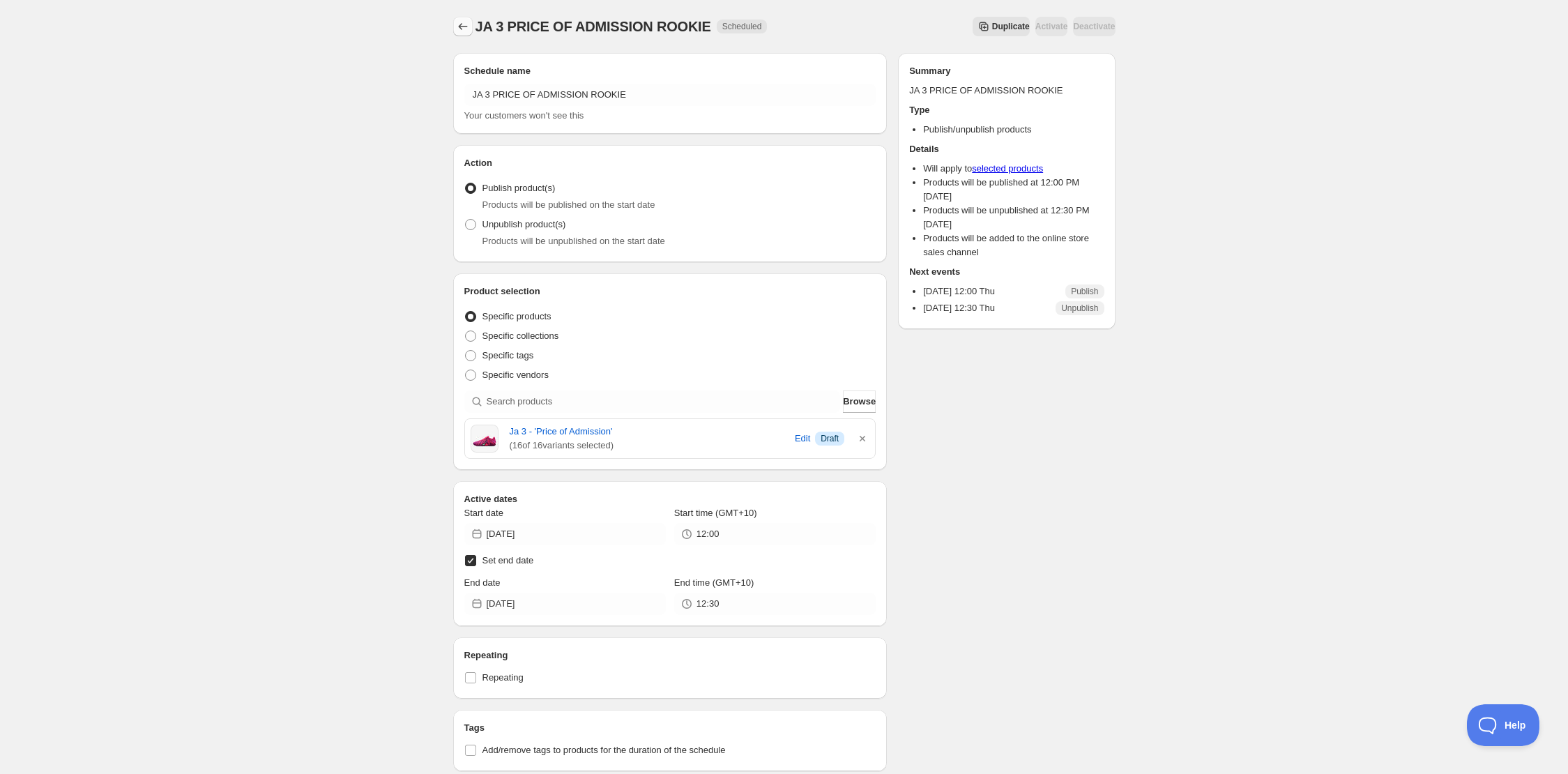
click at [461, 22] on icon "Schedules" at bounding box center [463, 26] width 14 height 14
